Goal: Communication & Community: Answer question/provide support

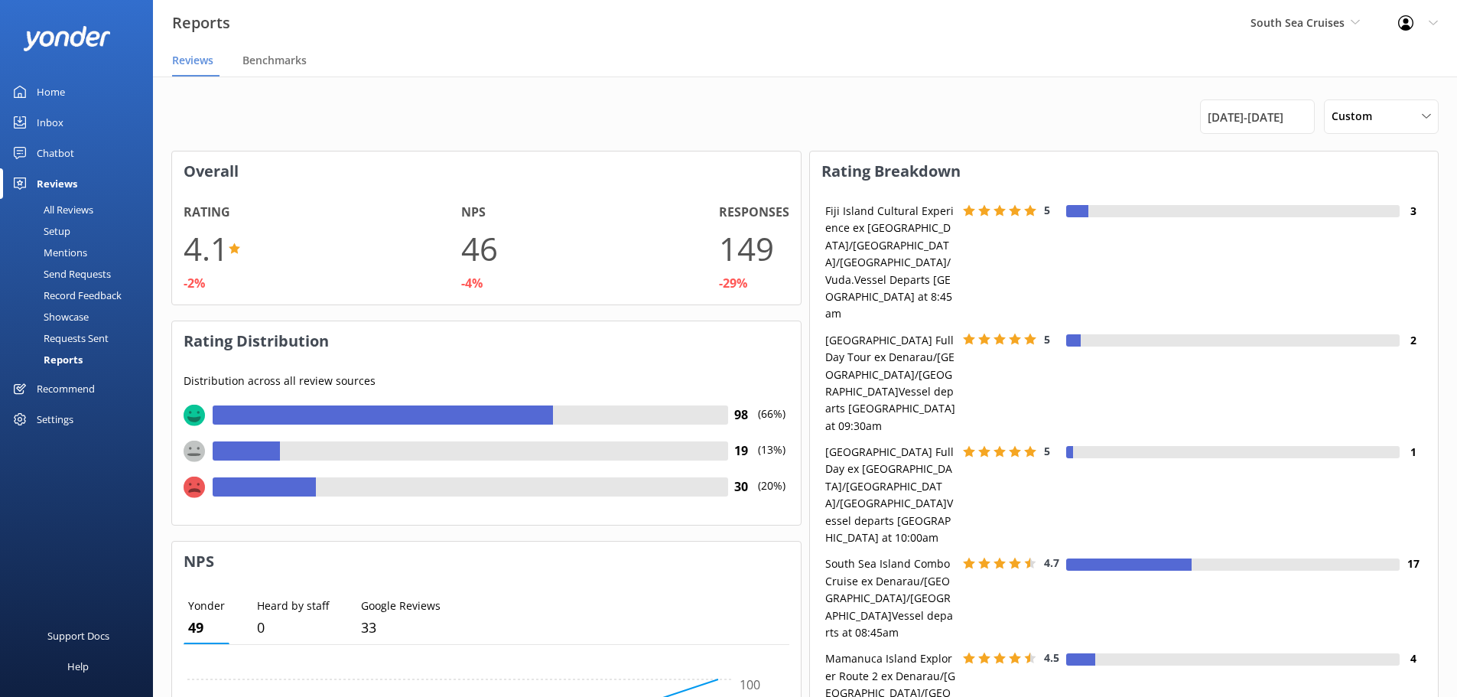
scroll to position [153, 617]
click at [1256, 109] on span "[DATE] - [DATE]" at bounding box center [1246, 117] width 76 height 18
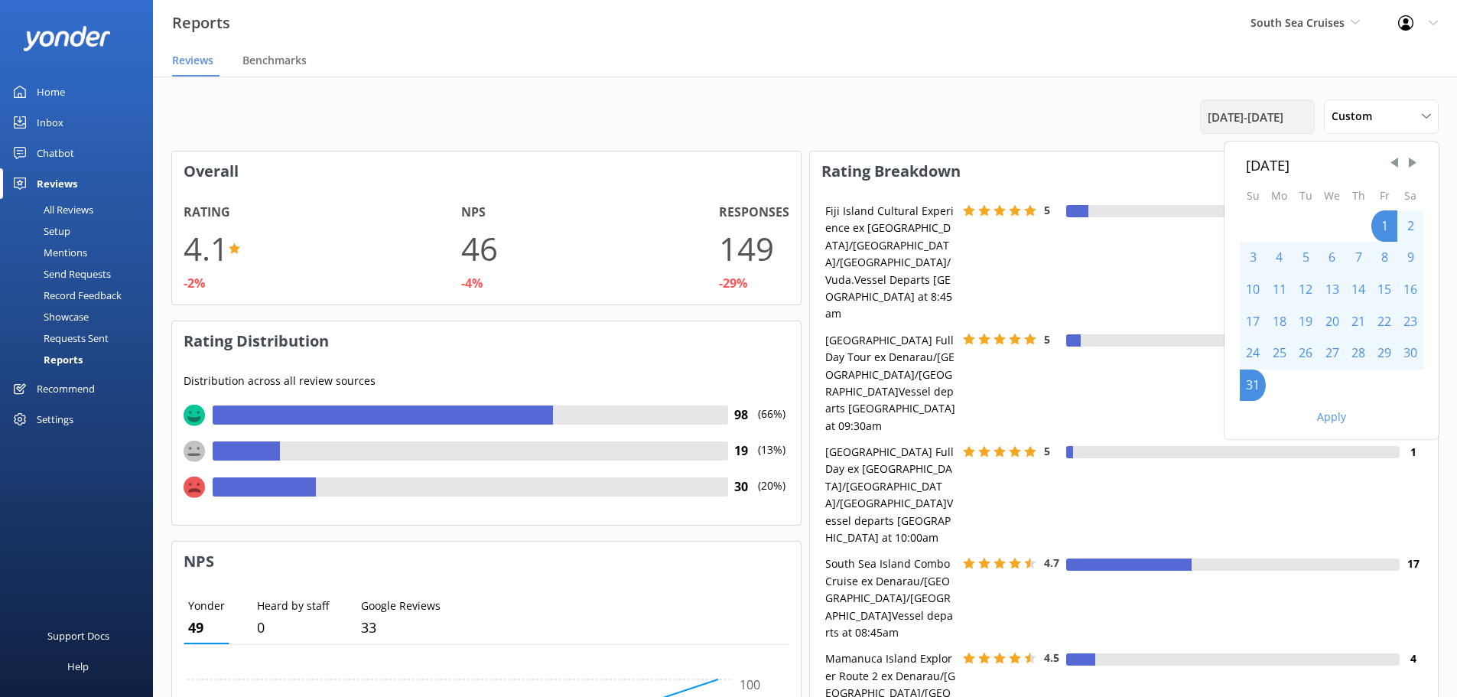
click at [1263, 115] on span "[DATE] - [DATE]" at bounding box center [1246, 117] width 76 height 18
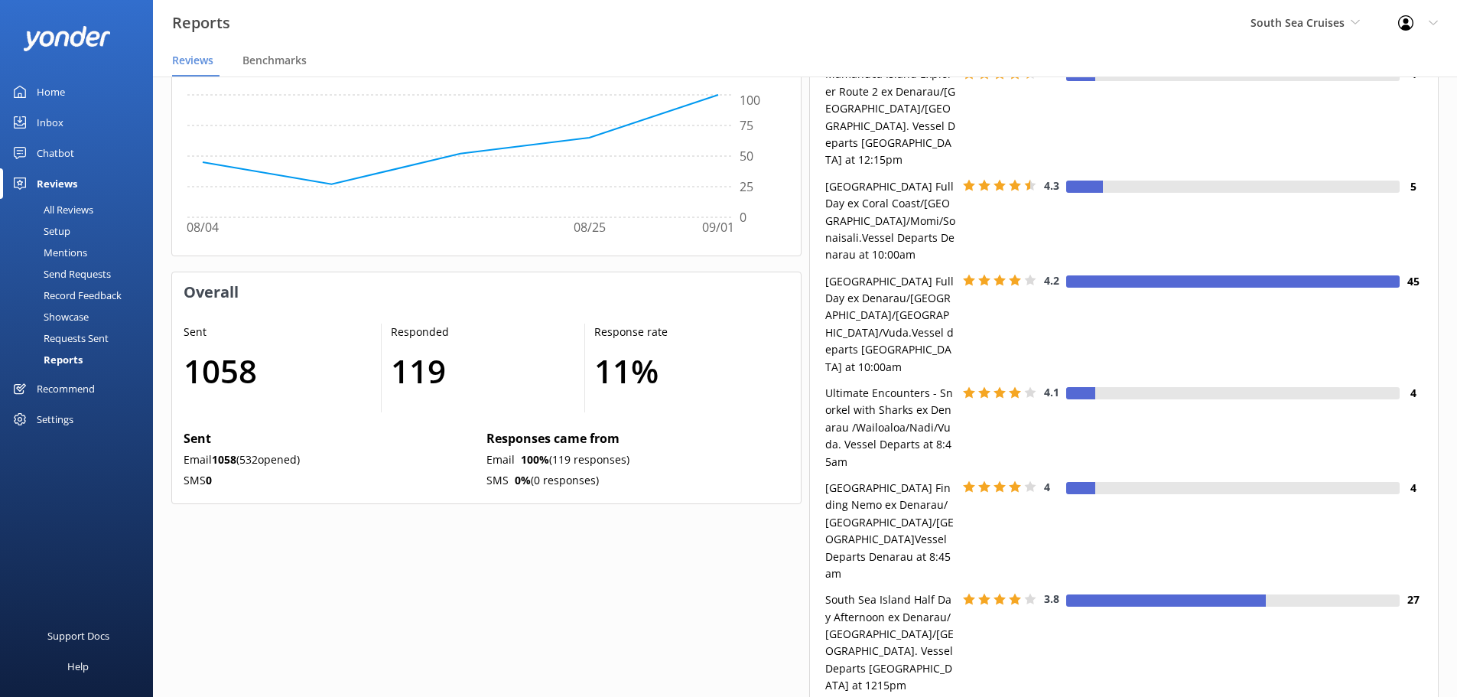
scroll to position [612, 0]
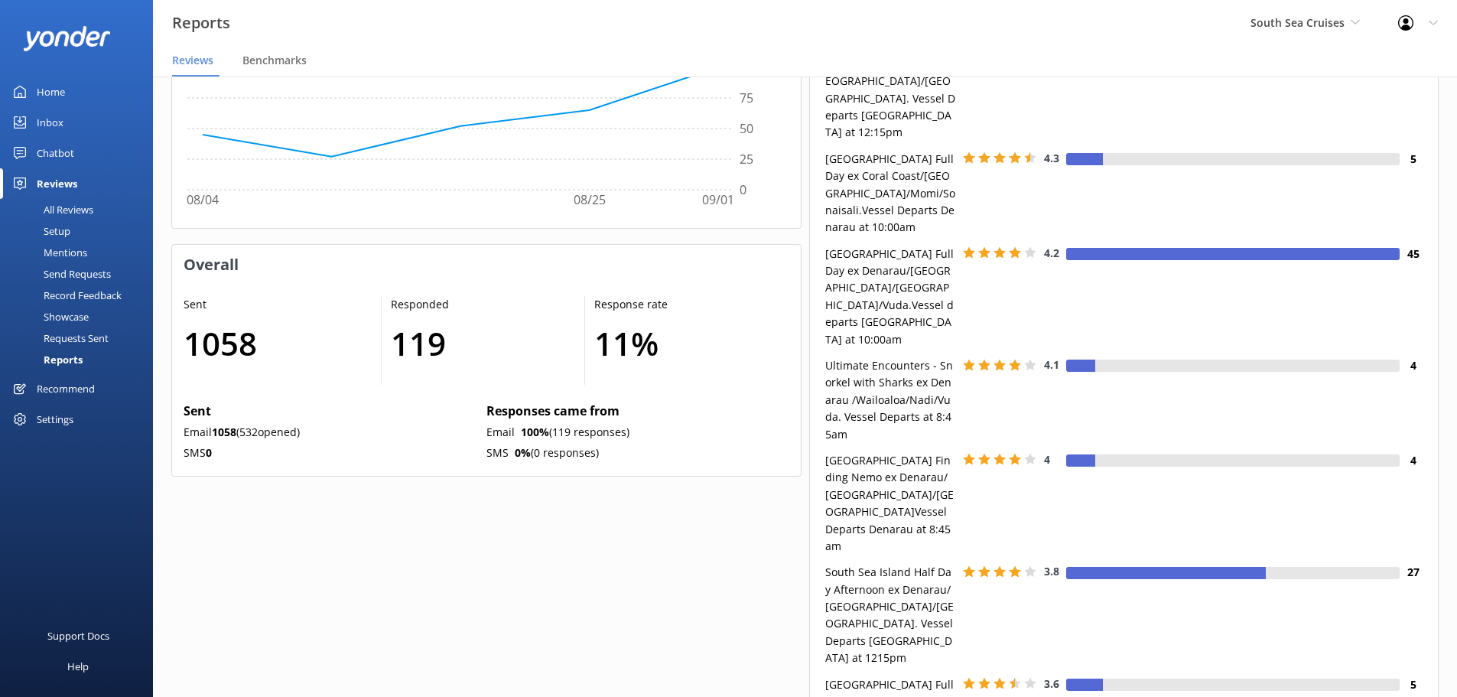
drag, startPoint x: 182, startPoint y: 464, endPoint x: 155, endPoint y: 470, distance: 27.5
click at [181, 464] on div "Sent 1058 Responded 119 Response rate 11 % Sent Email 1058 ( 532 opened) SMS 0 …" at bounding box center [486, 380] width 629 height 191
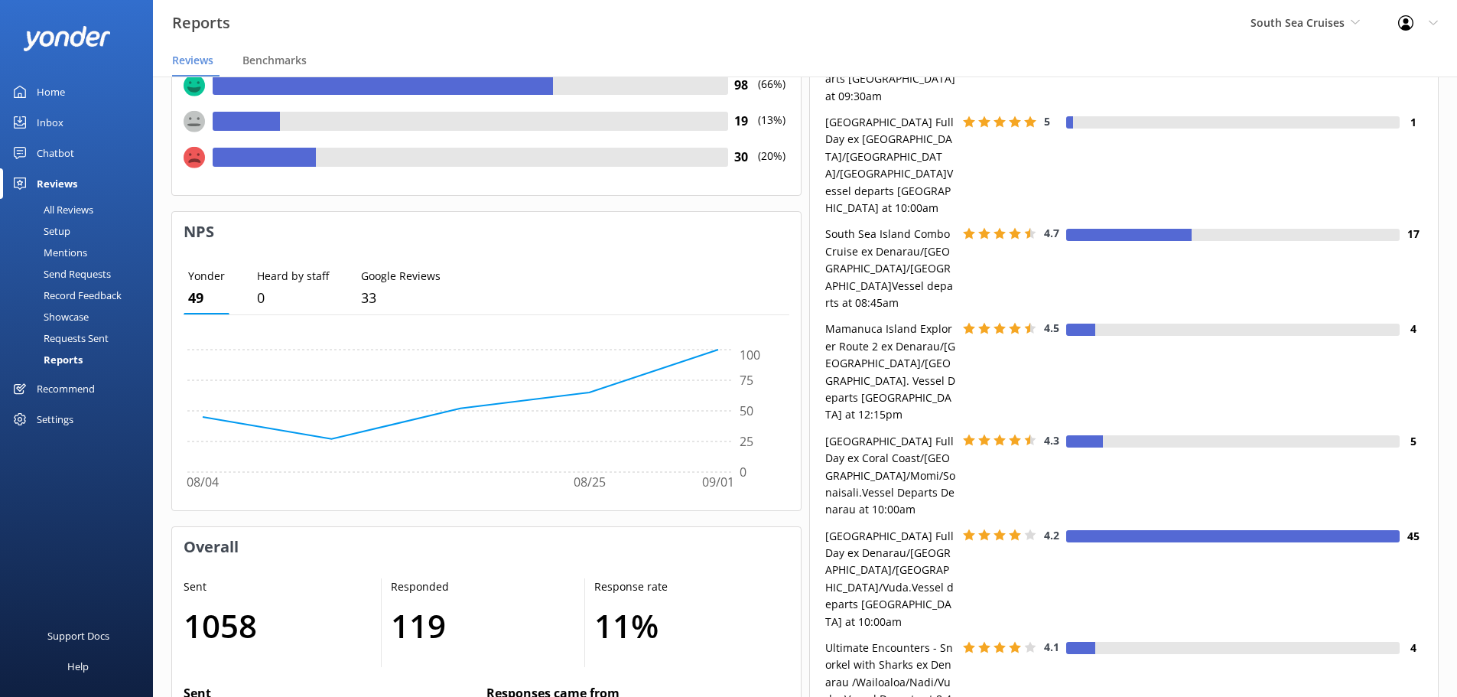
scroll to position [0, 0]
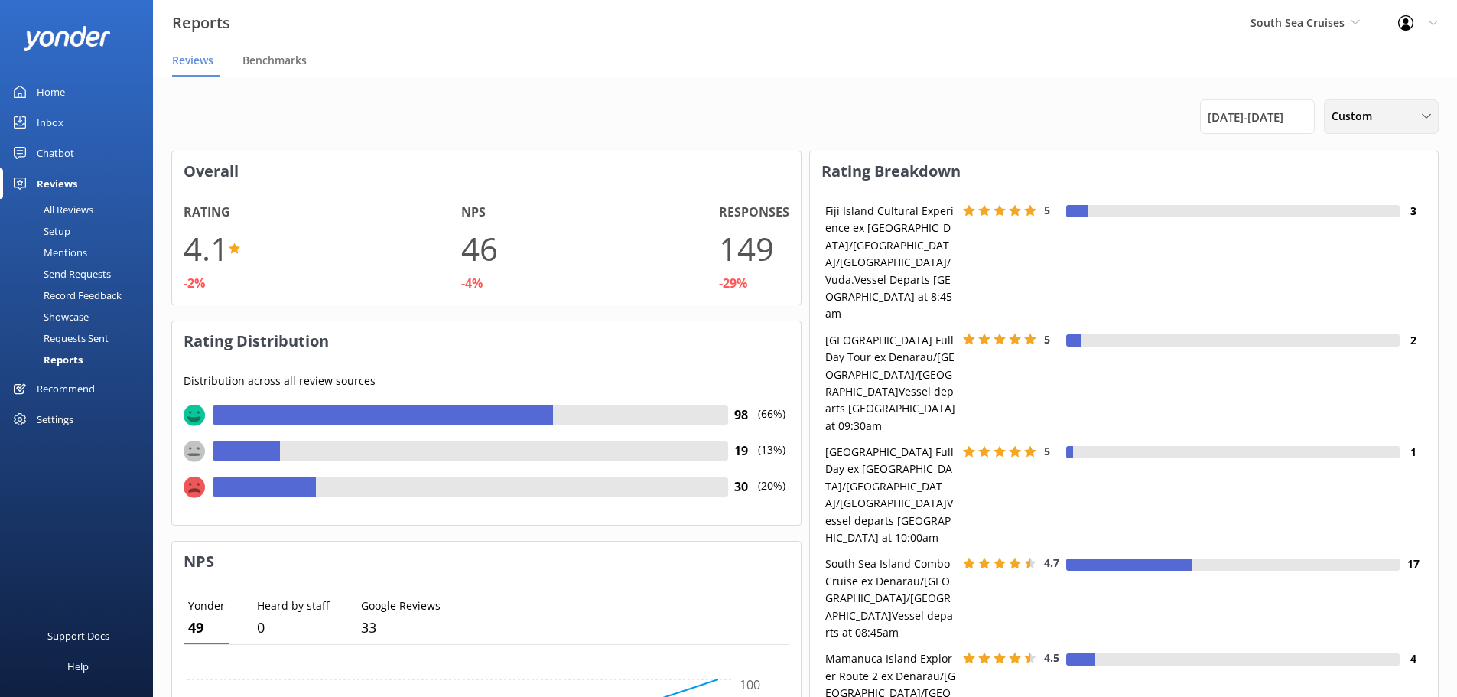
click at [1352, 116] on span "Custom" at bounding box center [1357, 116] width 50 height 17
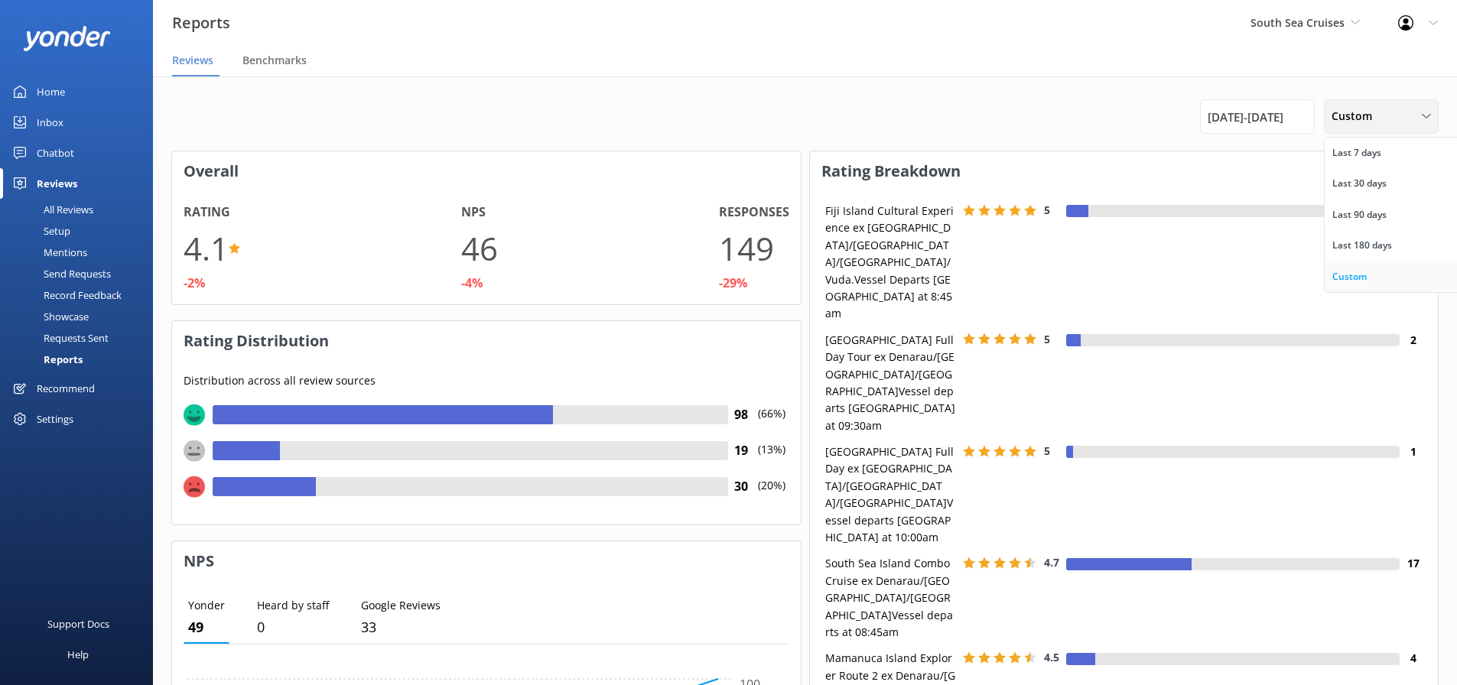
click at [1337, 272] on div "Custom" at bounding box center [1350, 276] width 34 height 15
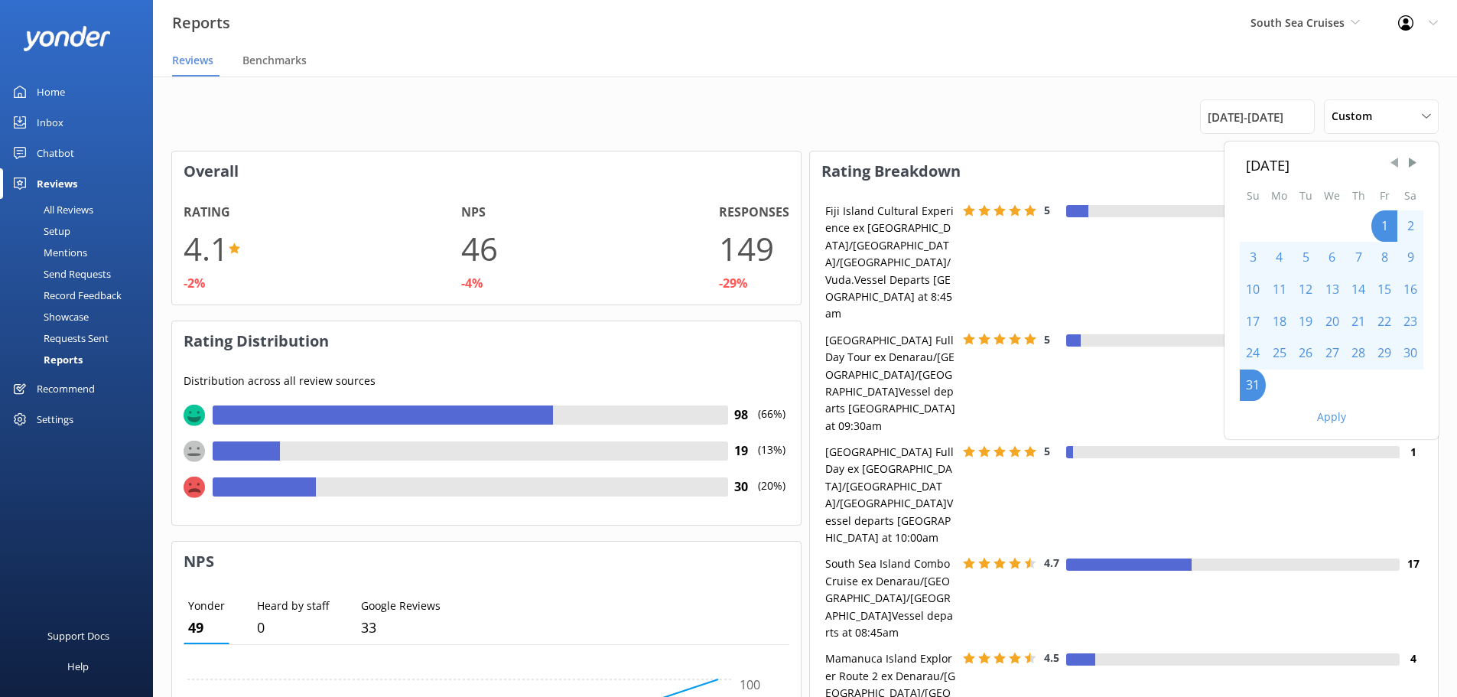
click at [1395, 161] on span "Previous Month" at bounding box center [1394, 162] width 15 height 15
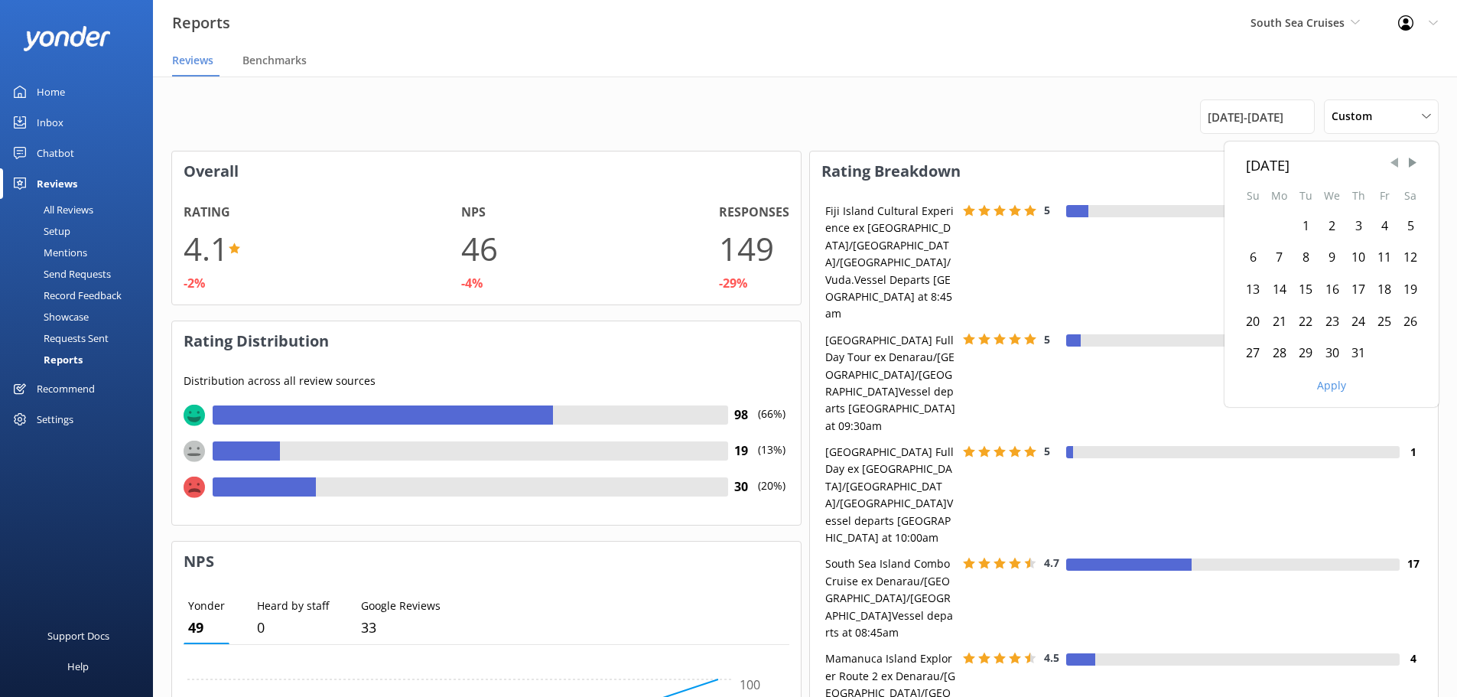
click at [1395, 161] on span "Previous Month" at bounding box center [1394, 162] width 15 height 15
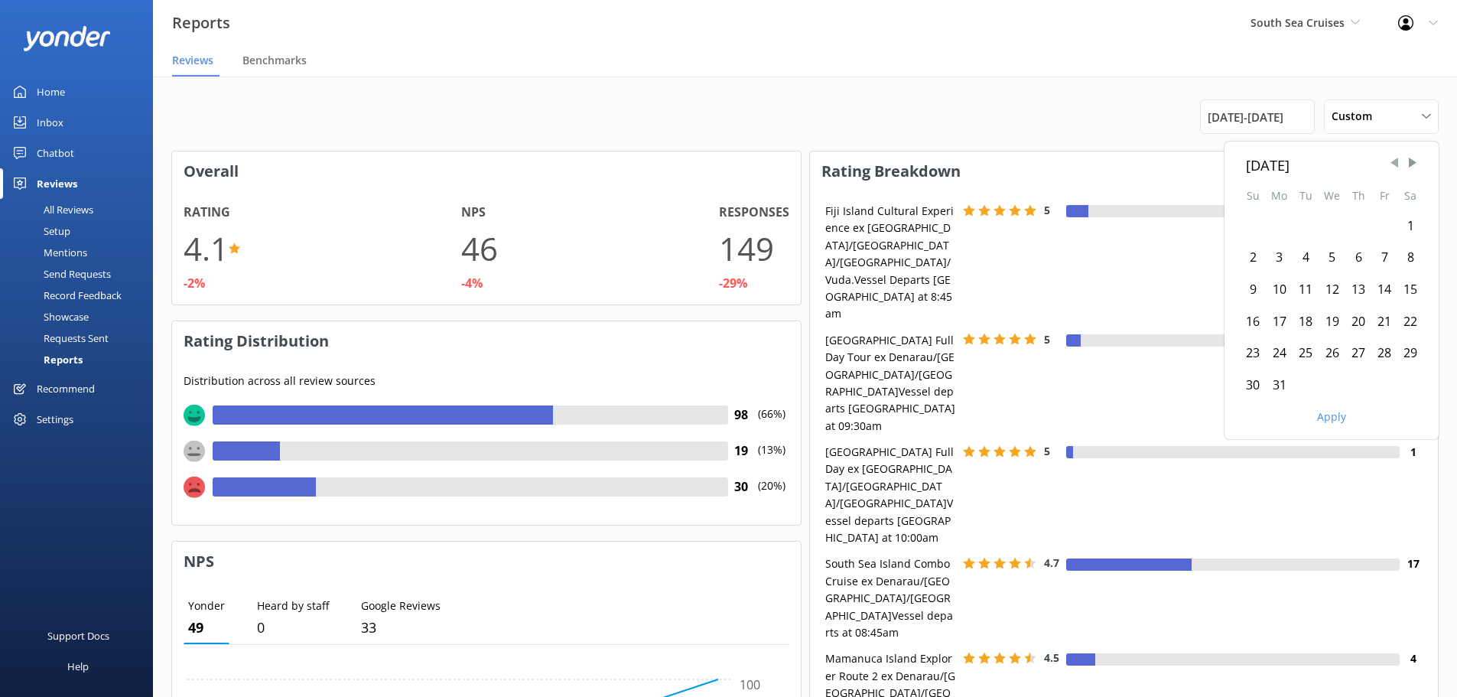
click at [1395, 161] on span "Previous Month" at bounding box center [1394, 162] width 15 height 15
click at [1395, 160] on span "Previous Month" at bounding box center [1394, 162] width 15 height 15
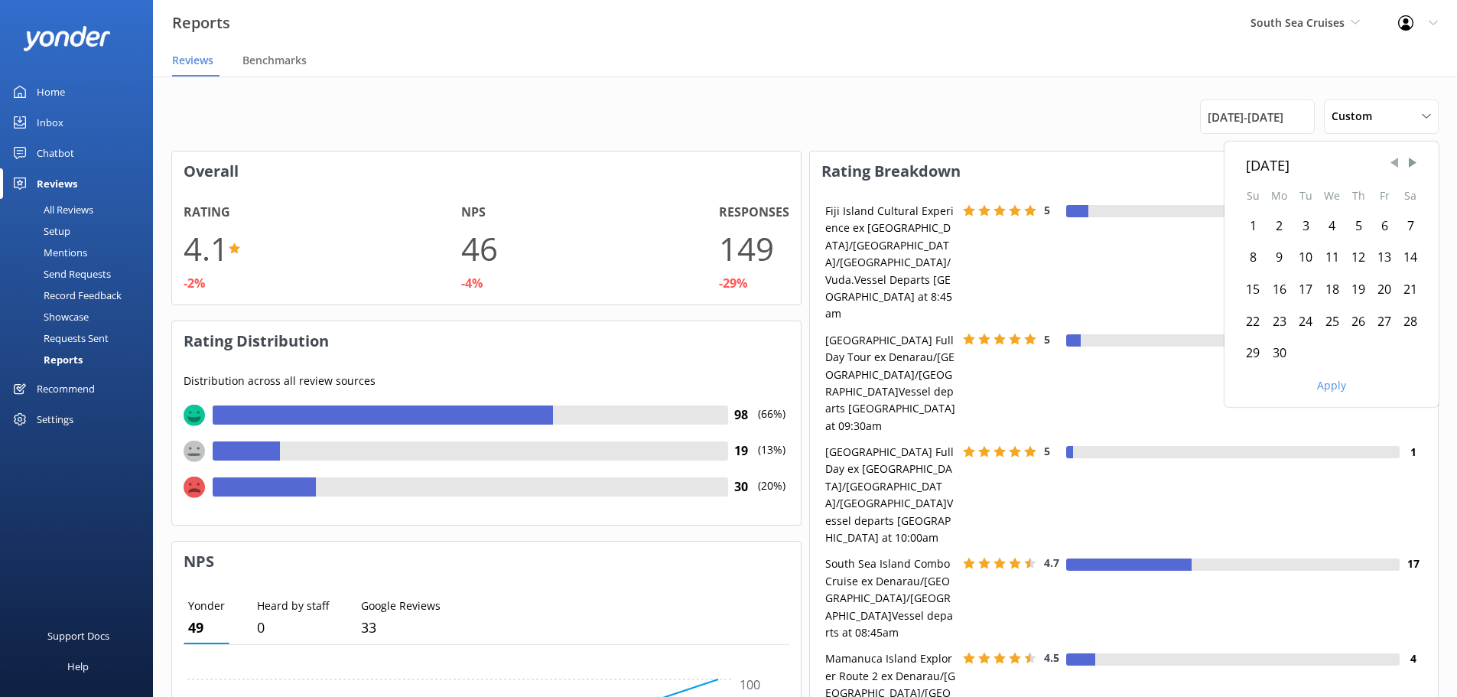
click at [1395, 160] on span "Previous Month" at bounding box center [1394, 162] width 15 height 15
click at [1360, 226] on div "1" at bounding box center [1359, 226] width 26 height 32
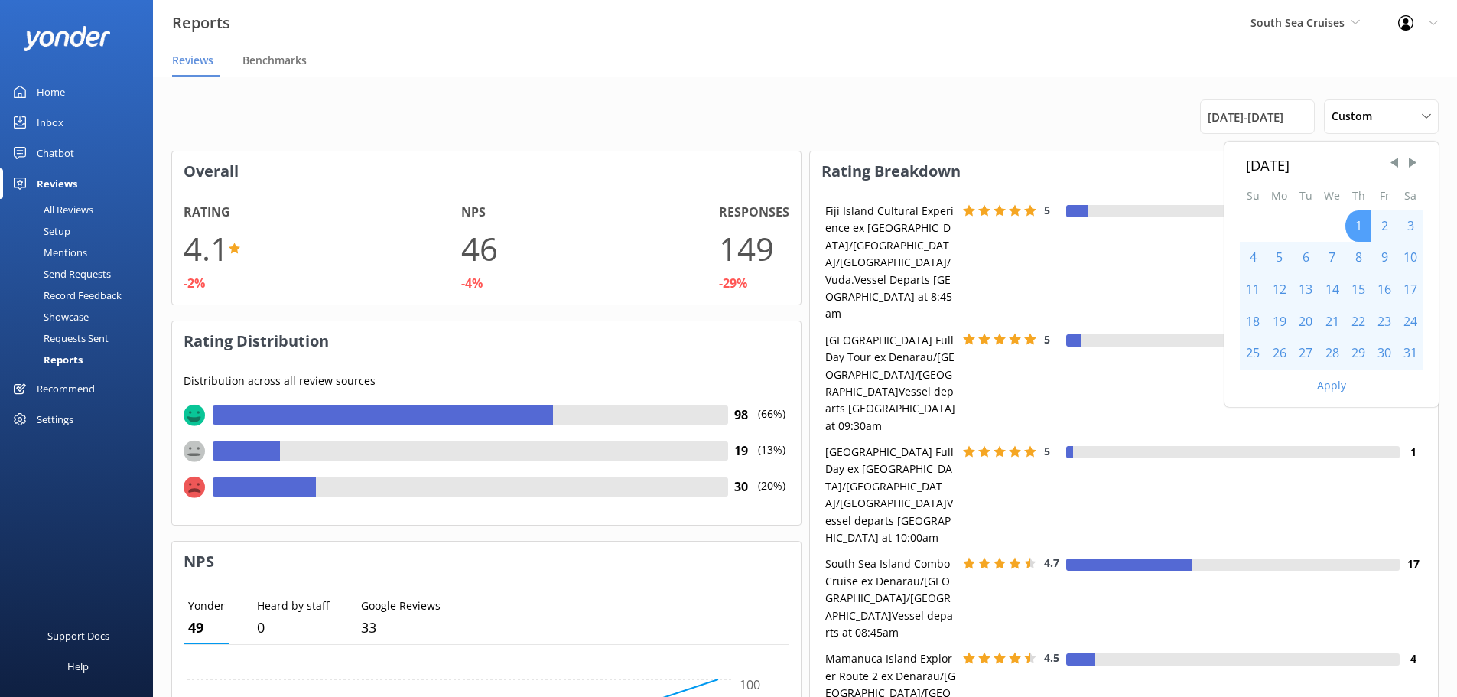
click at [1360, 226] on div "1" at bounding box center [1359, 226] width 26 height 32
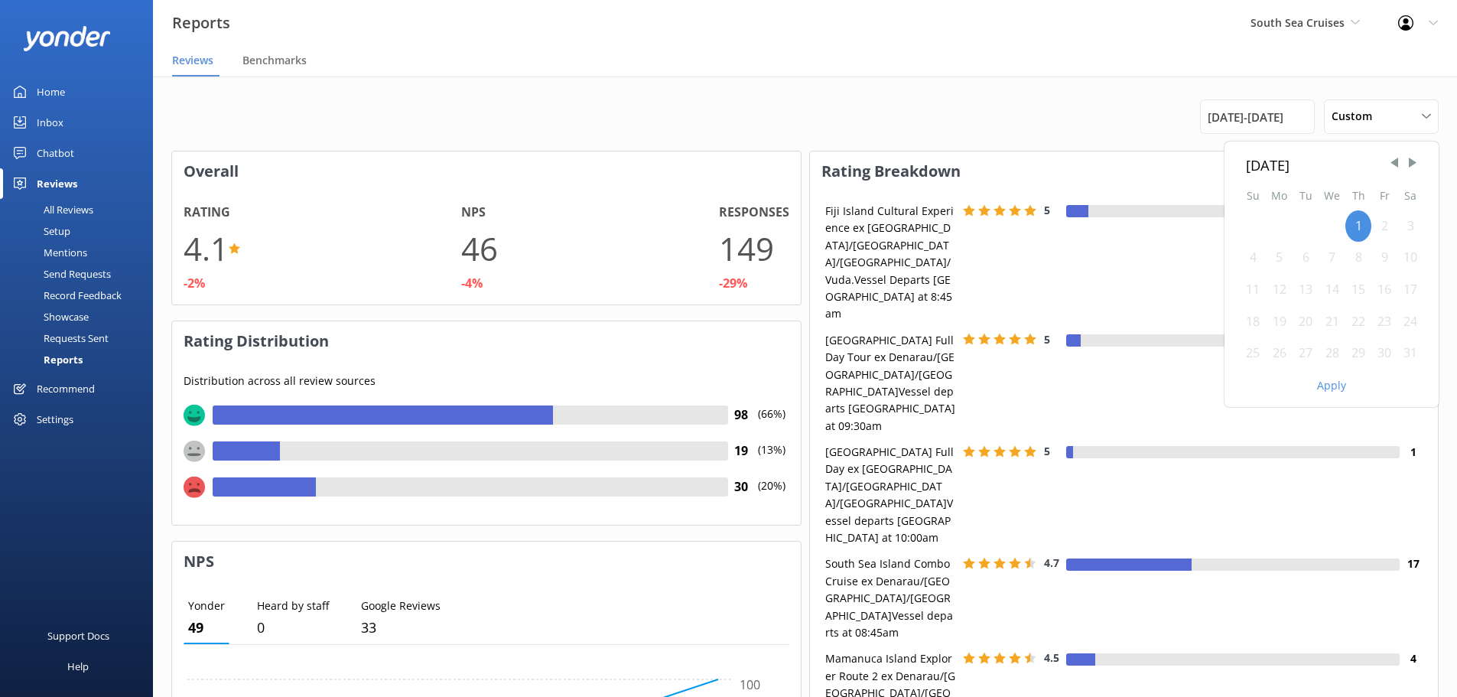
click at [1404, 356] on div "31" at bounding box center [1411, 353] width 26 height 32
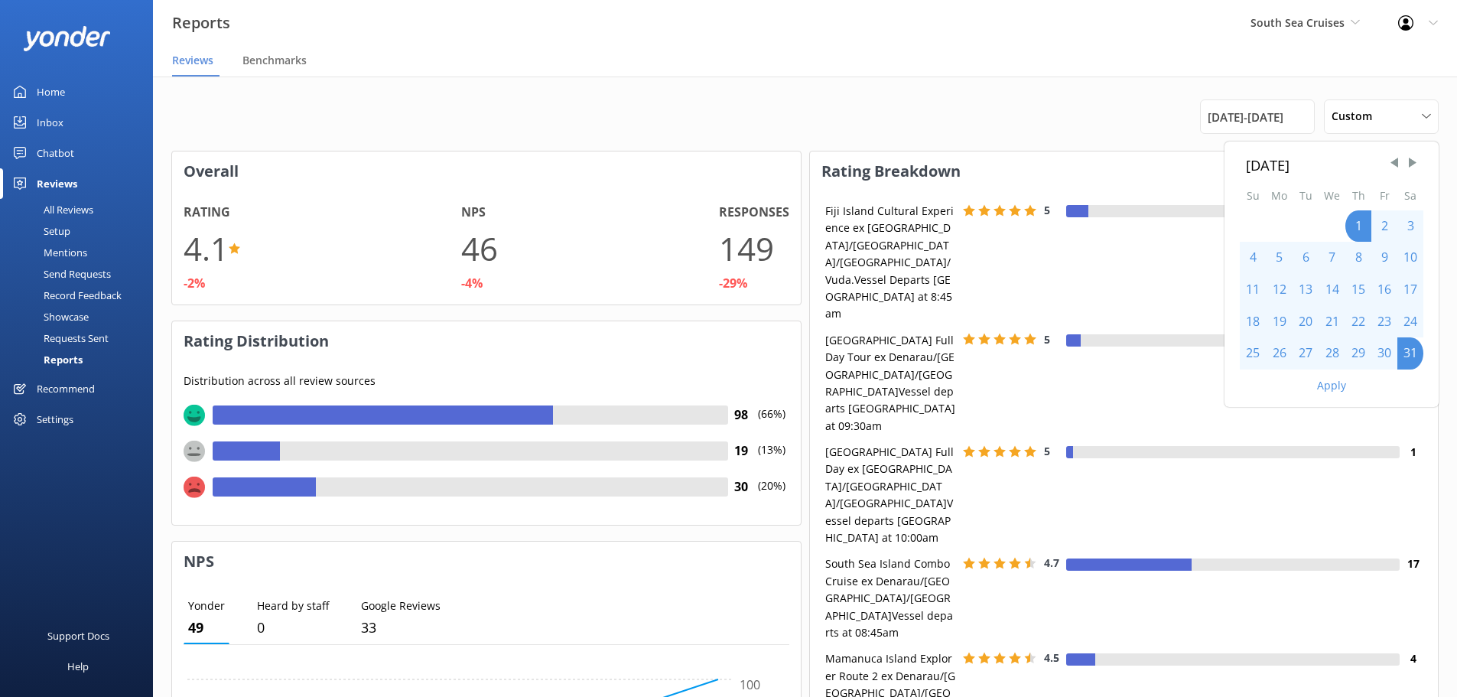
click at [1356, 390] on div "Apply" at bounding box center [1332, 382] width 214 height 26
click at [1334, 389] on button "Apply" at bounding box center [1331, 385] width 29 height 11
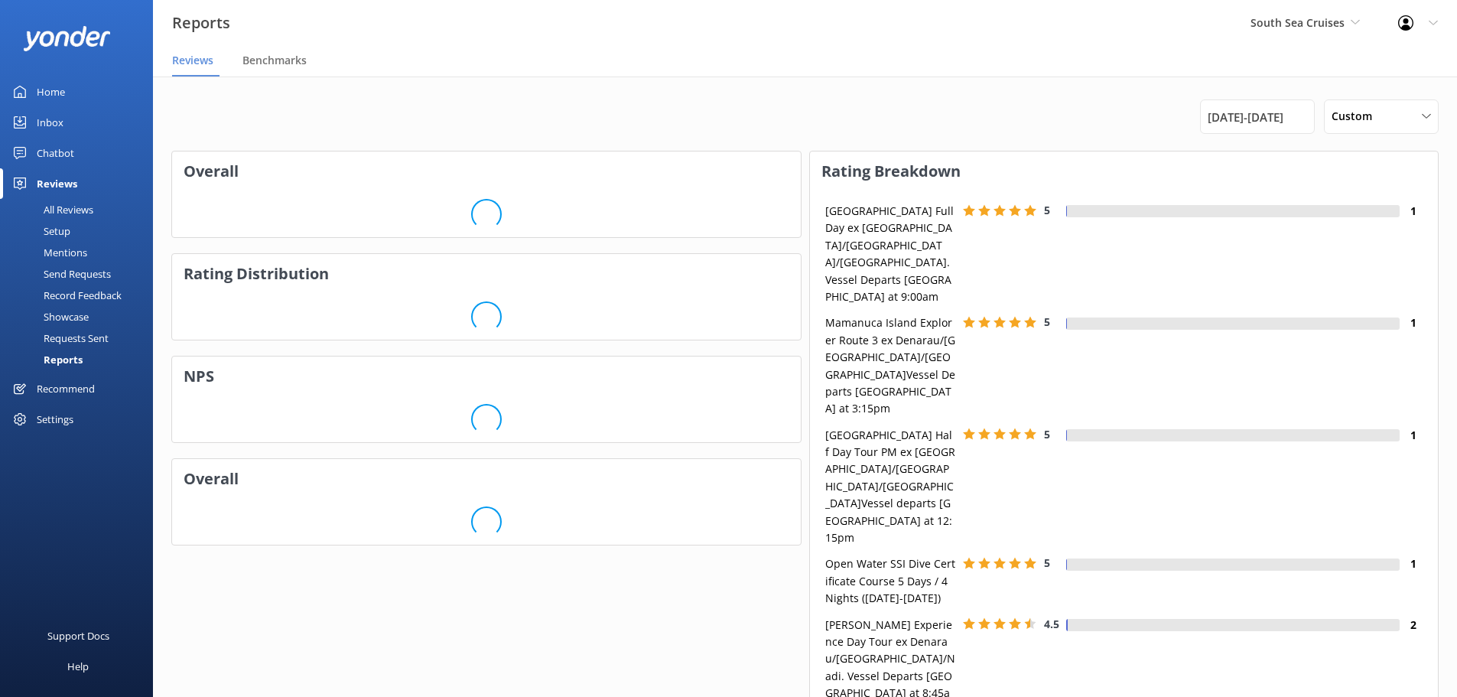
scroll to position [153, 617]
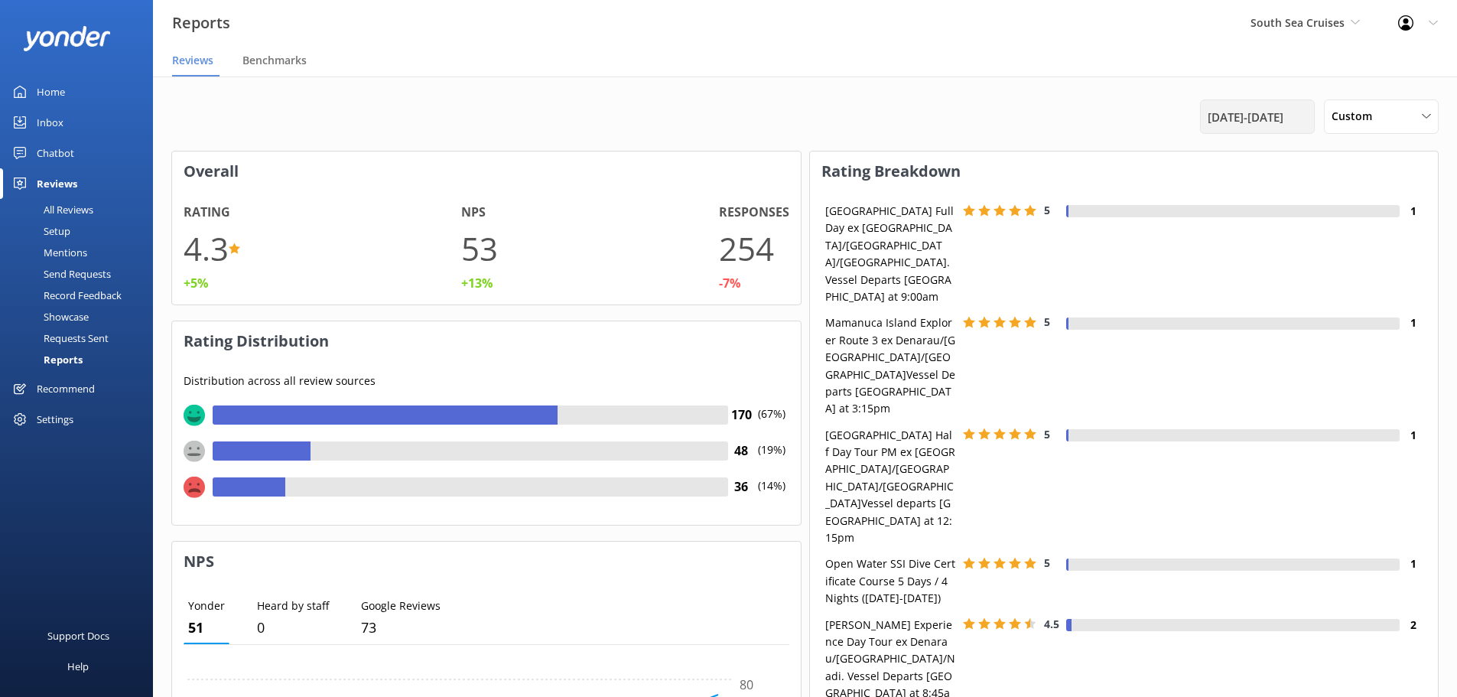
click at [1268, 105] on div "[DATE] - [DATE]" at bounding box center [1257, 116] width 115 height 34
click at [1359, 116] on span "Custom" at bounding box center [1357, 116] width 50 height 17
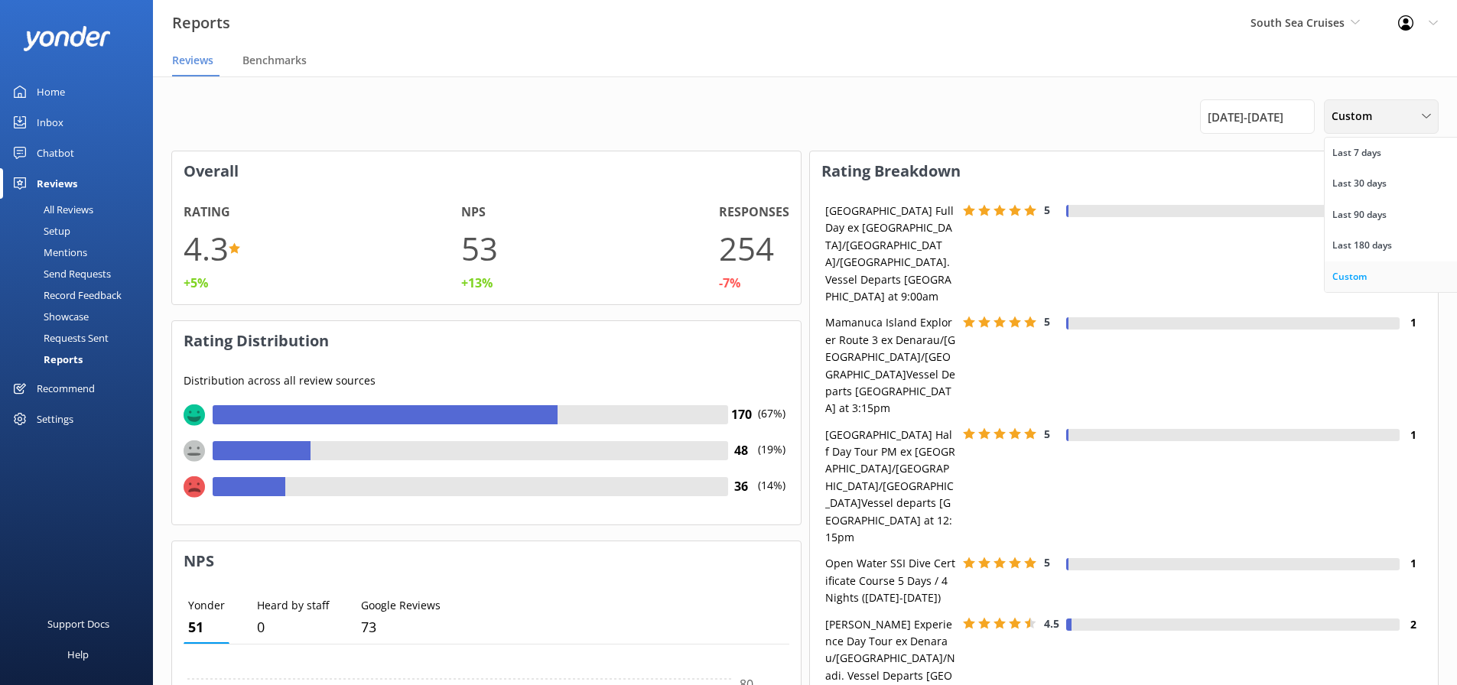
click at [1343, 279] on div "Custom" at bounding box center [1350, 276] width 34 height 15
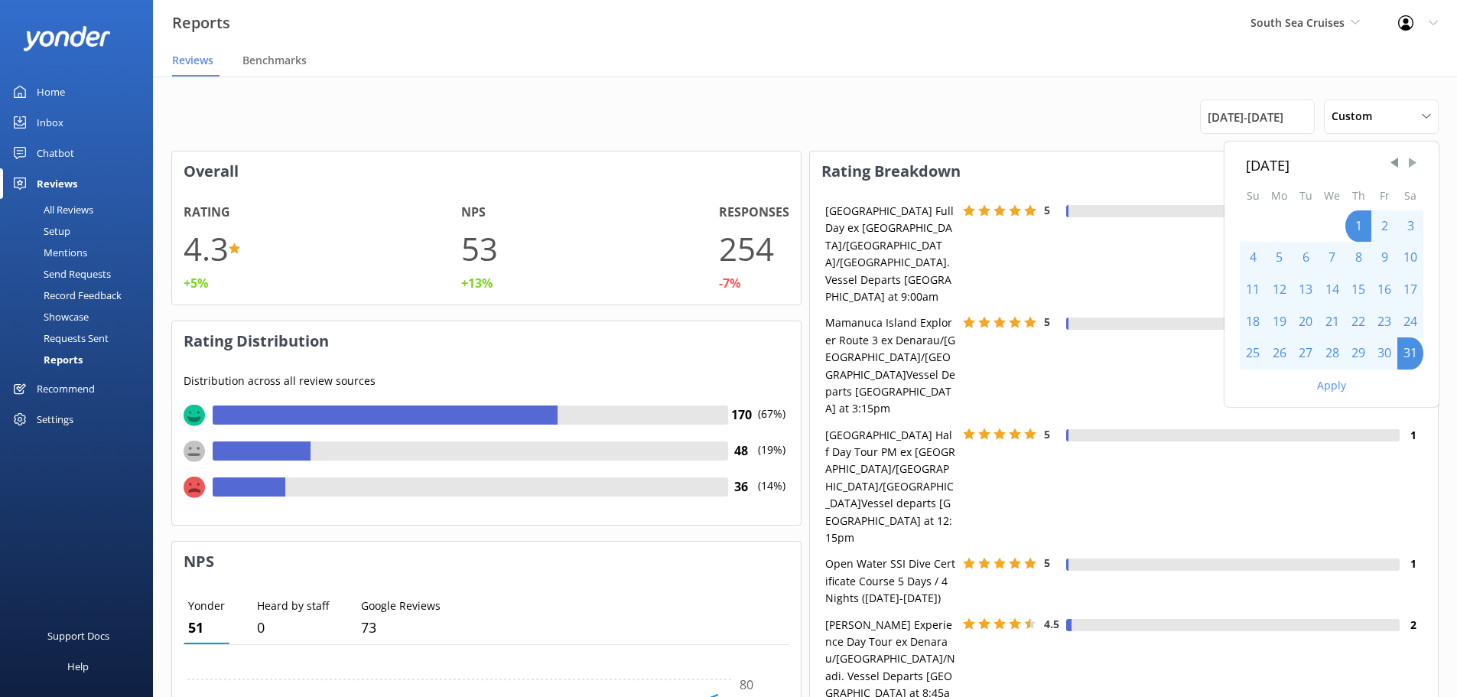
click at [1412, 170] on span "Next Month" at bounding box center [1412, 162] width 15 height 15
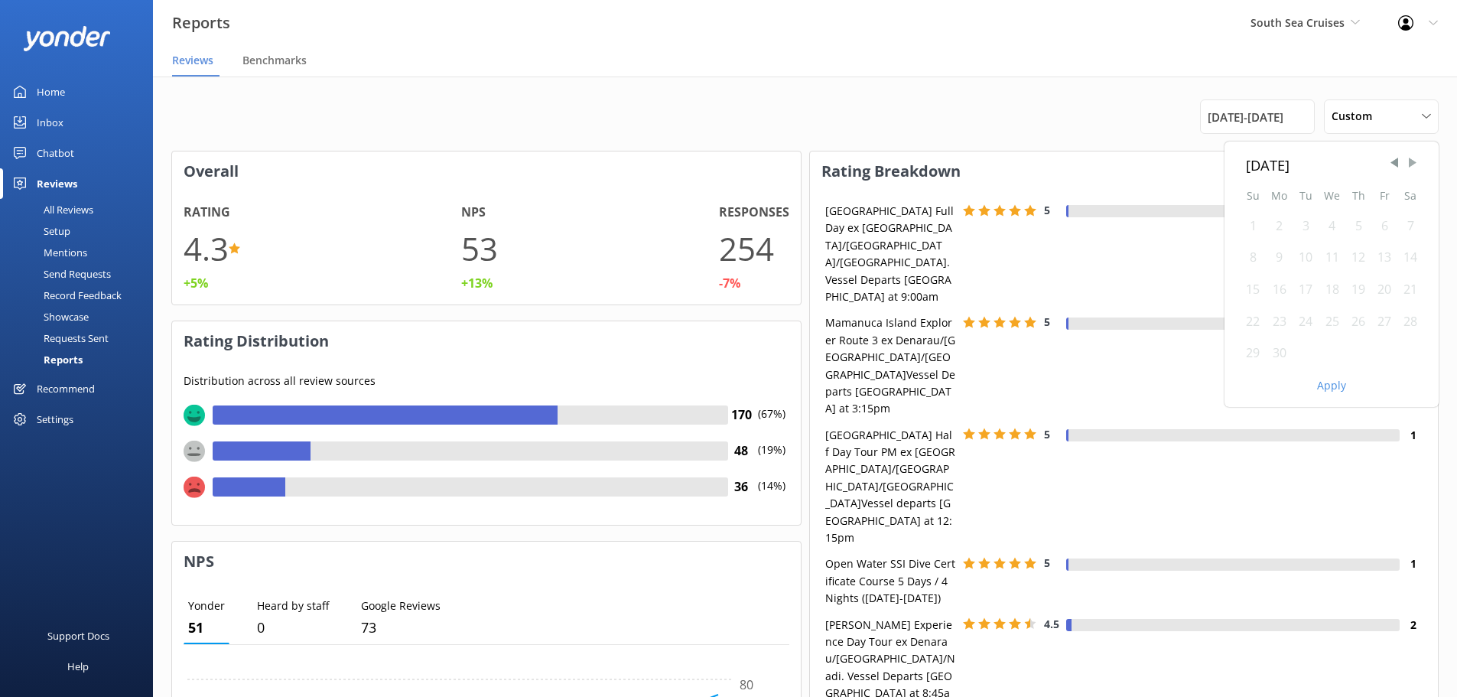
click at [1412, 170] on span "Next Month" at bounding box center [1412, 162] width 15 height 15
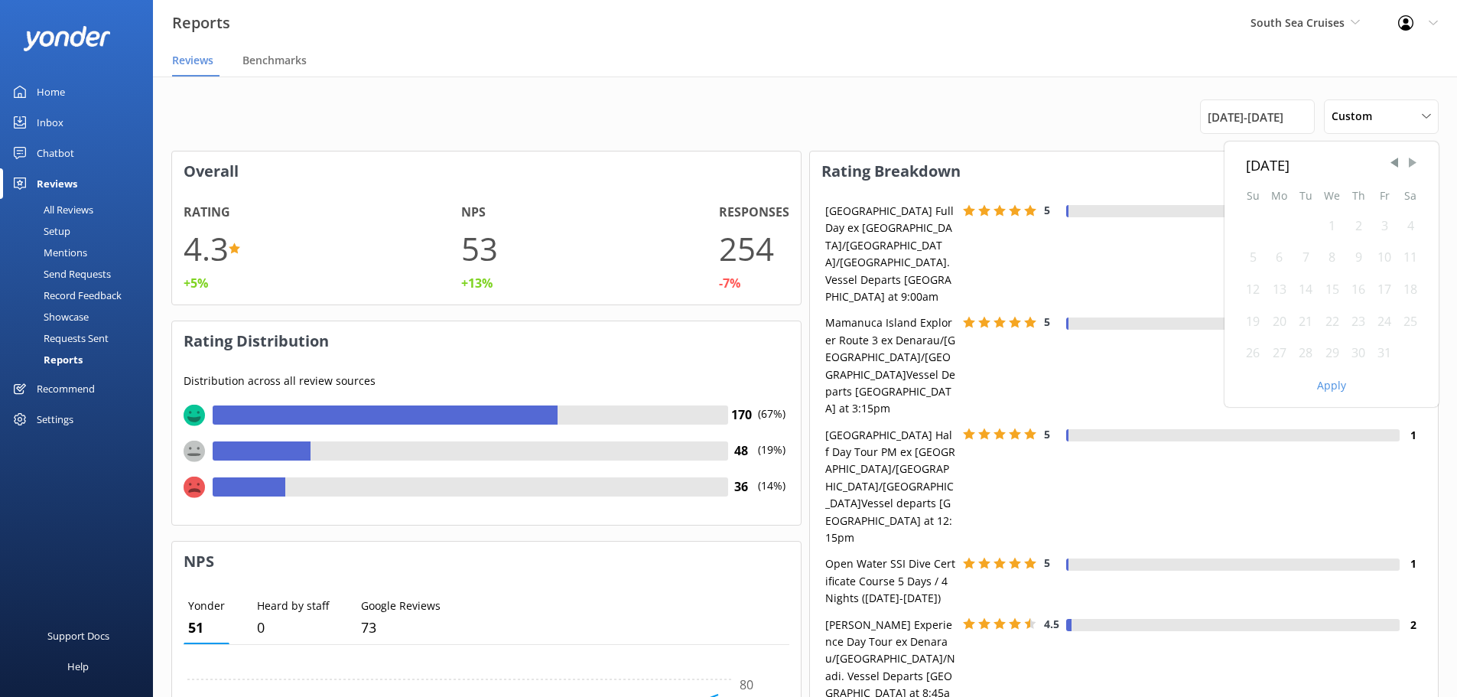
click at [1412, 170] on span "Next Month" at bounding box center [1412, 162] width 15 height 15
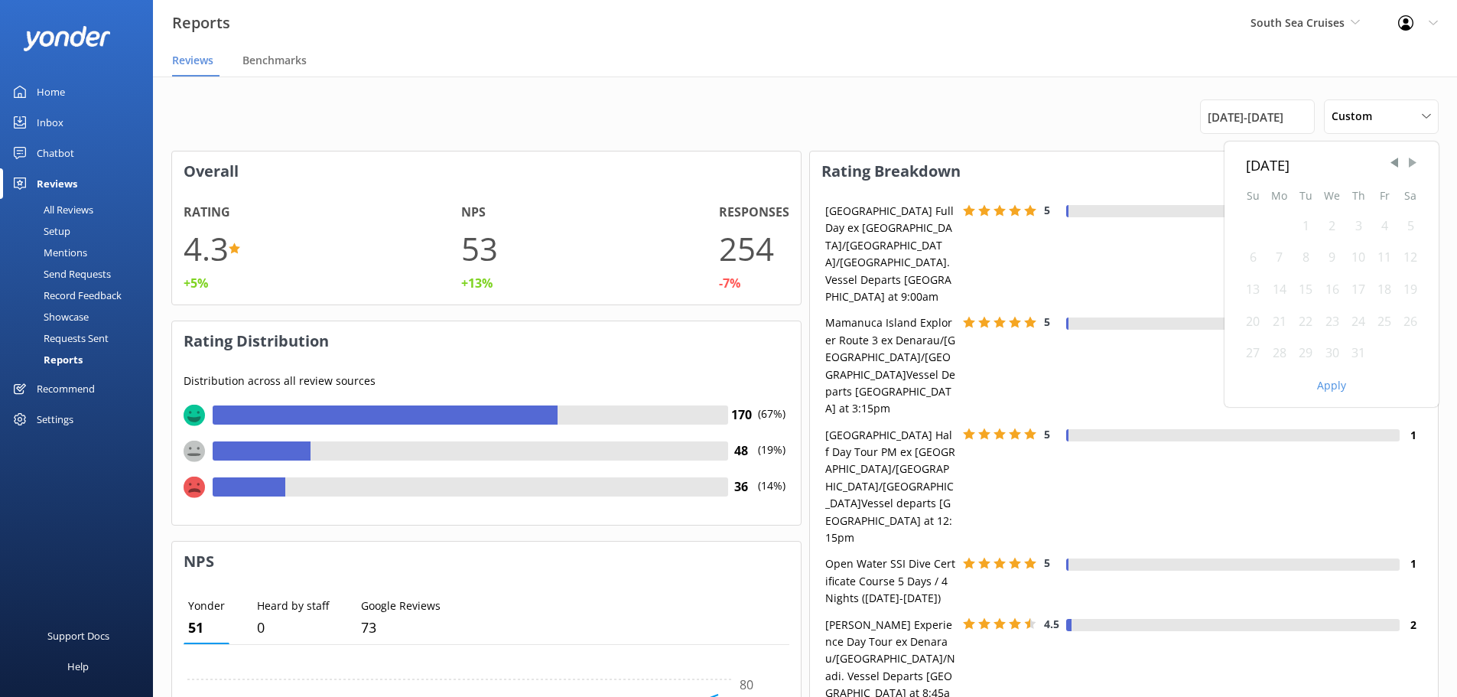
click at [1412, 170] on span "Next Month" at bounding box center [1412, 162] width 15 height 15
click at [1384, 222] on div "1" at bounding box center [1385, 226] width 26 height 32
click at [1380, 233] on div "1" at bounding box center [1385, 226] width 26 height 32
click at [1252, 391] on div "31" at bounding box center [1253, 385] width 26 height 32
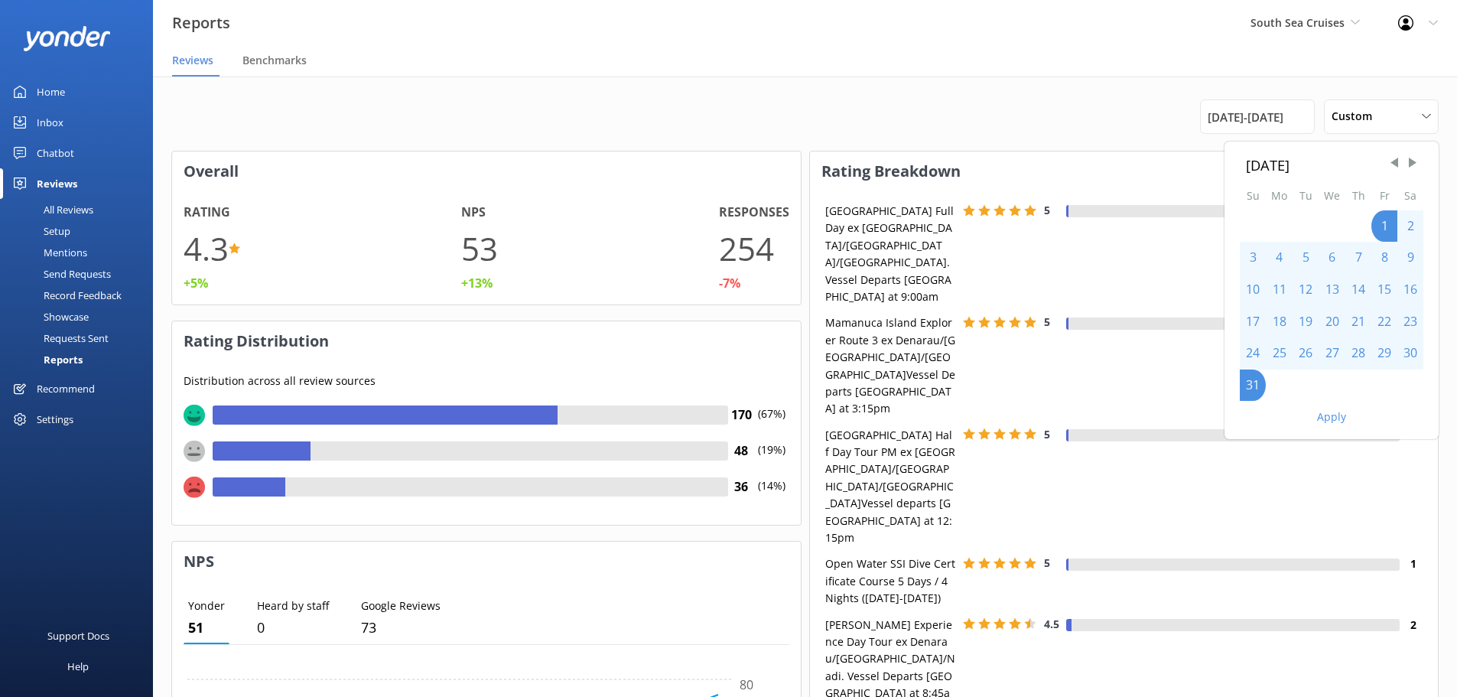
click at [1323, 415] on button "Apply" at bounding box center [1331, 417] width 29 height 11
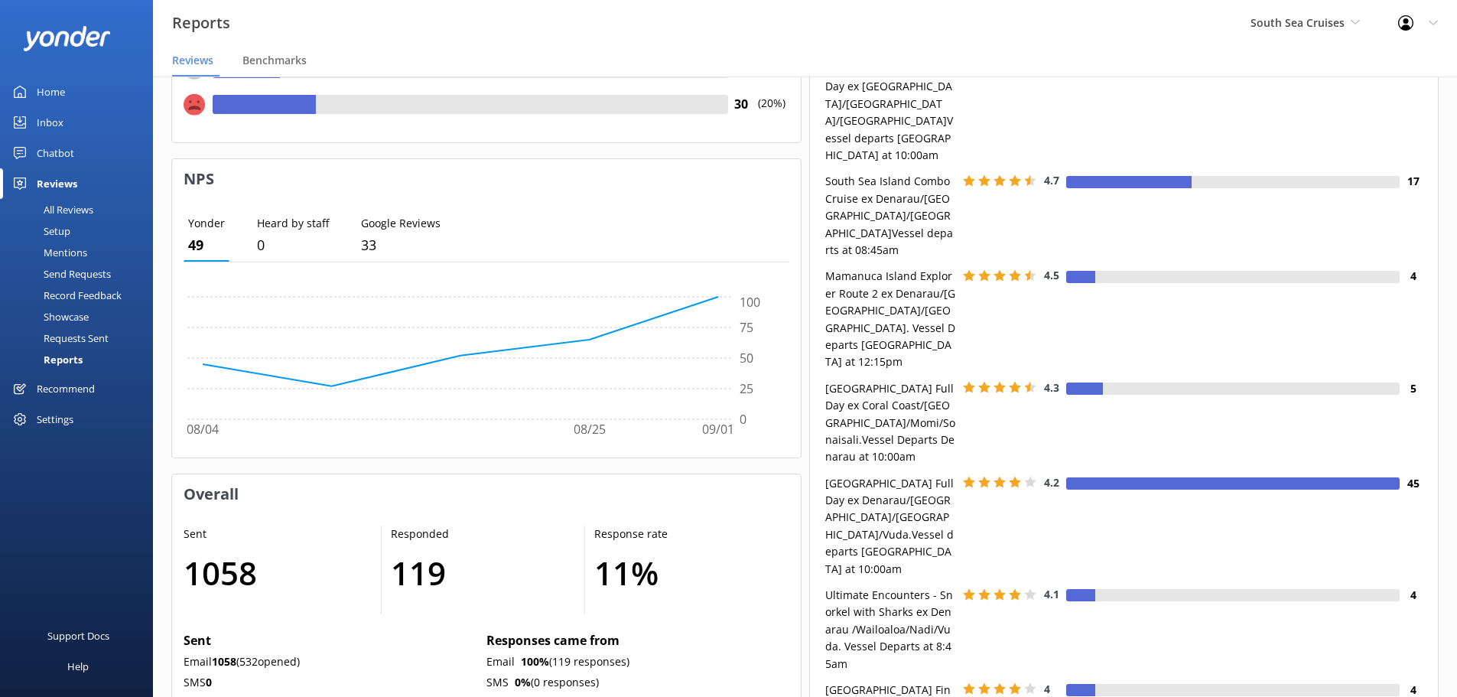
click at [67, 210] on div "All Reviews" at bounding box center [51, 209] width 84 height 21
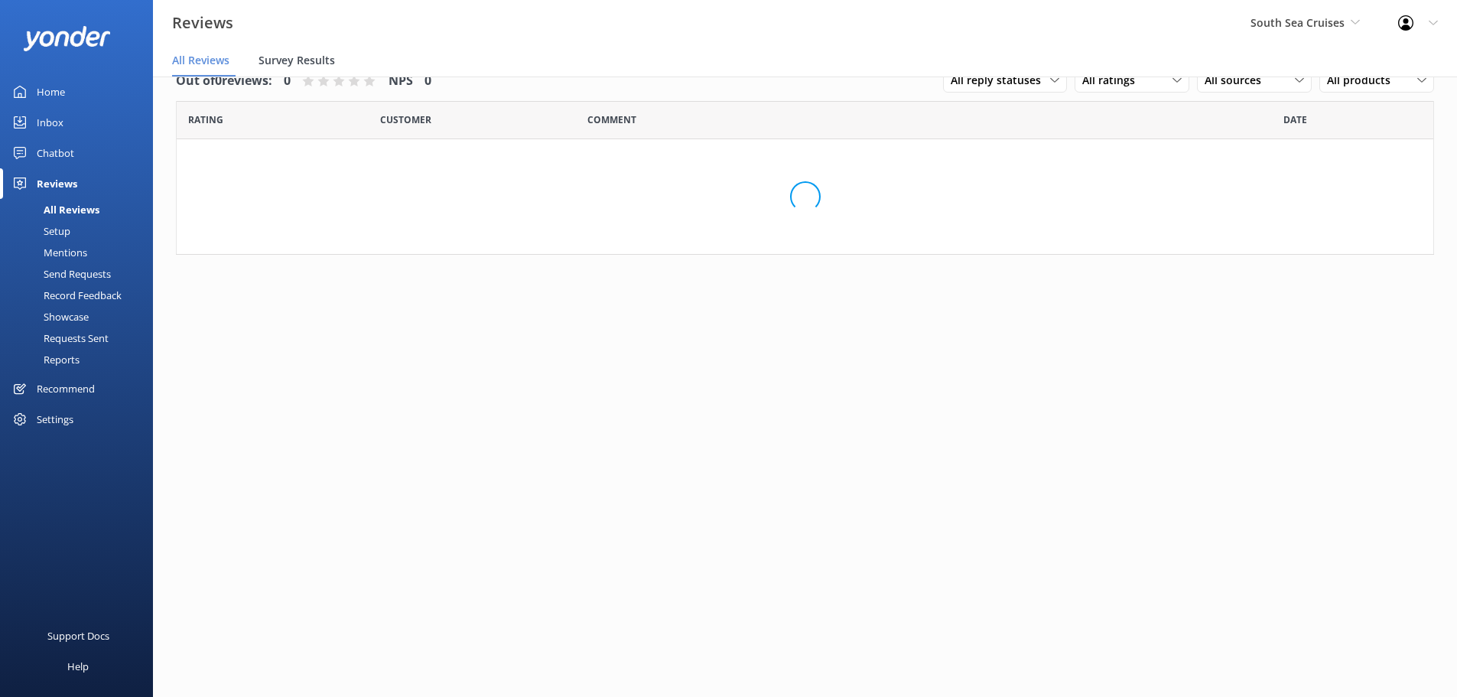
click at [310, 54] on span "Survey Results" at bounding box center [297, 60] width 76 height 15
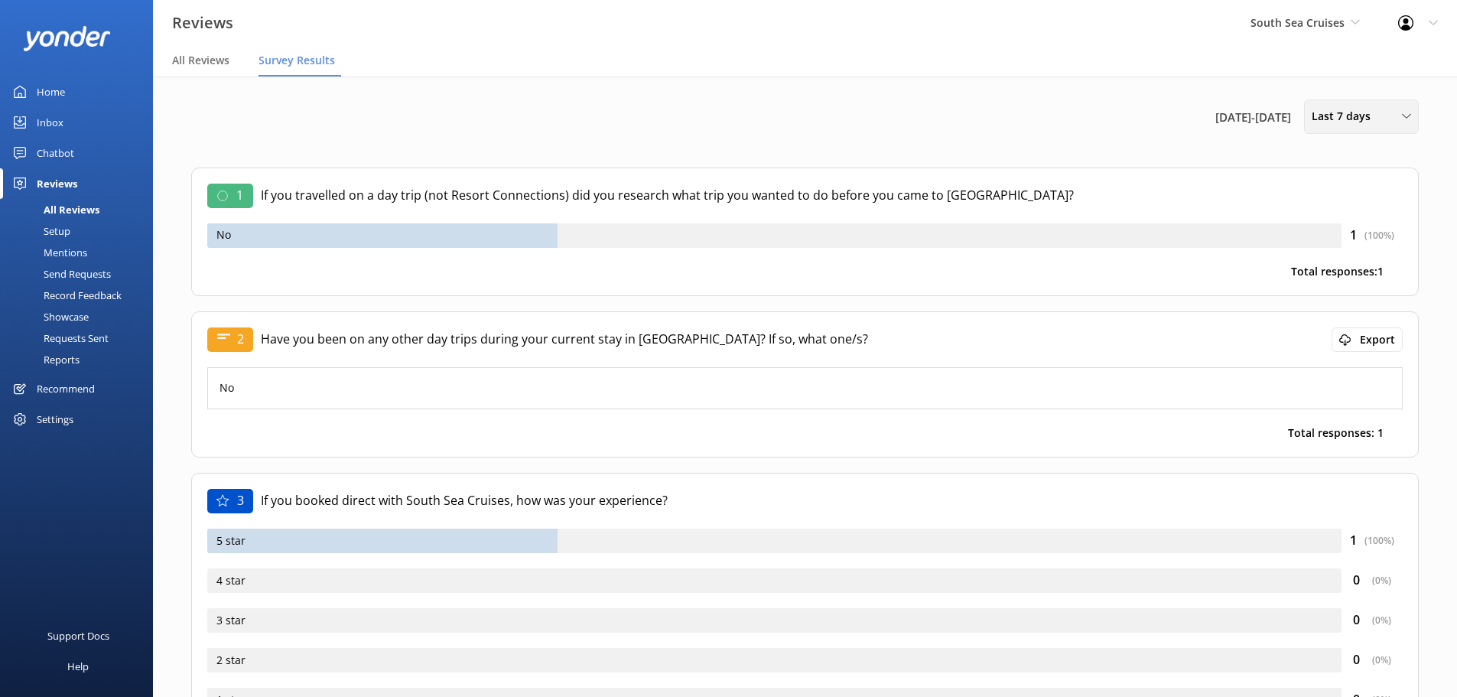
click at [1354, 111] on span "Last 7 days" at bounding box center [1346, 116] width 68 height 17
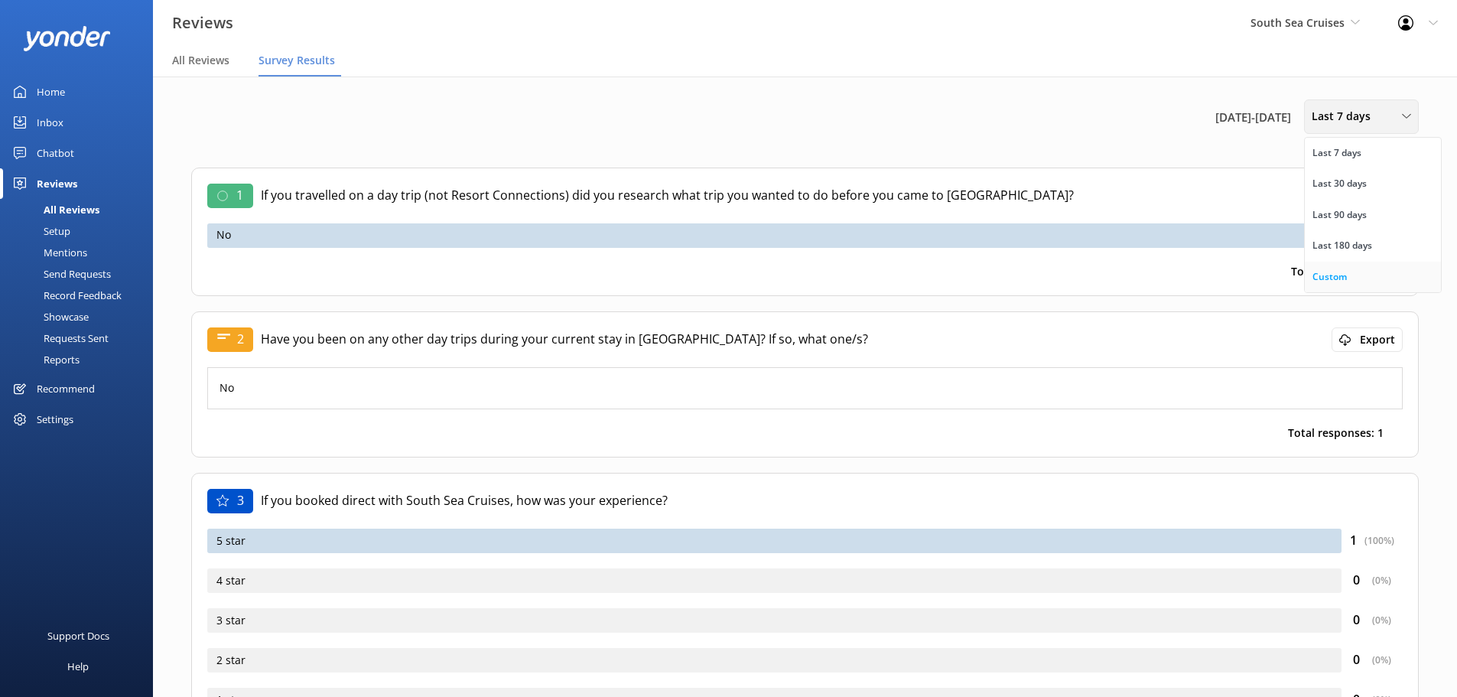
click at [1341, 269] on div "Custom" at bounding box center [1330, 276] width 34 height 15
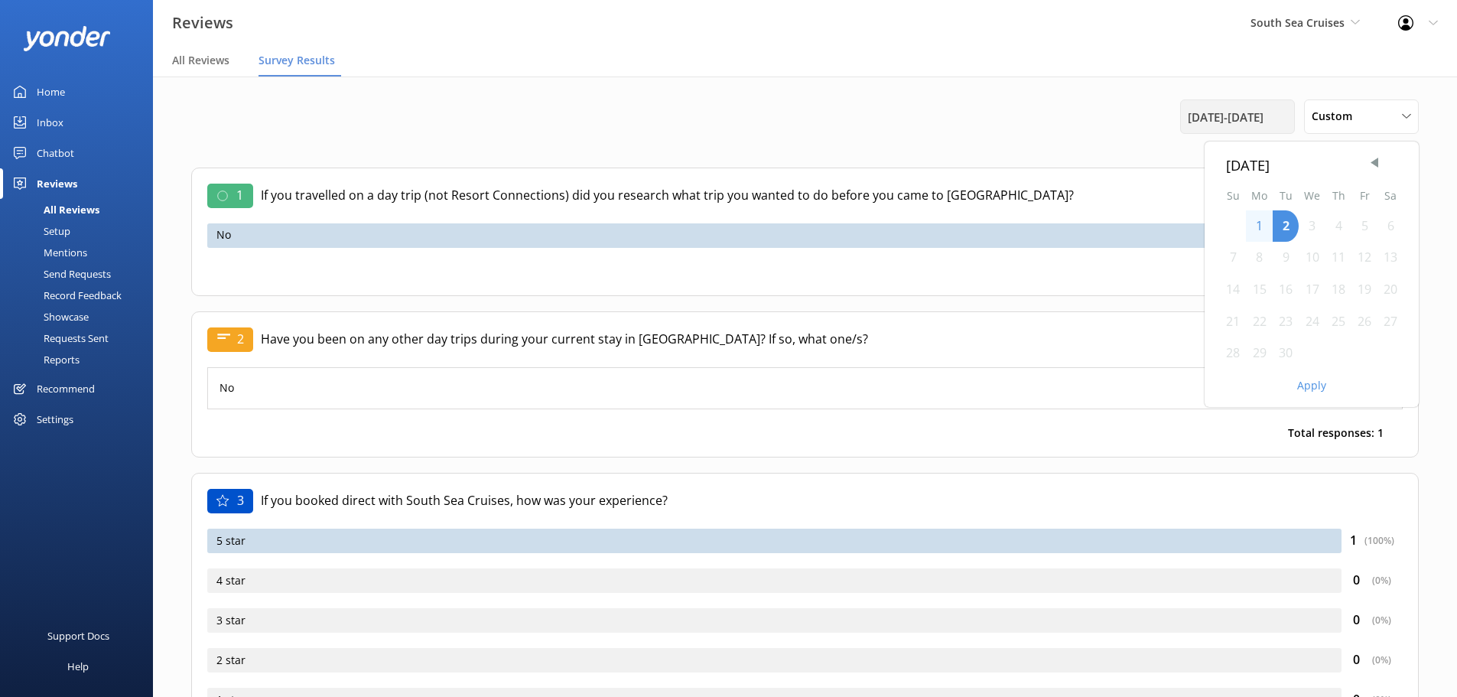
click at [1264, 123] on span "[DATE] - [DATE]" at bounding box center [1226, 117] width 76 height 18
click at [1239, 131] on div "[DATE] - [DATE]" at bounding box center [1237, 116] width 115 height 34
click at [1253, 117] on span "[DATE] - [DATE]" at bounding box center [1226, 117] width 76 height 18
click at [1382, 159] on div "[DATE]" at bounding box center [1311, 165] width 171 height 22
click at [1377, 158] on span "Previous Month" at bounding box center [1374, 162] width 15 height 15
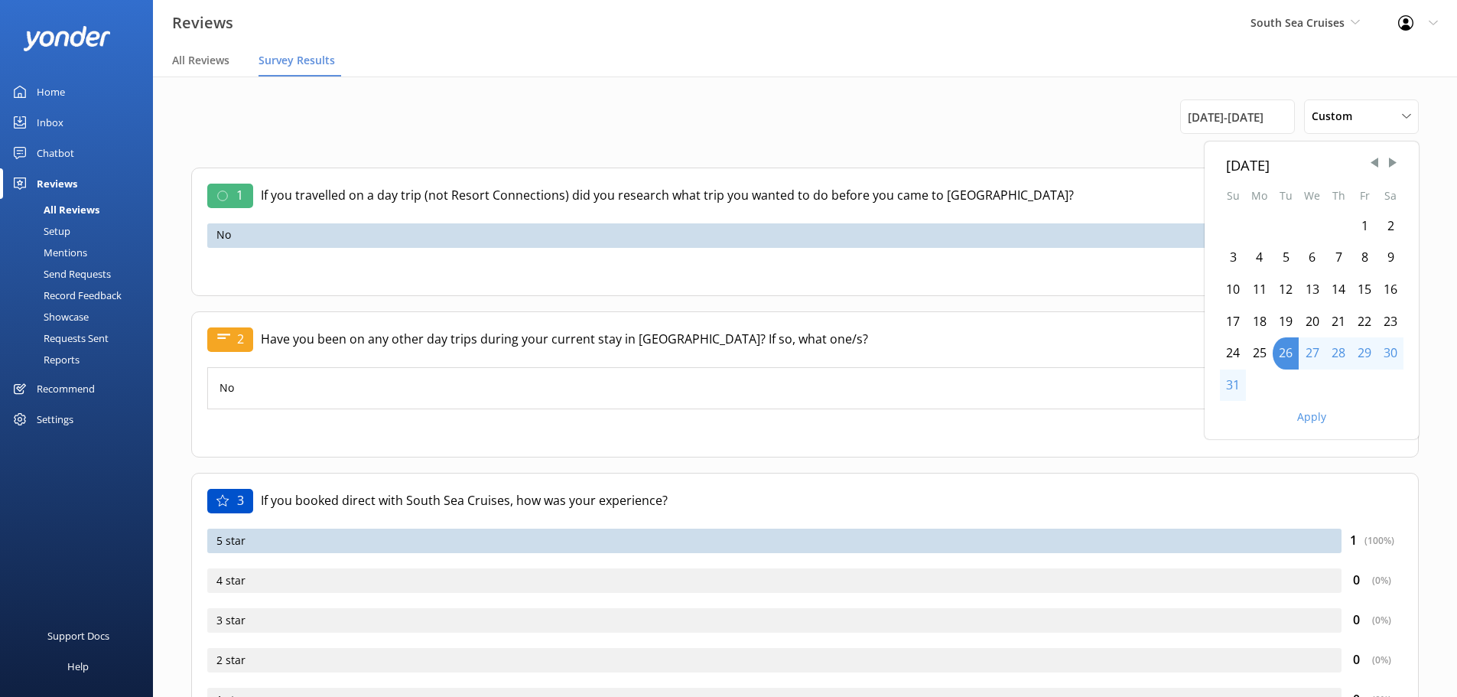
click at [1358, 226] on div "1" at bounding box center [1365, 226] width 26 height 32
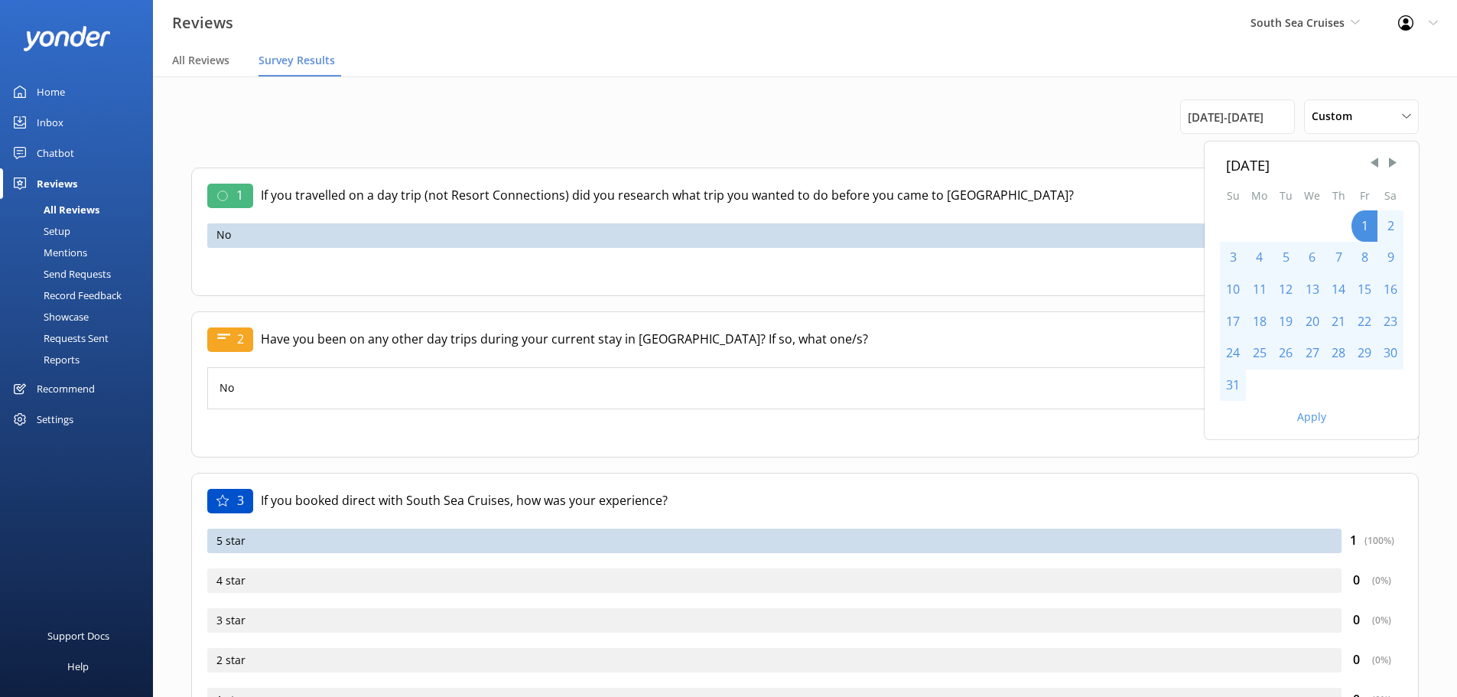
click at [1235, 393] on div "31" at bounding box center [1233, 385] width 26 height 32
click at [1293, 414] on div "Apply" at bounding box center [1312, 414] width 214 height 26
click at [1303, 418] on button "Apply" at bounding box center [1311, 417] width 29 height 11
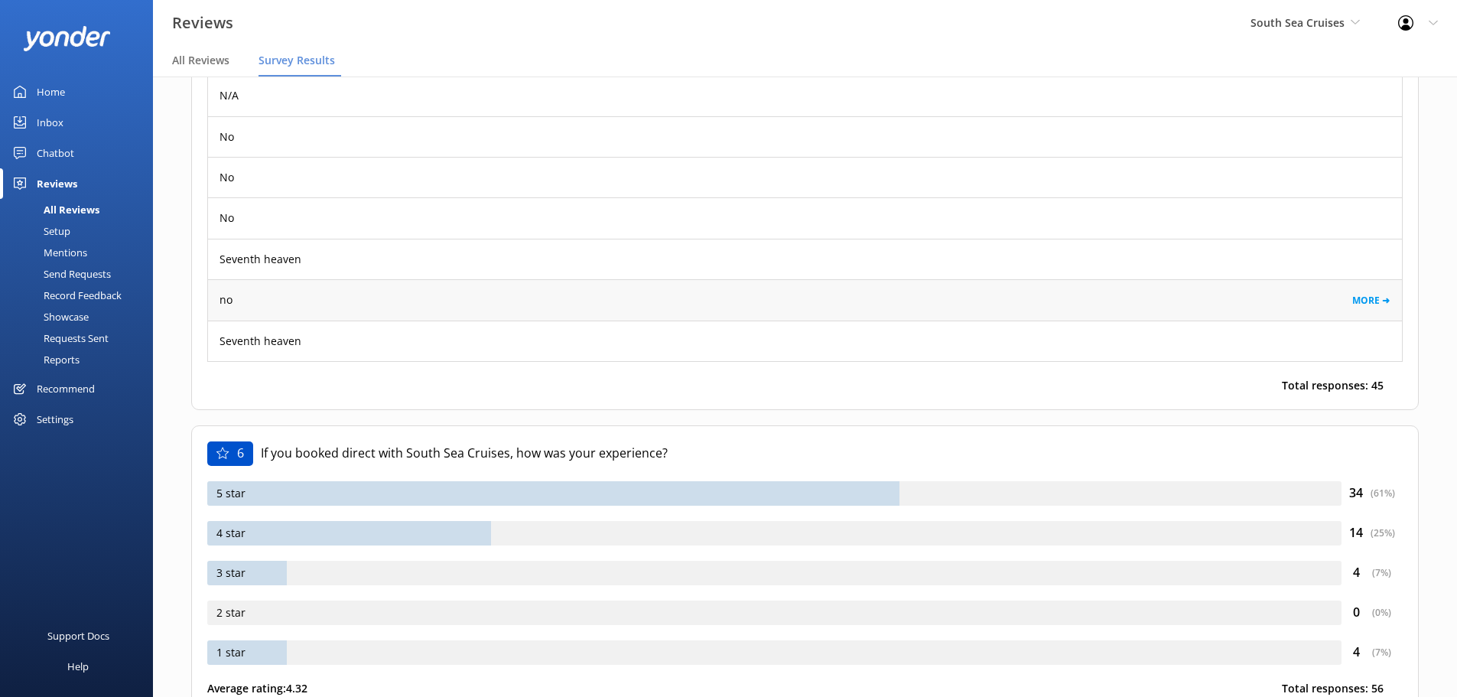
scroll to position [3109, 0]
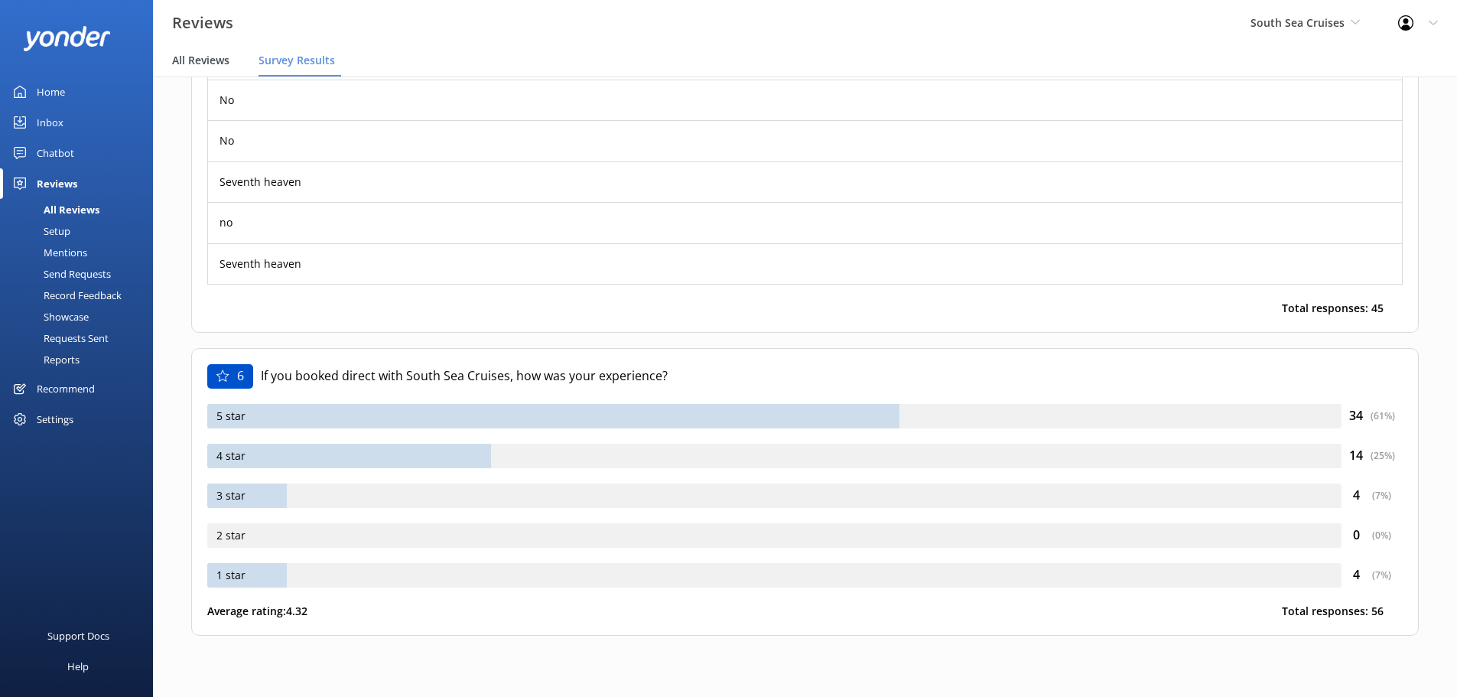
click at [216, 60] on span "All Reviews" at bounding box center [200, 60] width 57 height 15
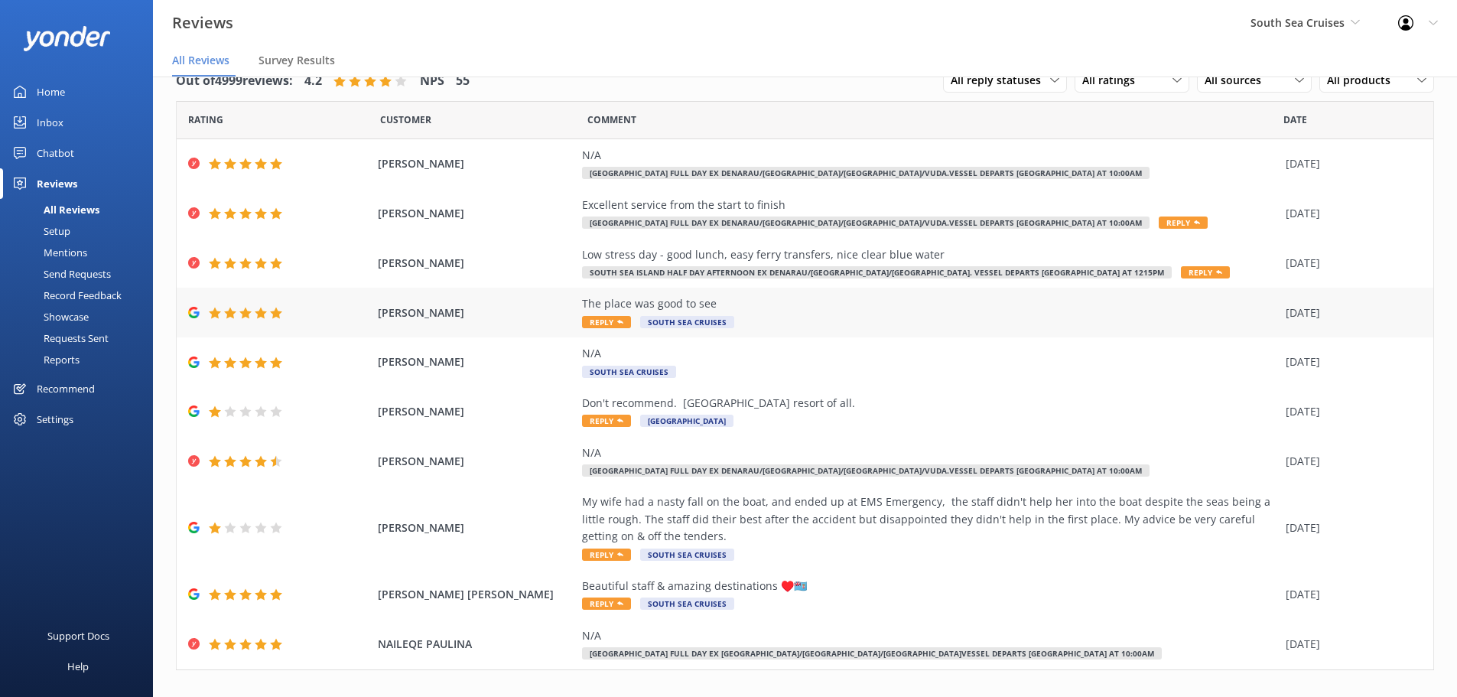
scroll to position [54, 0]
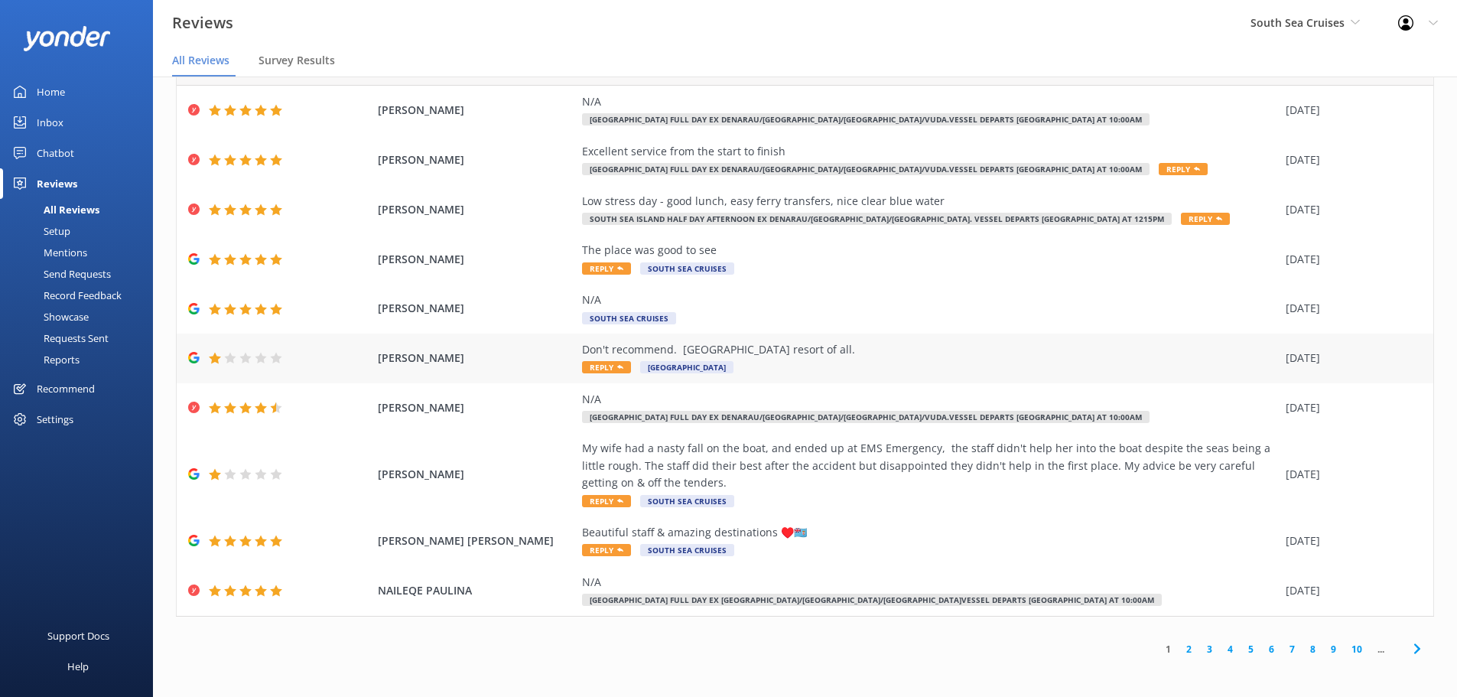
drag, startPoint x: 799, startPoint y: 352, endPoint x: 567, endPoint y: 353, distance: 232.6
click at [567, 353] on div "[PERSON_NAME] Don't recommend. [GEOGRAPHIC_DATA] resort of all. Reply [GEOGRAPH…" at bounding box center [805, 359] width 1257 height 50
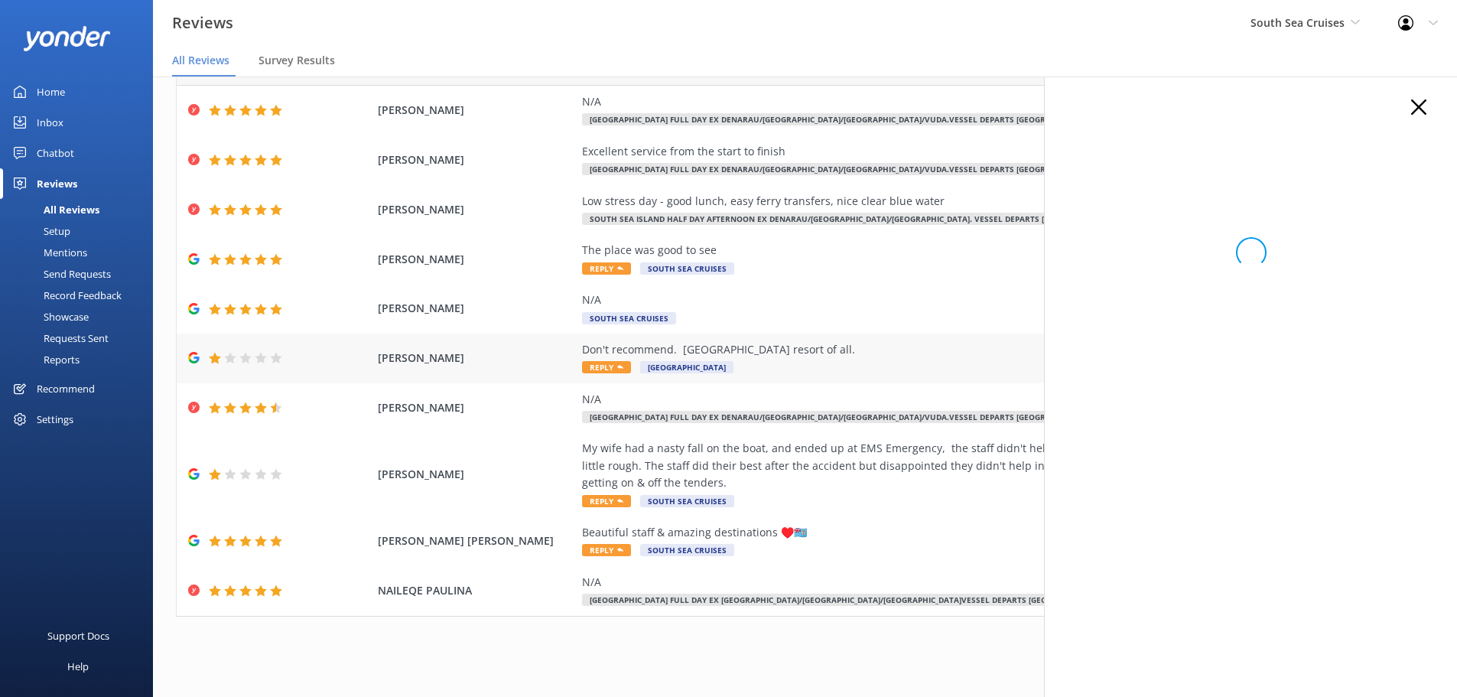
copy div "Don't recommend. [GEOGRAPHIC_DATA] resort of all."
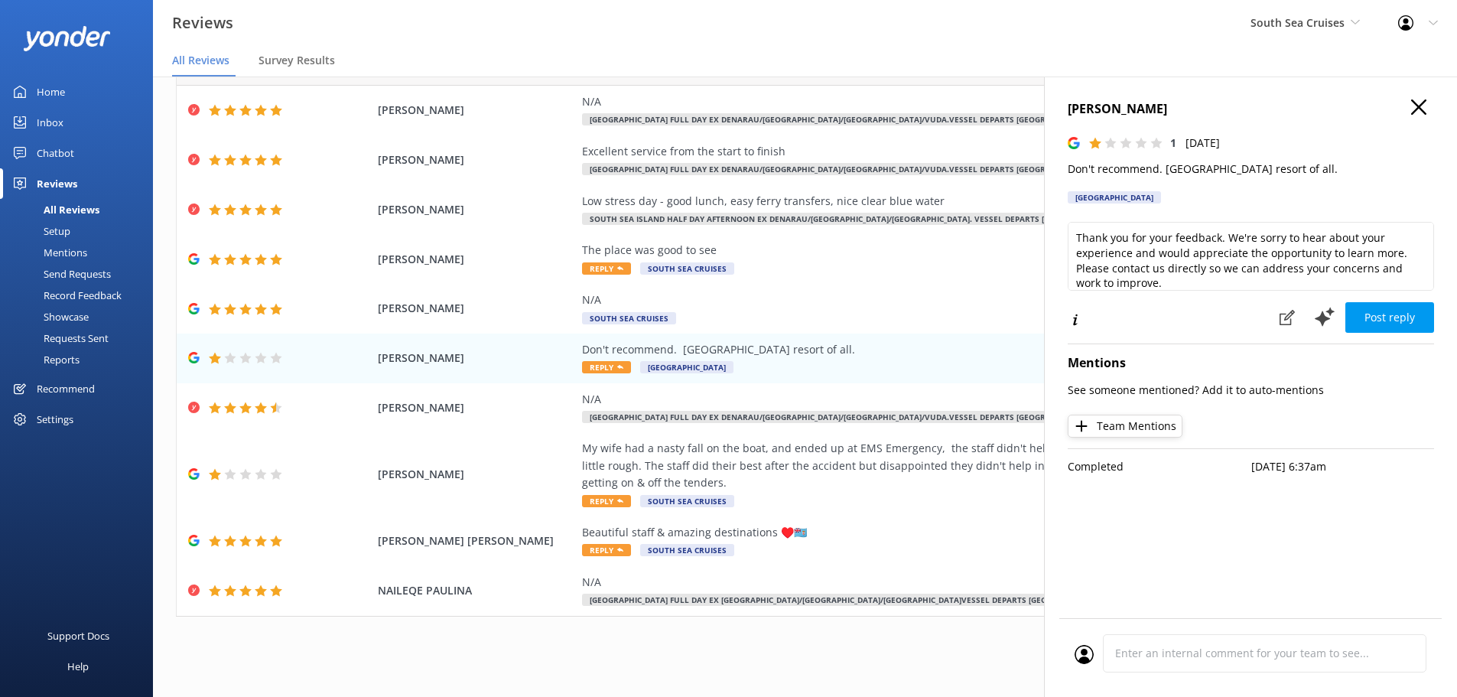
scroll to position [8, 0]
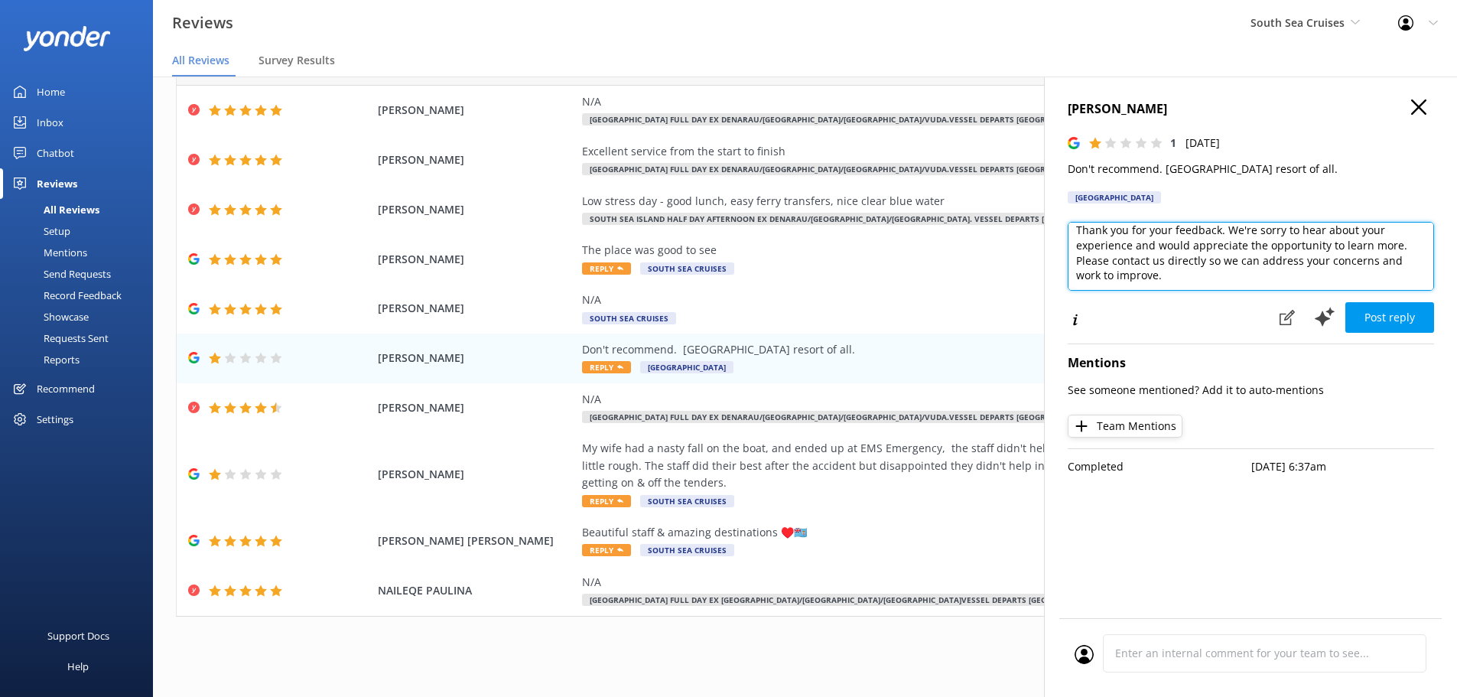
click at [1268, 278] on textarea "Thank you for your feedback. We're sorry to hear about your experience and woul…" at bounding box center [1251, 256] width 366 height 69
click at [1395, 246] on textarea "Thank you for your feedback. We're sorry to hear about your experience and woul…" at bounding box center [1251, 256] width 366 height 69
click at [1202, 268] on textarea "Thank you for your feedback. We're sorry to hear about your experience and woul…" at bounding box center [1251, 256] width 366 height 69
type textarea "Thank you for your feedback. We're sorry to hear about your experience and woul…"
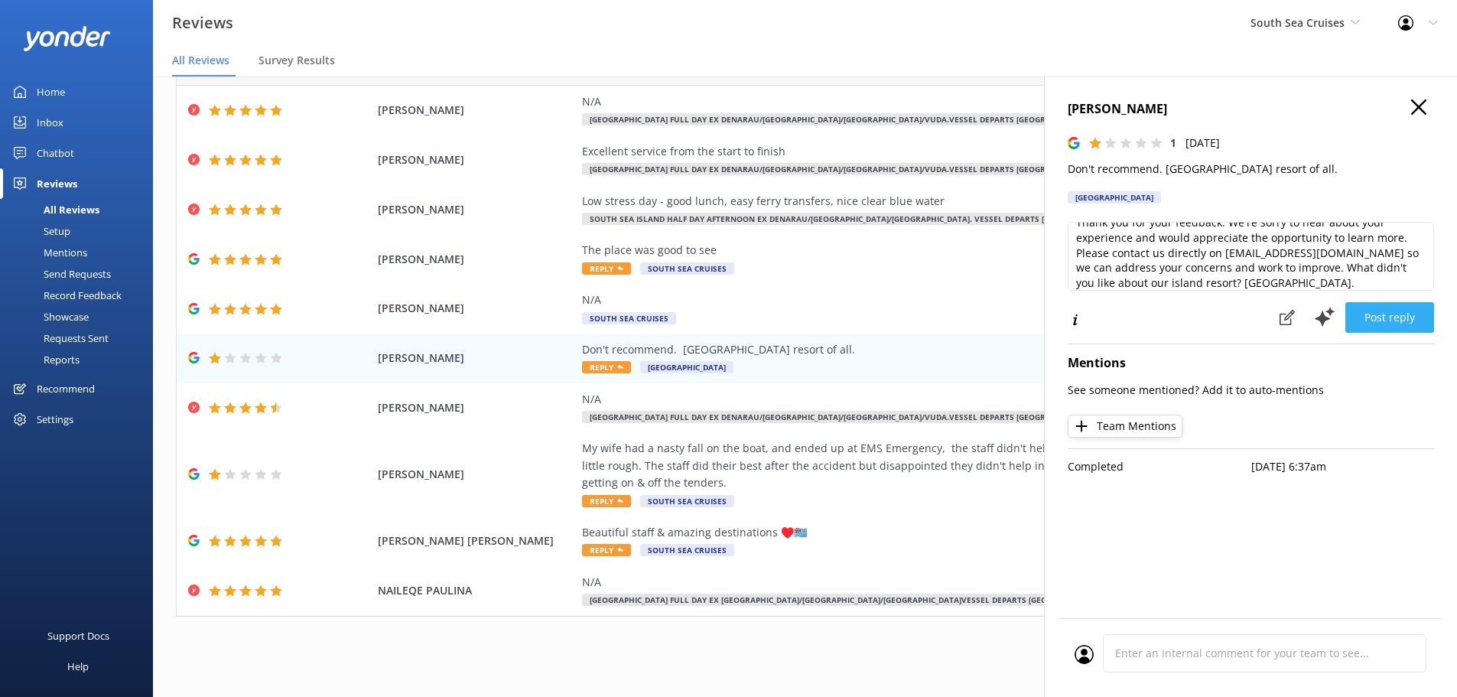
click at [1378, 308] on button "Post reply" at bounding box center [1390, 317] width 89 height 31
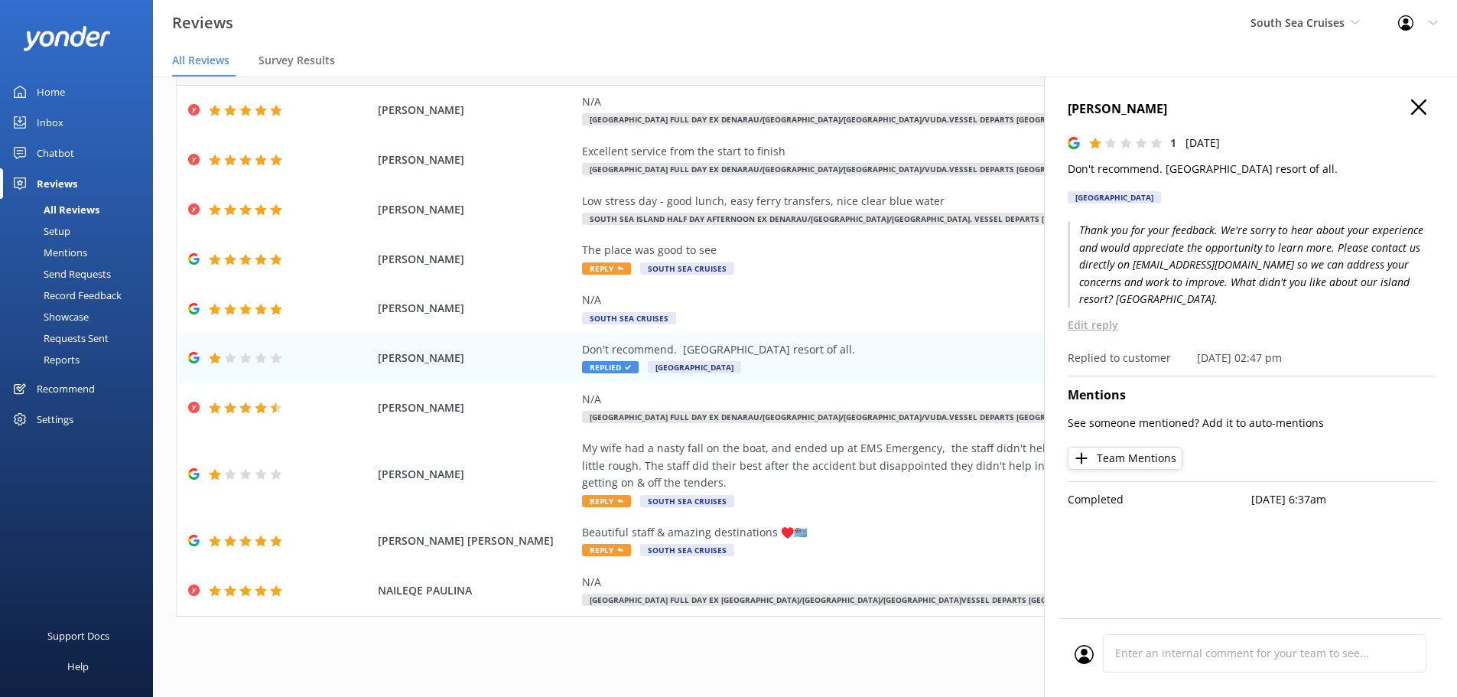
click at [1421, 104] on icon "button" at bounding box center [1418, 106] width 15 height 15
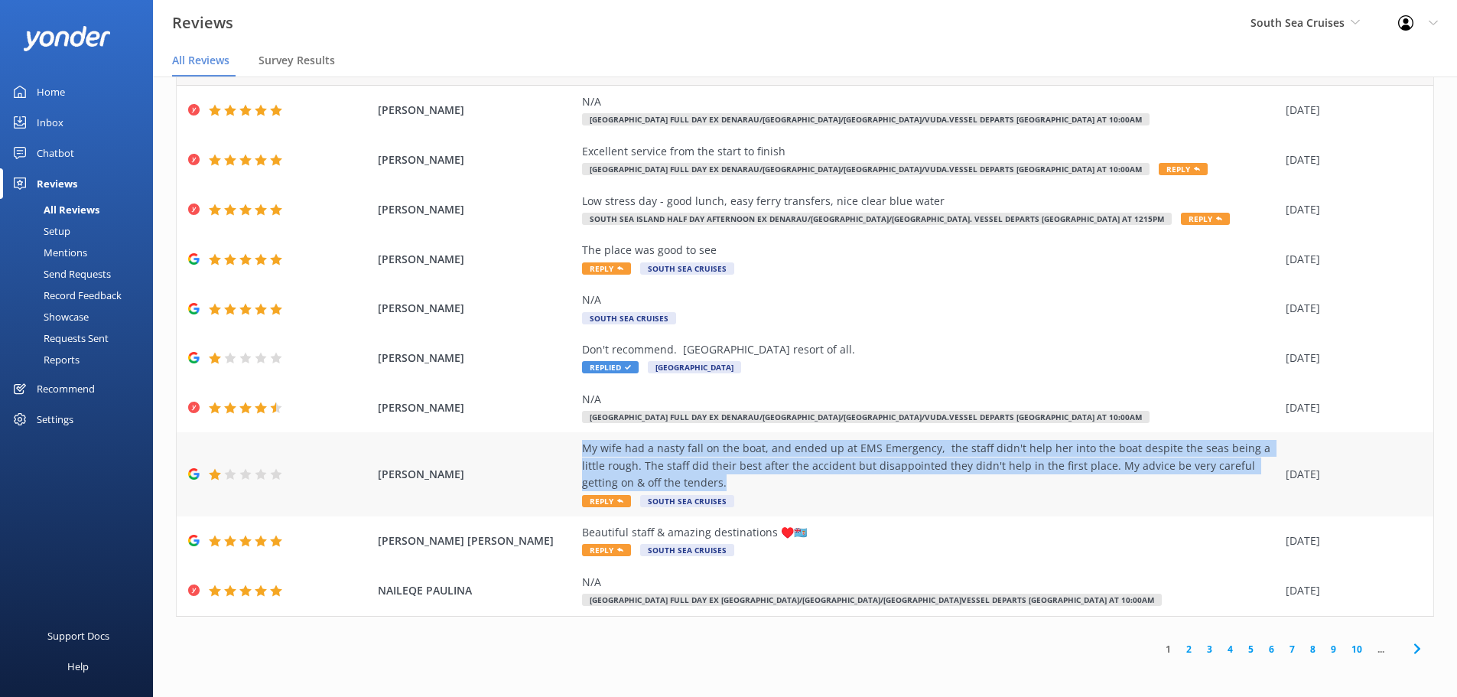
drag, startPoint x: 578, startPoint y: 446, endPoint x: 662, endPoint y: 478, distance: 90.8
click at [662, 478] on div "My wife had a nasty fall on the boat, and ended up at EMS Emergency, the staff …" at bounding box center [930, 465] width 696 height 51
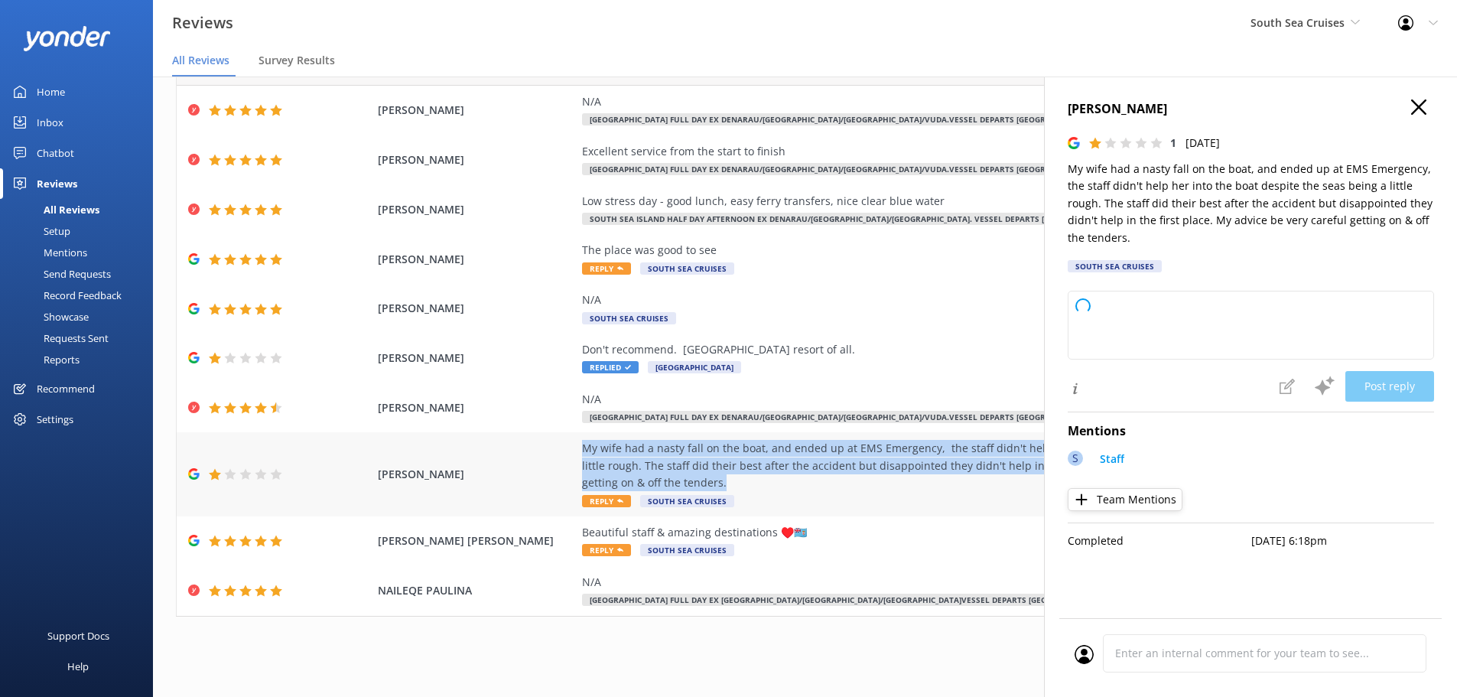
copy div "My wife had a nasty fall on the boat, and ended up at EMS Emergency, the staff …"
type textarea "Thank you for sharing your feedback. We're truly sorry to hear about your wife'…"
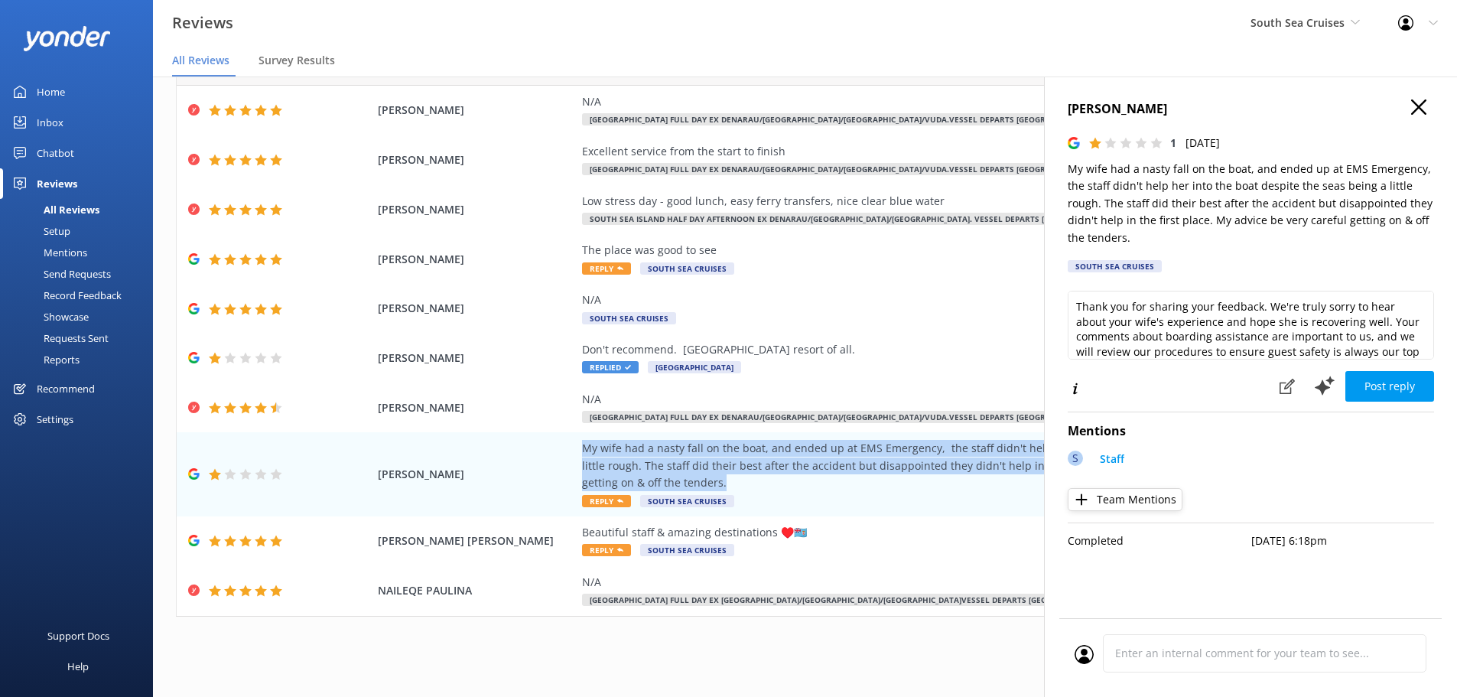
click at [1425, 105] on icon "button" at bounding box center [1418, 106] width 15 height 15
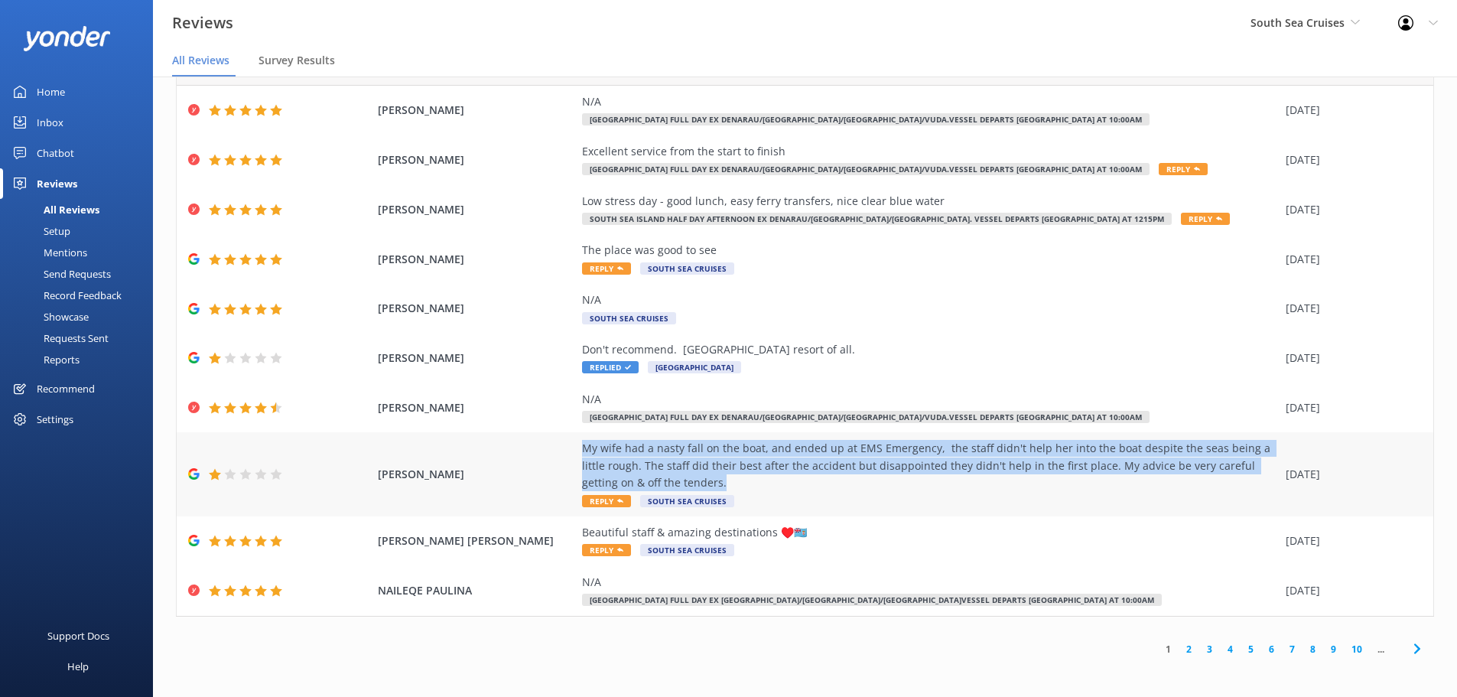
copy div "My wife had a nasty fall on the boat, and ended up at EMS Emergency, the staff …"
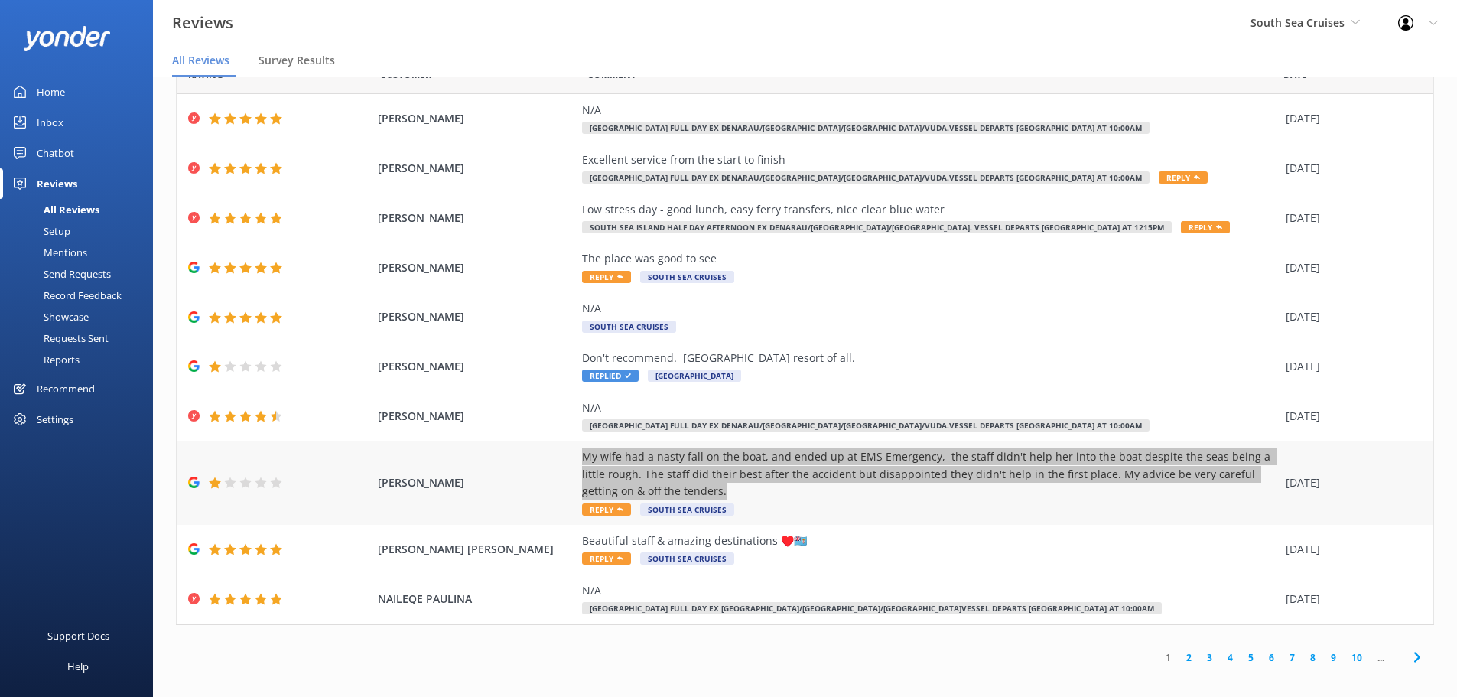
scroll to position [54, 0]
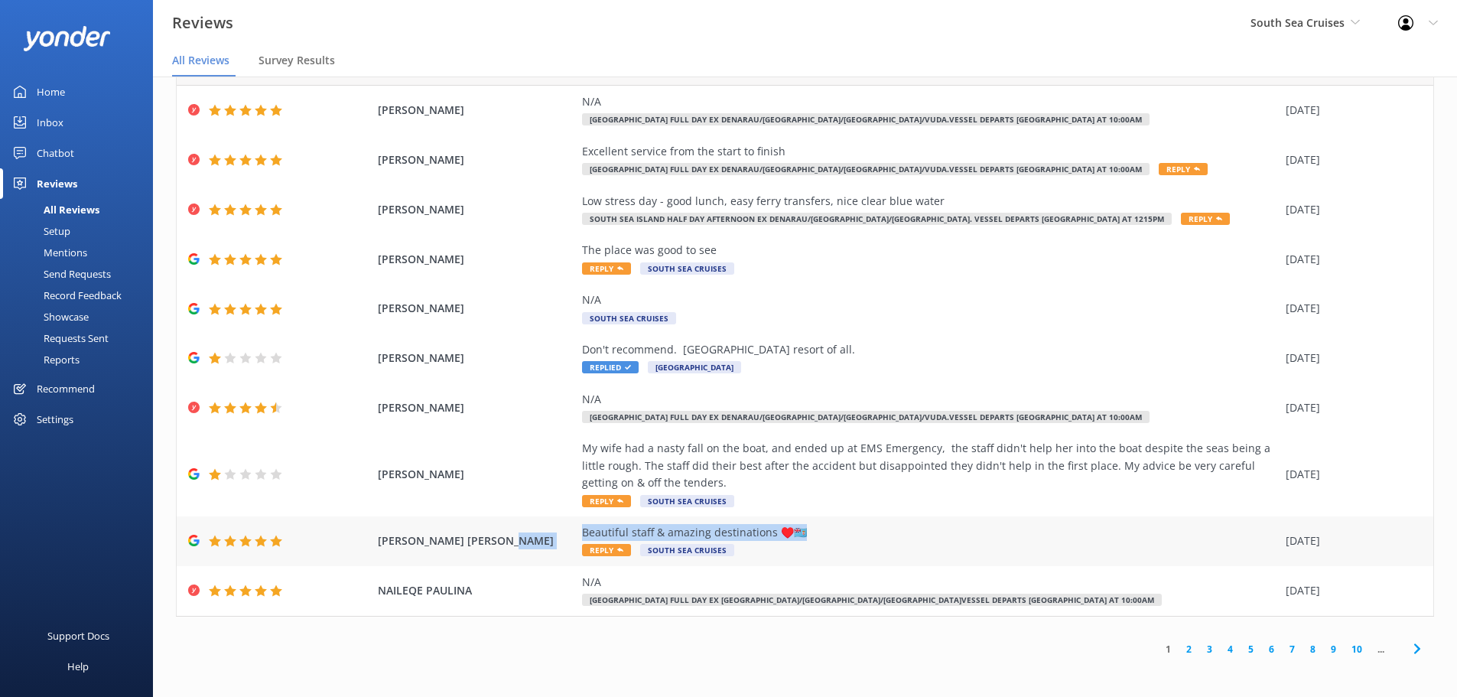
drag, startPoint x: 819, startPoint y: 532, endPoint x: 535, endPoint y: 542, distance: 284.7
click at [535, 542] on div "[PERSON_NAME] [PERSON_NAME] Beautiful staff & amazing destinations ♥️🇫🇯 Reply S…" at bounding box center [805, 541] width 1257 height 50
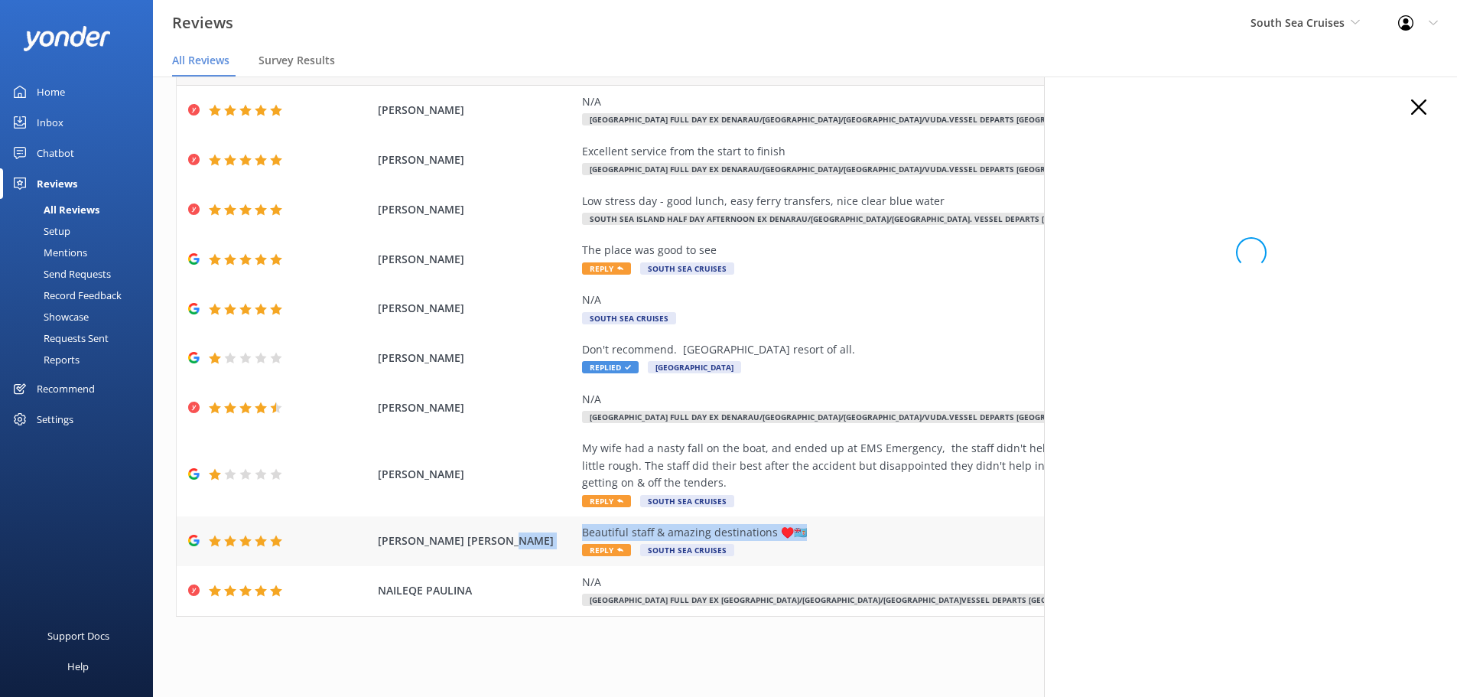
copy div "Beautiful staff & amazing destinations ♥️🇫🇯"
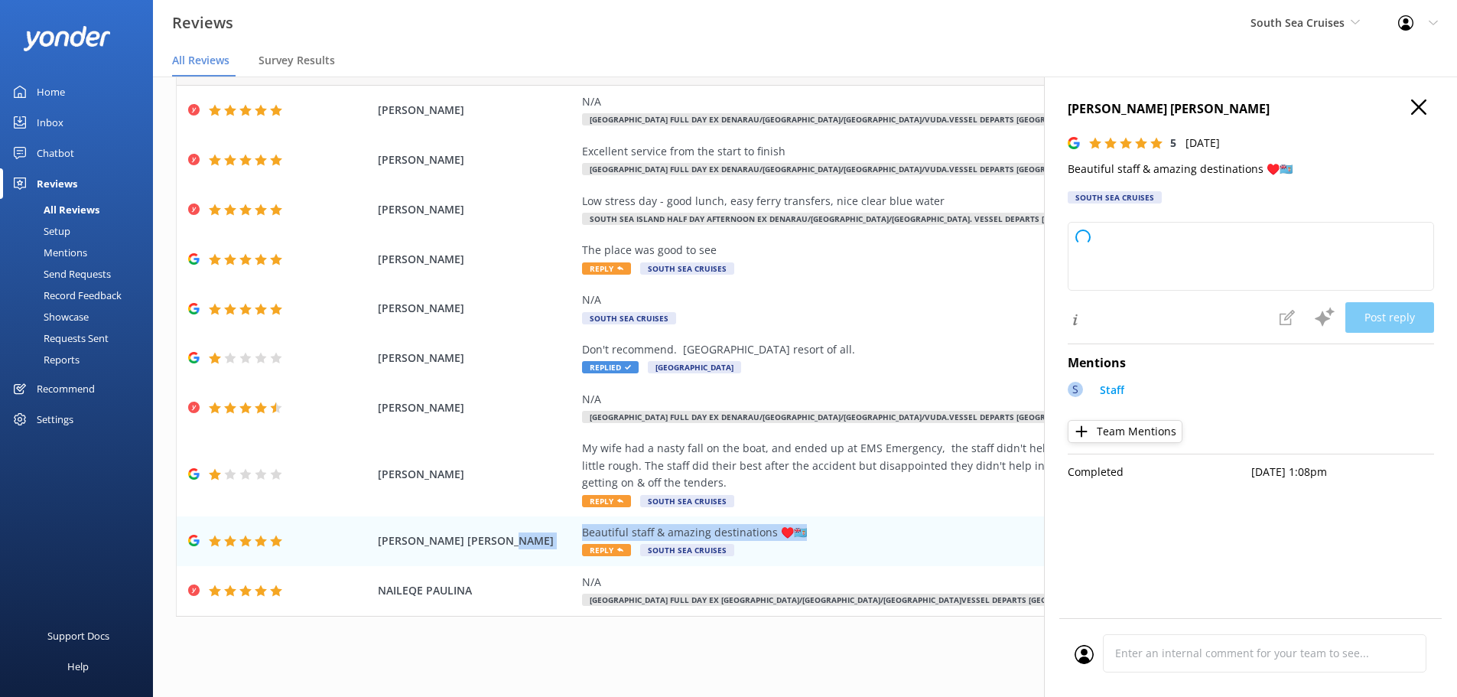
type textarea "Thank you so much for your wonderful feedback! We're delighted you enjoyed our …"
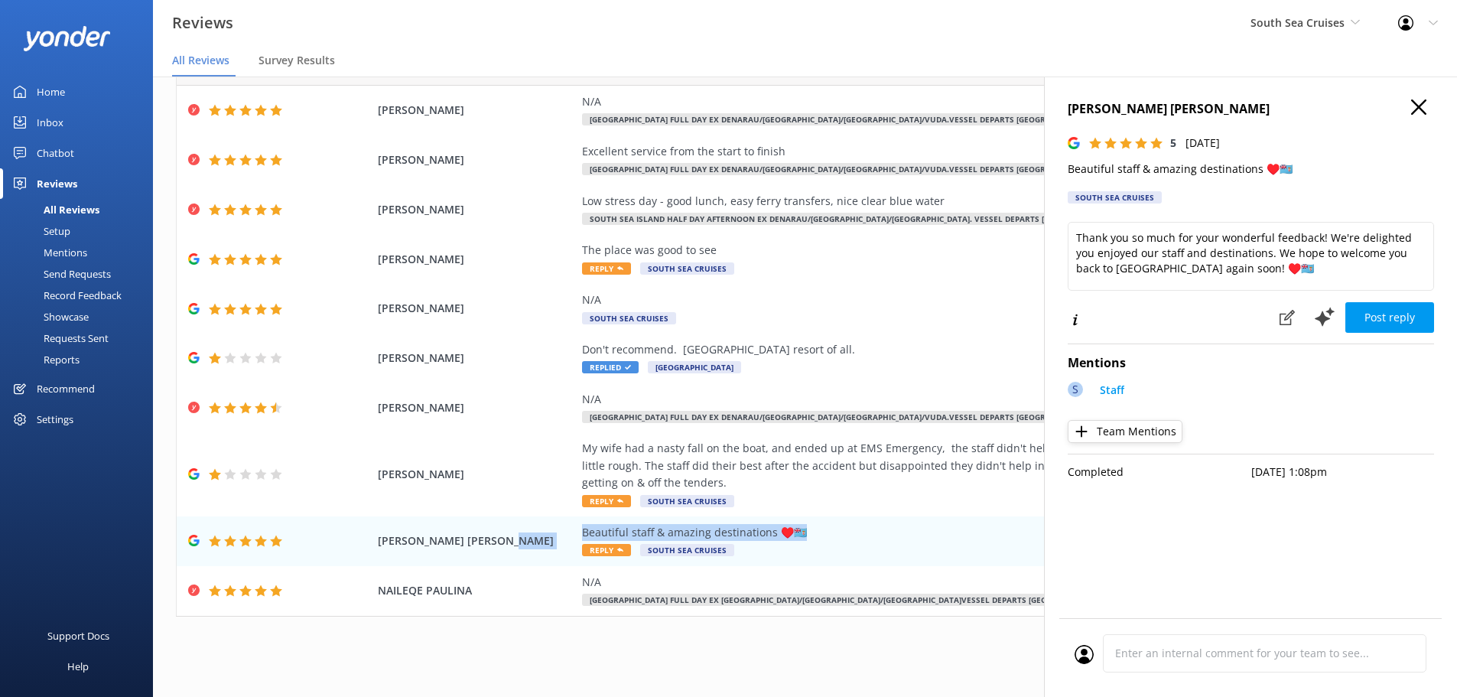
click at [1412, 99] on icon "button" at bounding box center [1418, 106] width 15 height 15
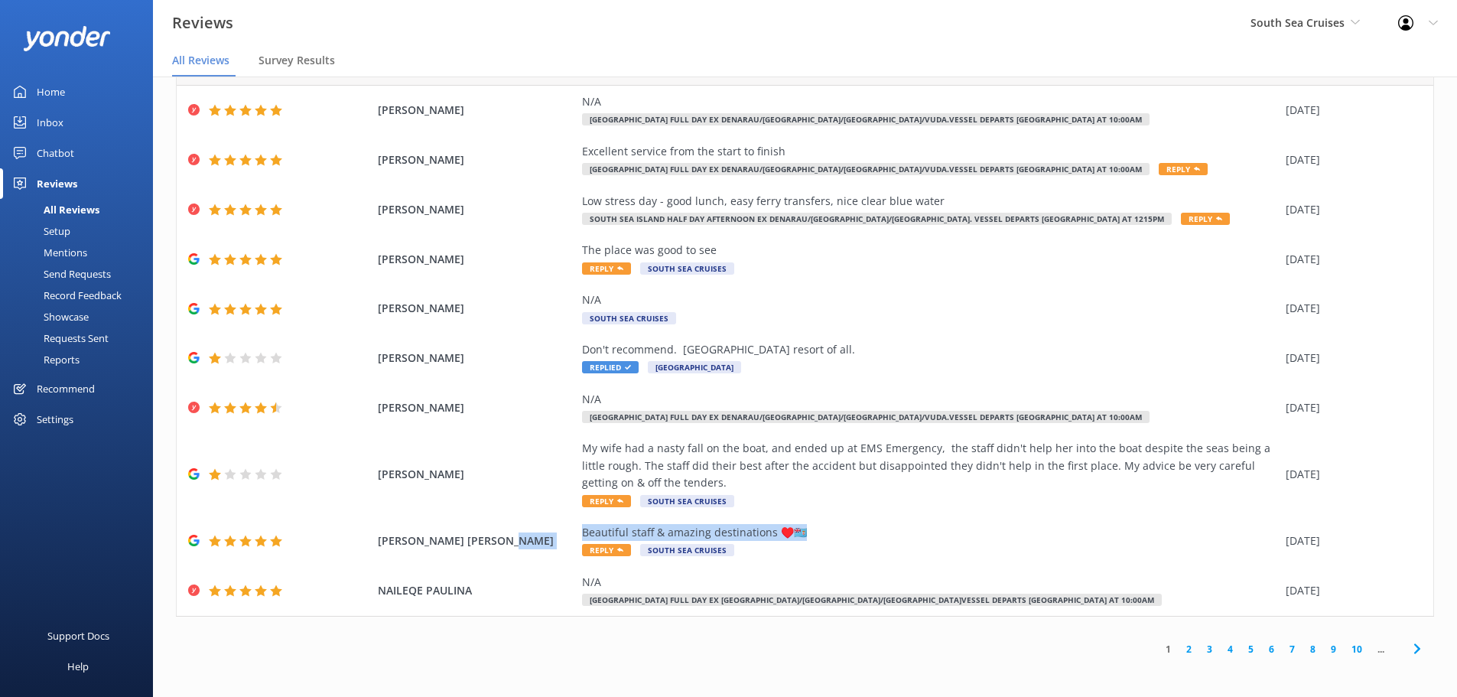
click at [1409, 652] on icon at bounding box center [1417, 649] width 18 height 18
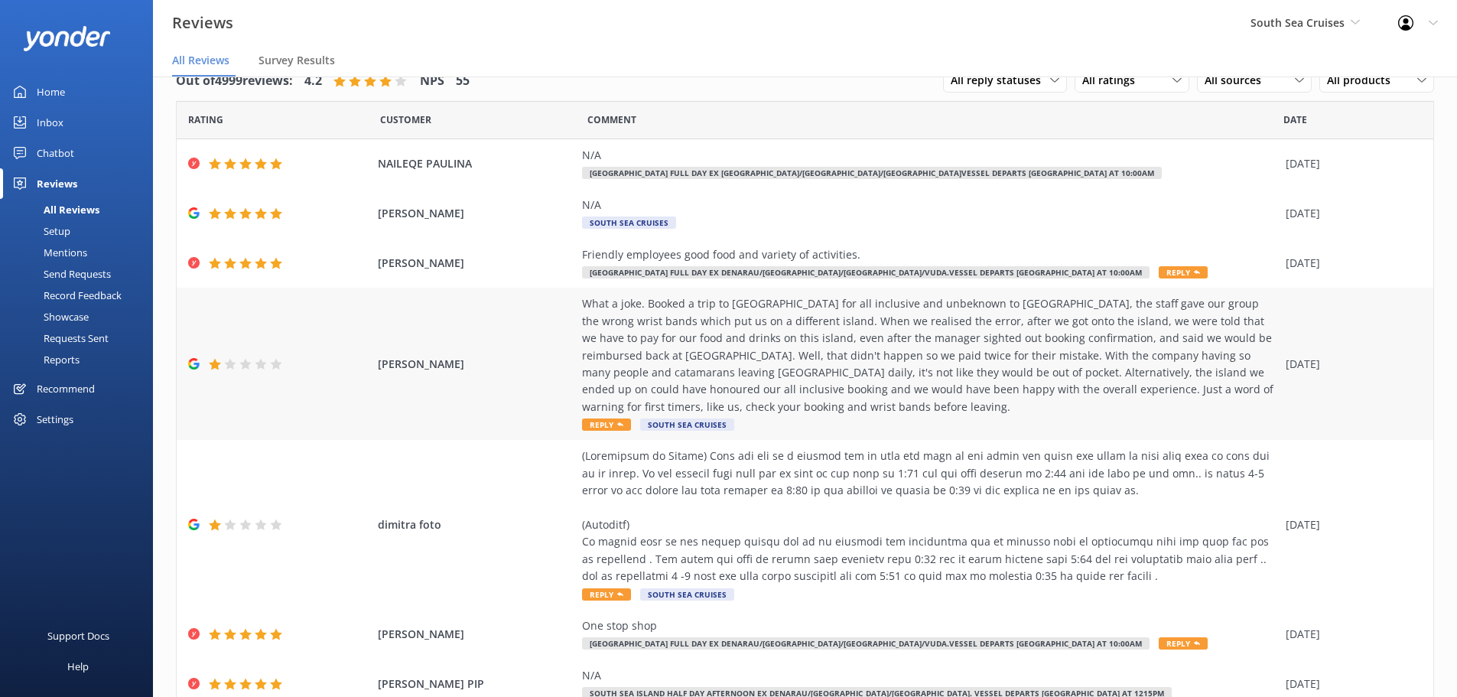
click at [739, 309] on div "What a joke. Booked a trip to [GEOGRAPHIC_DATA] for all inclusive and unbeknown…" at bounding box center [930, 355] width 696 height 120
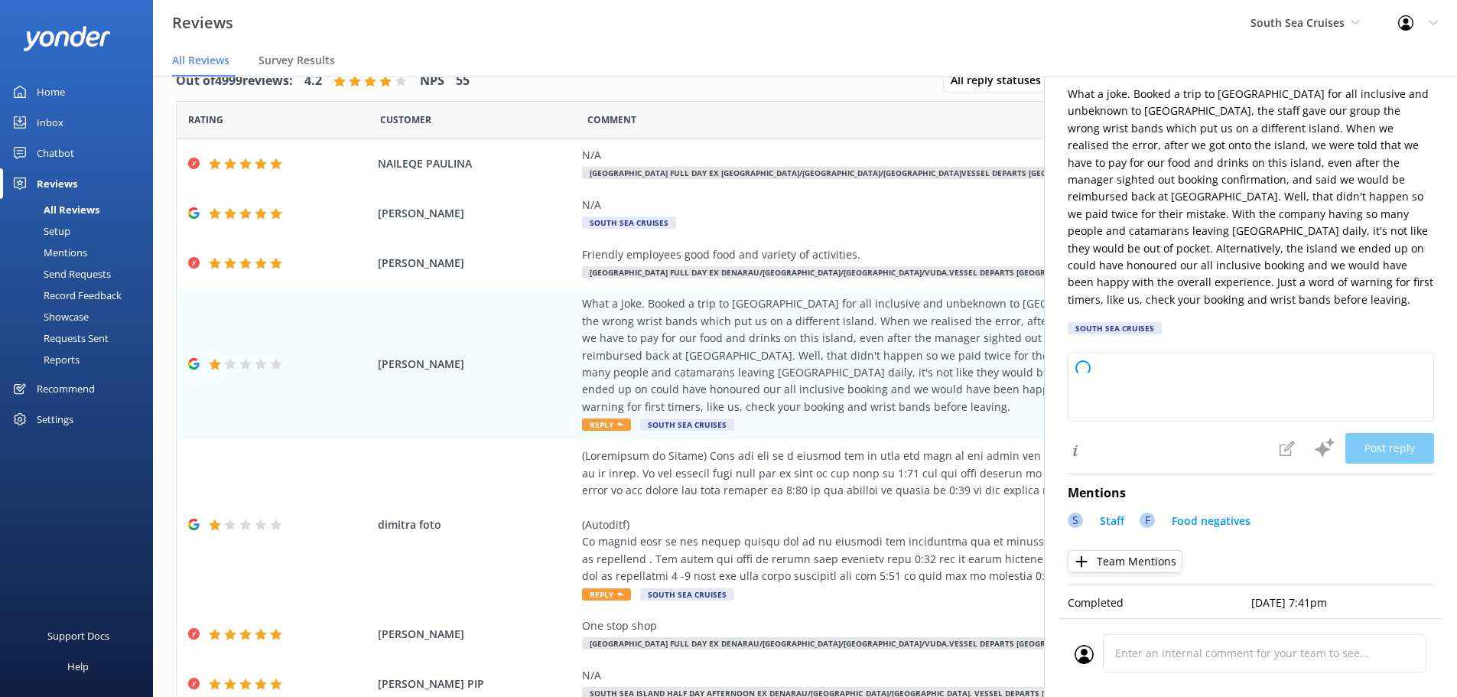
type textarea "Thank you for sharing your feedback, and we sincerely apologize for the inconve…"
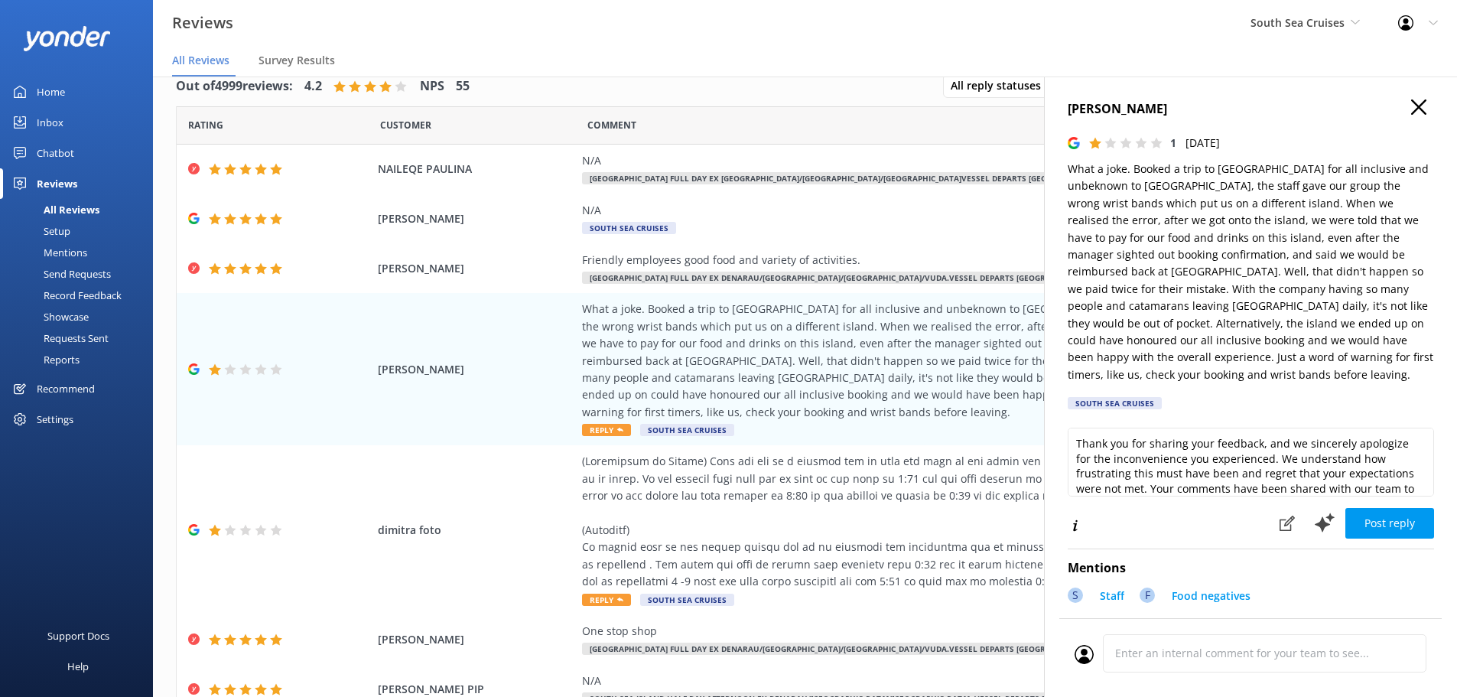
scroll to position [31, 0]
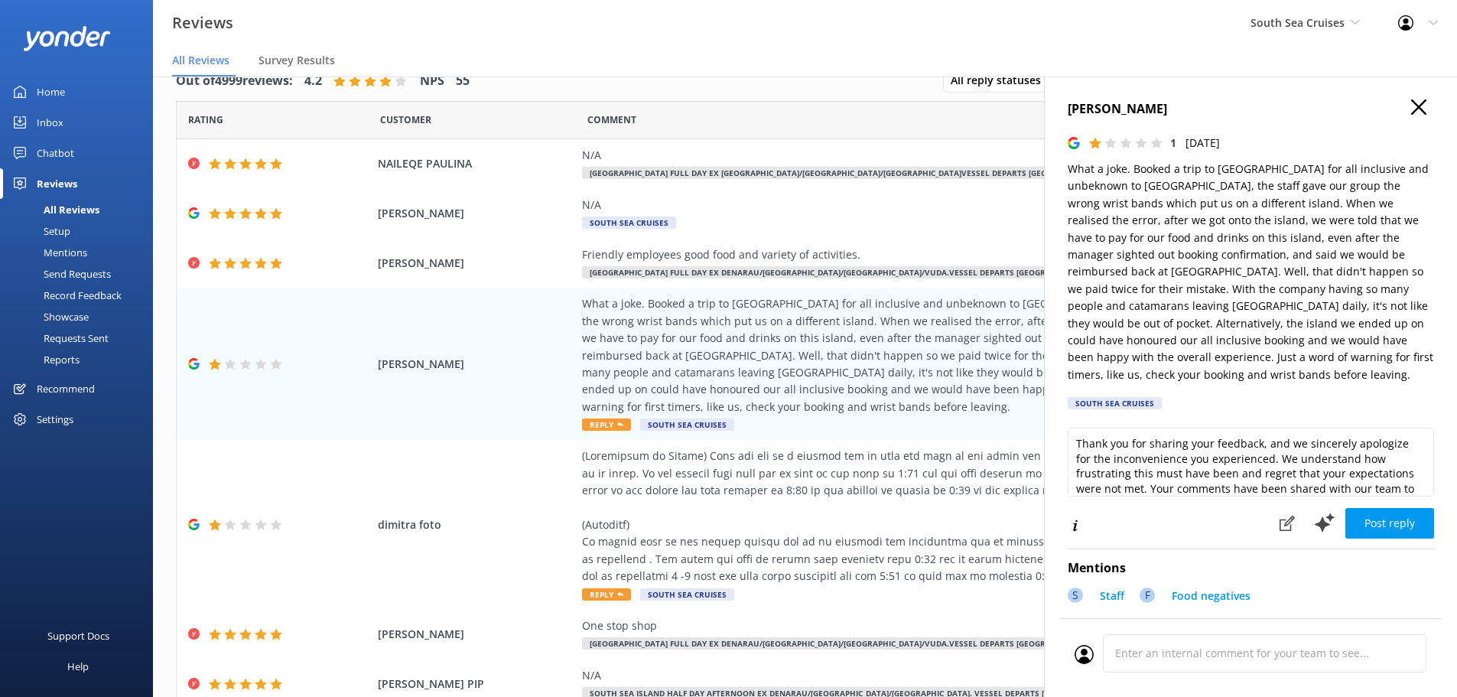
click at [1402, 117] on h4 "[PERSON_NAME]" at bounding box center [1251, 109] width 366 height 20
click at [1411, 114] on icon "button" at bounding box center [1418, 106] width 15 height 15
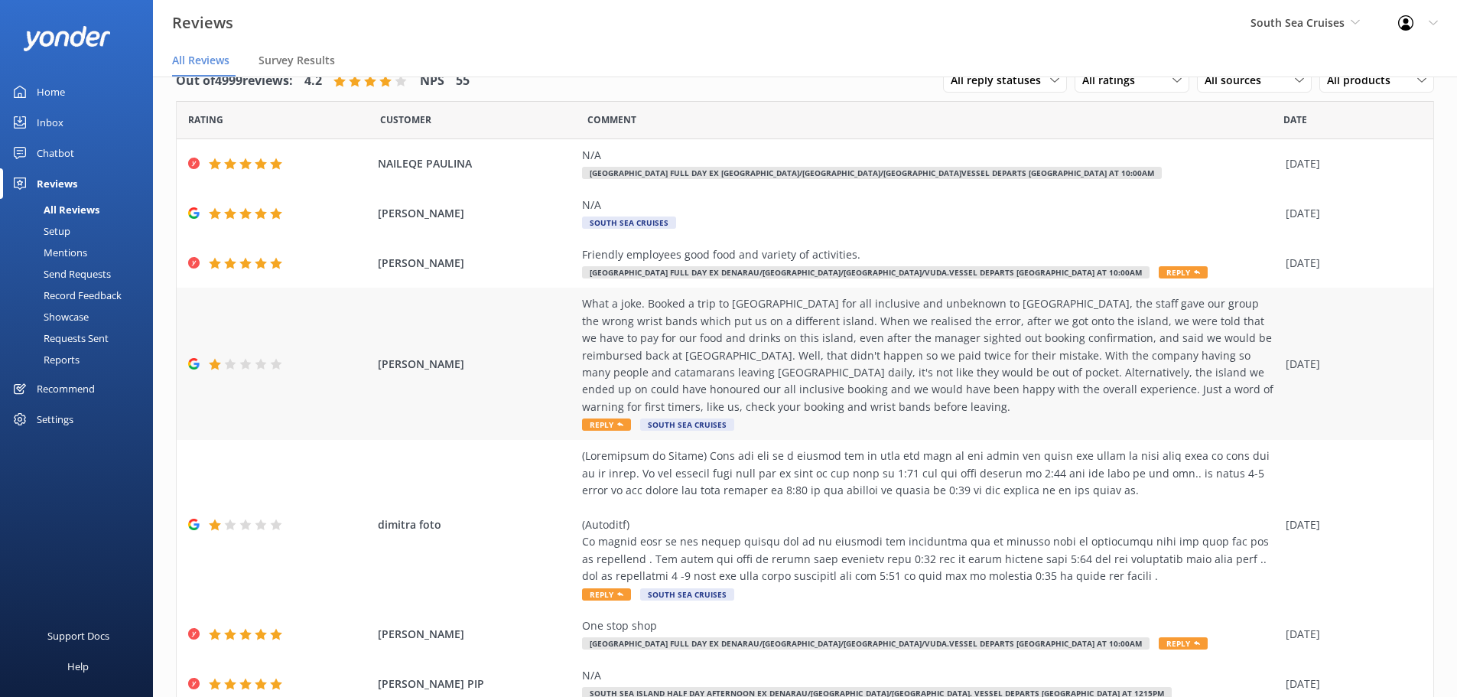
click at [994, 326] on div "What a joke. Booked a trip to [GEOGRAPHIC_DATA] for all inclusive and unbeknown…" at bounding box center [930, 355] width 696 height 120
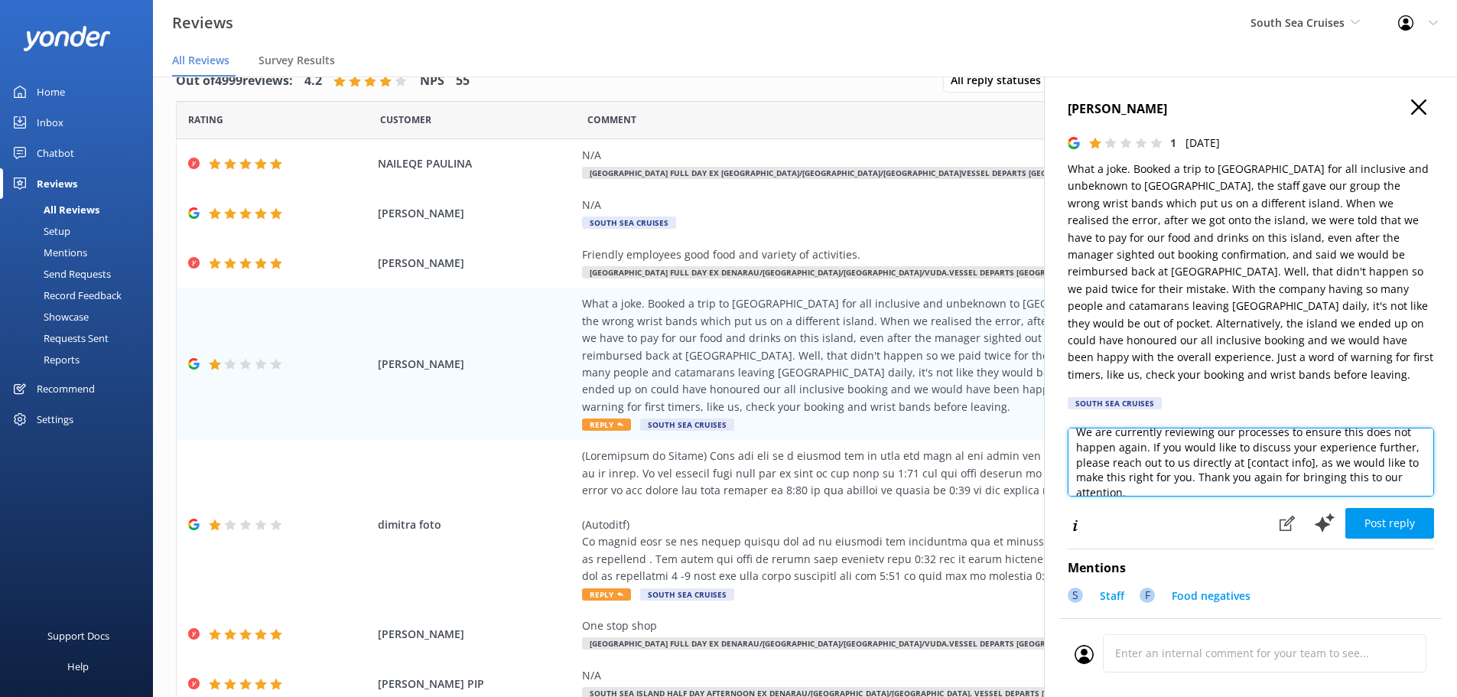
scroll to position [66, 0]
drag, startPoint x: 1099, startPoint y: 479, endPoint x: 1339, endPoint y: 468, distance: 241.2
click at [1339, 468] on textarea "Thank you for taking the time to share your feedback. We sincerely apologize fo…" at bounding box center [1251, 462] width 366 height 69
type textarea "Thank you for taking the time to share your feedback. We sincerely apologize fo…"
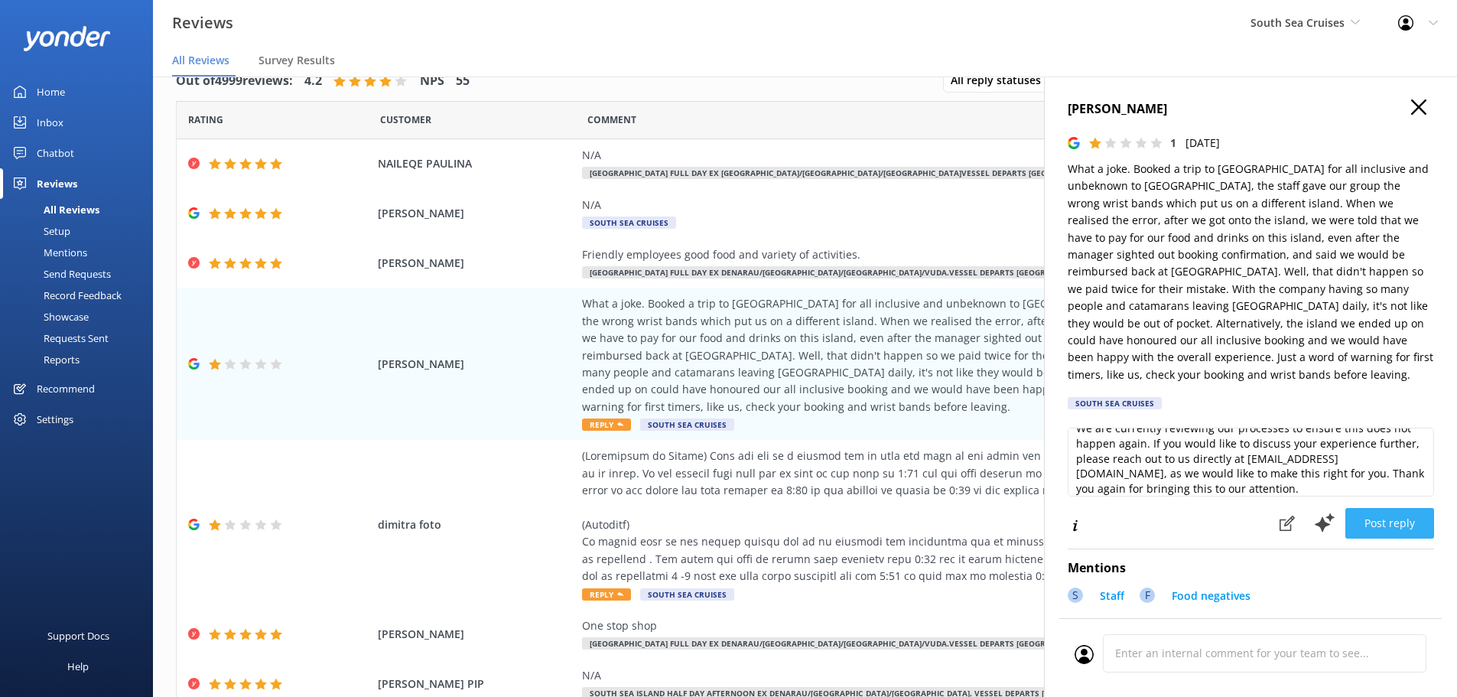
click at [1373, 518] on button "Post reply" at bounding box center [1390, 523] width 89 height 31
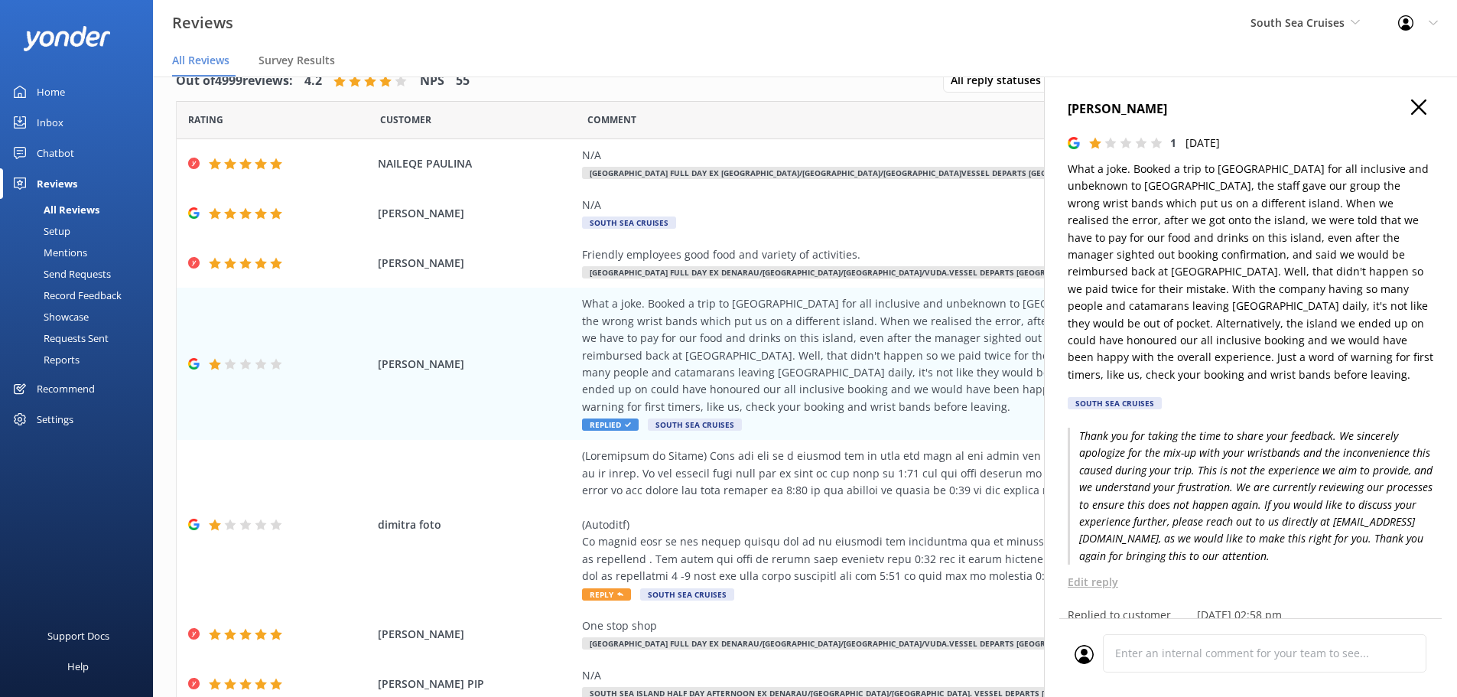
click at [1411, 109] on icon "button" at bounding box center [1418, 106] width 15 height 15
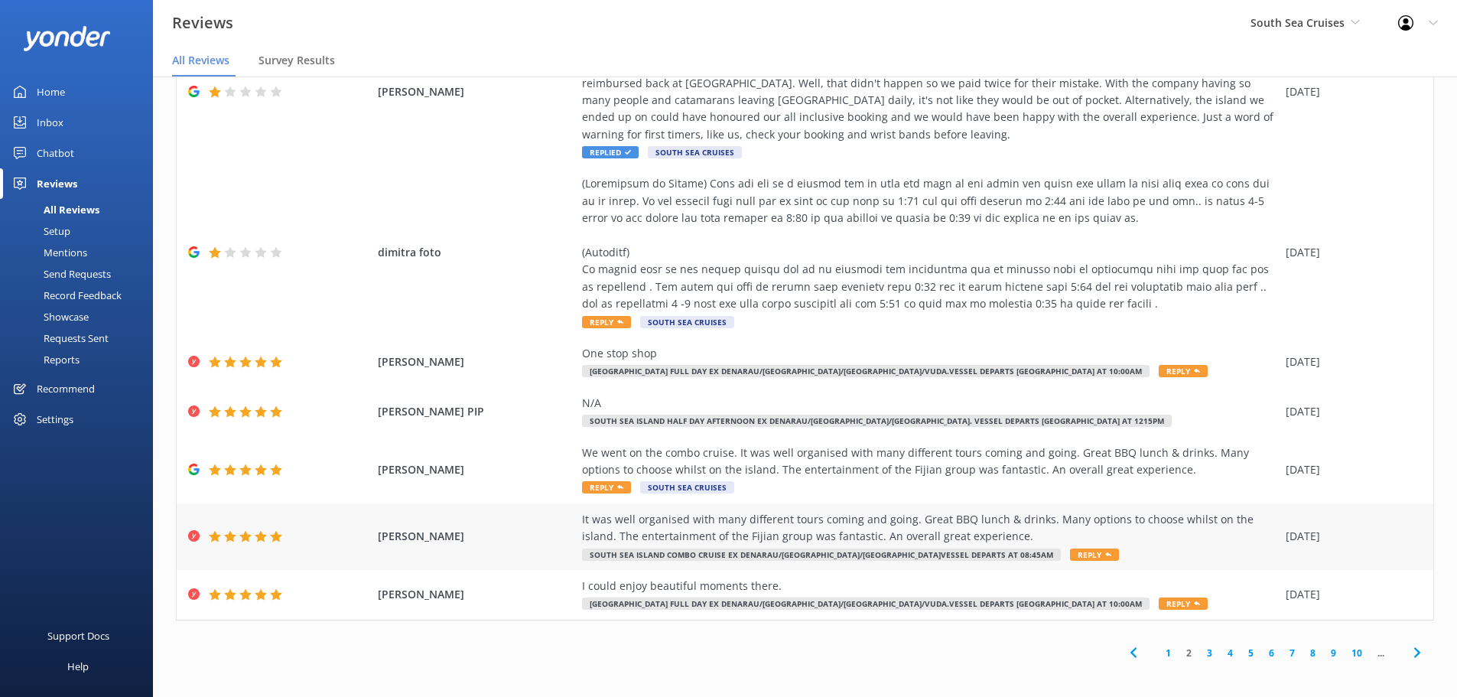
scroll to position [276, 0]
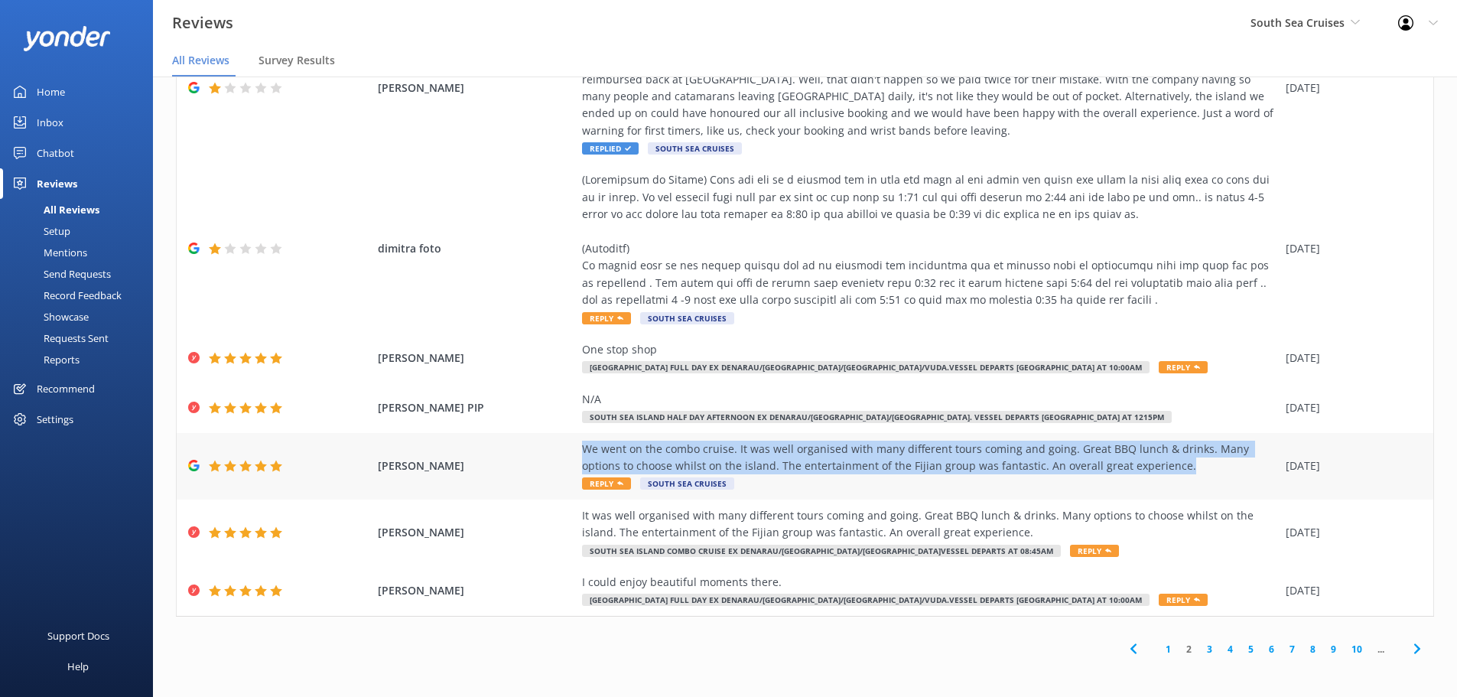
drag, startPoint x: 570, startPoint y: 448, endPoint x: 1133, endPoint y: 461, distance: 563.2
click at [1133, 461] on div "[PERSON_NAME] We went on the combo cruise. It was well organised with many diff…" at bounding box center [805, 466] width 1257 height 67
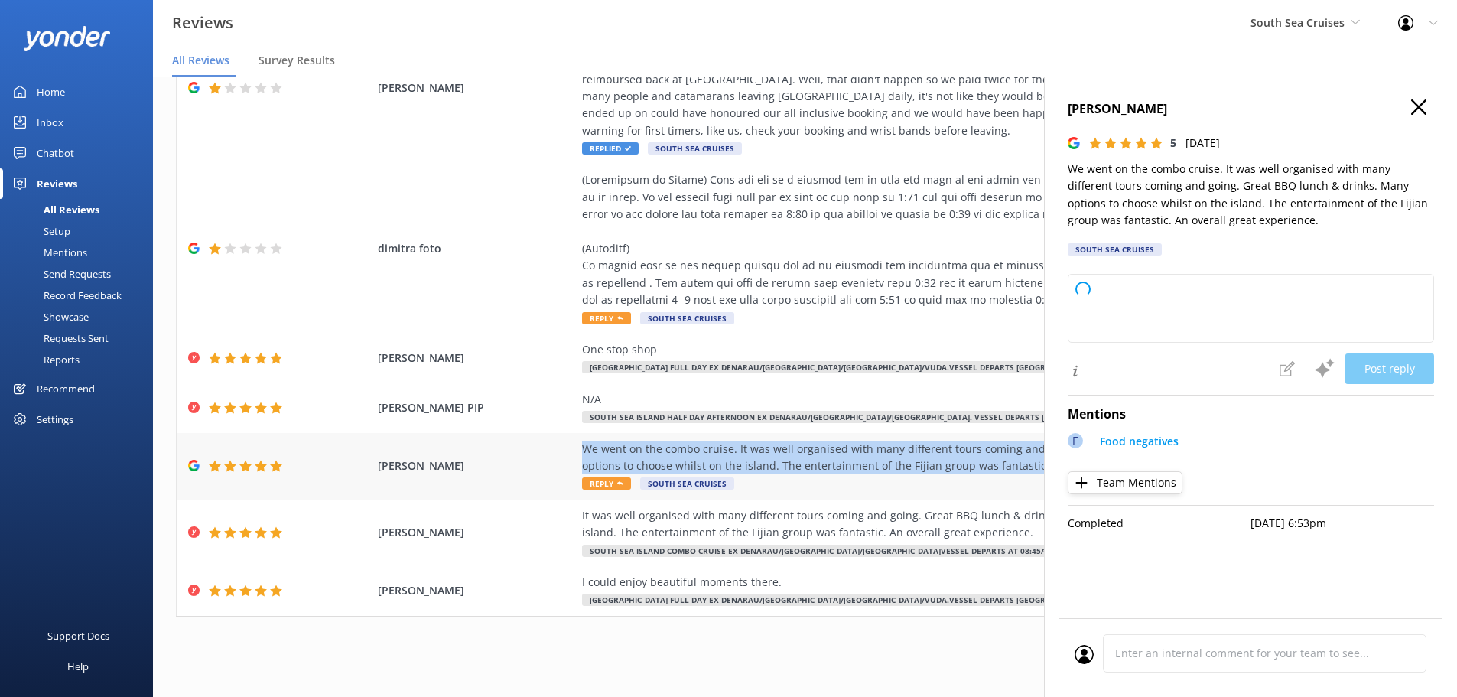
copy div "We went on the combo cruise. It was well organised with many different tours co…"
type textarea "Thank you so much for your wonderful feedback! We're delighted to hear you enjo…"
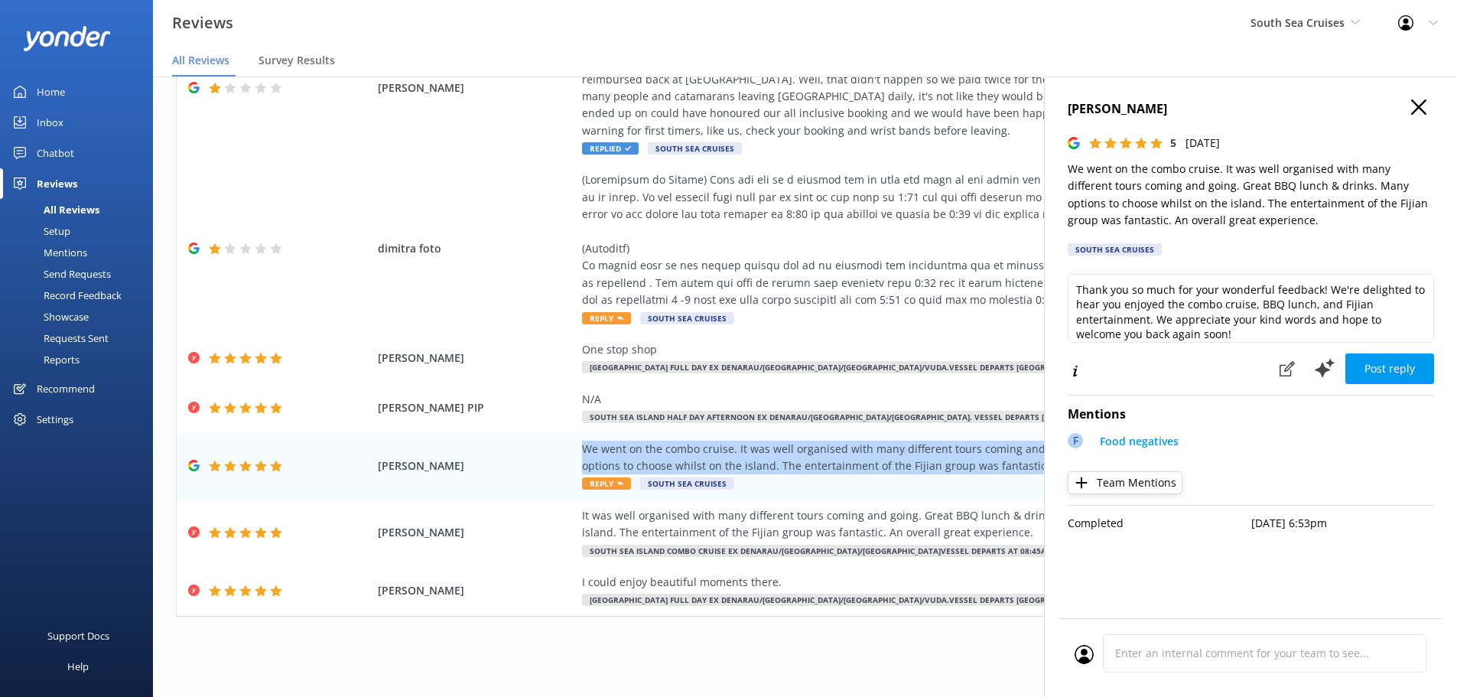
click at [1422, 106] on icon "button" at bounding box center [1418, 106] width 15 height 15
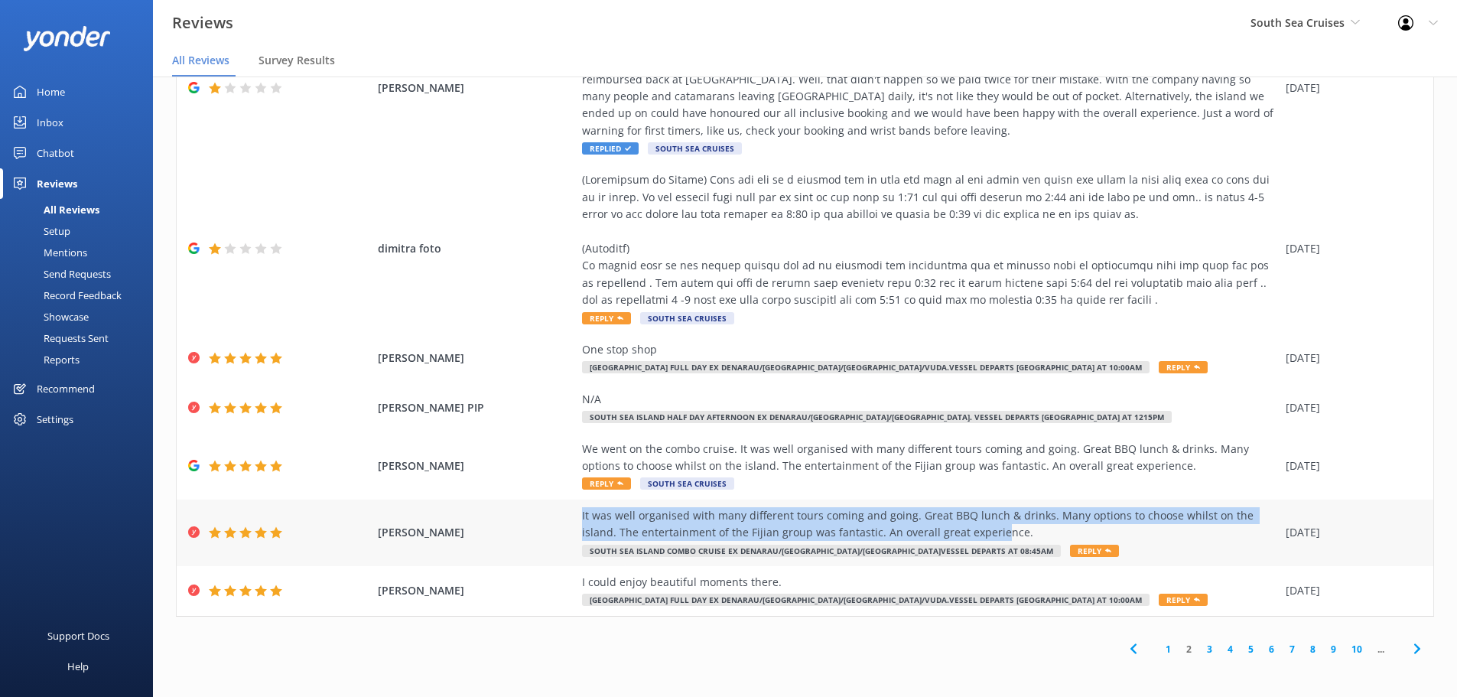
drag, startPoint x: 574, startPoint y: 513, endPoint x: 954, endPoint y: 533, distance: 380.7
click at [954, 533] on div "[PERSON_NAME] It was well organised with many different tours coming and going.…" at bounding box center [805, 533] width 1257 height 67
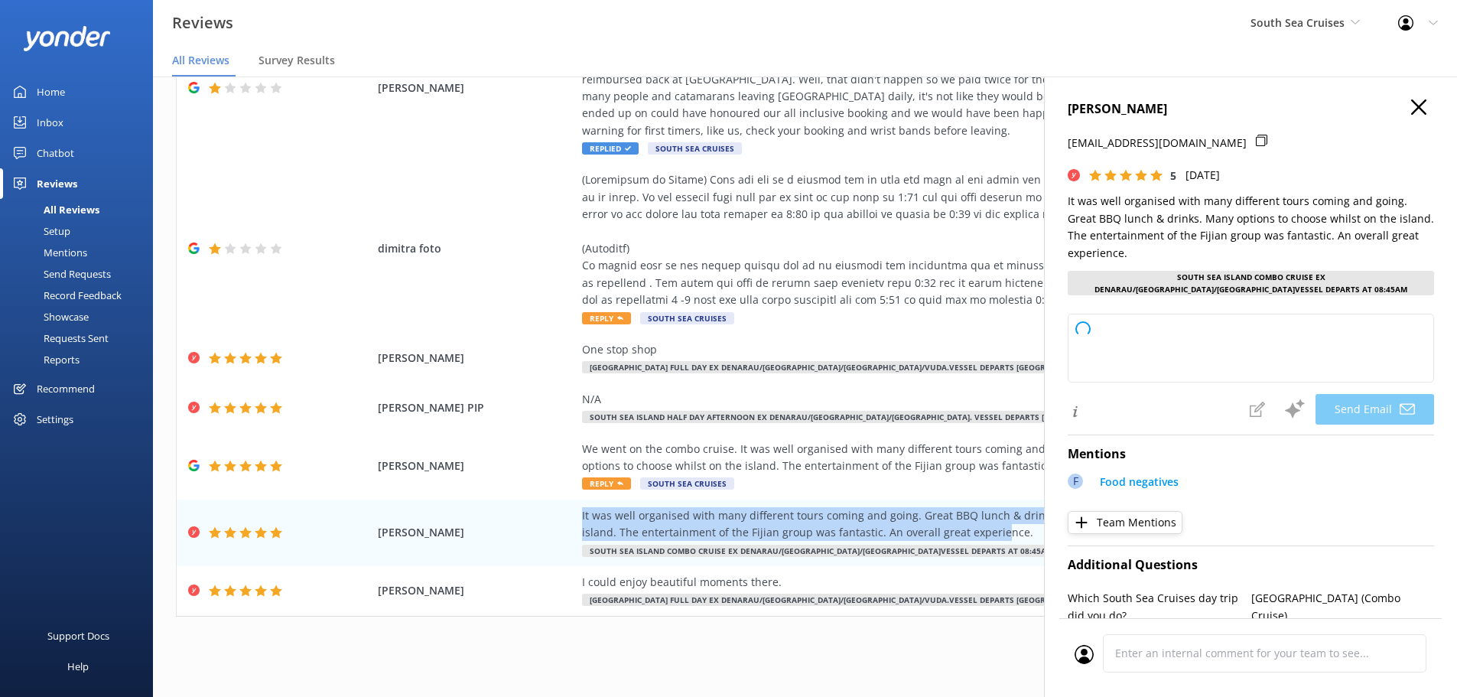
type textarea "Thank you so much for your wonderful review, [PERSON_NAME]! We're delighted to …"
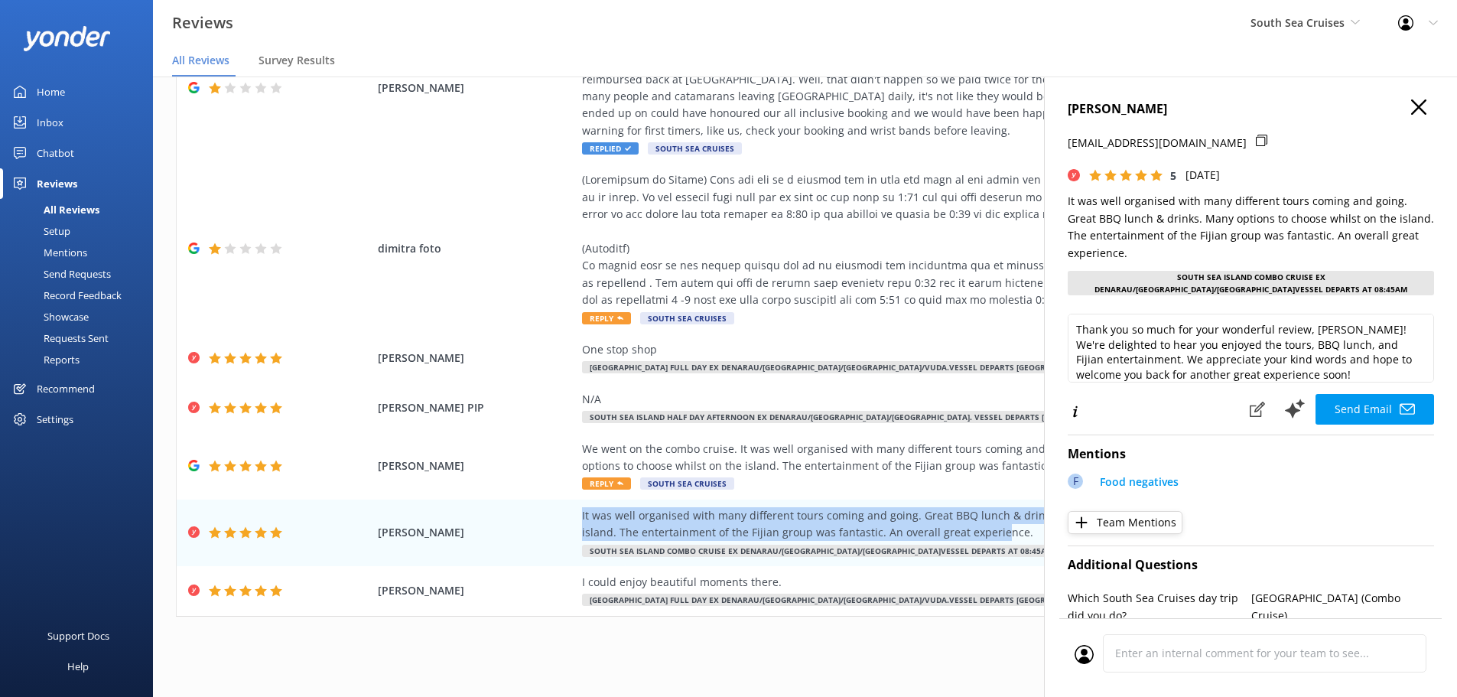
click at [1411, 106] on icon "button" at bounding box center [1418, 106] width 15 height 15
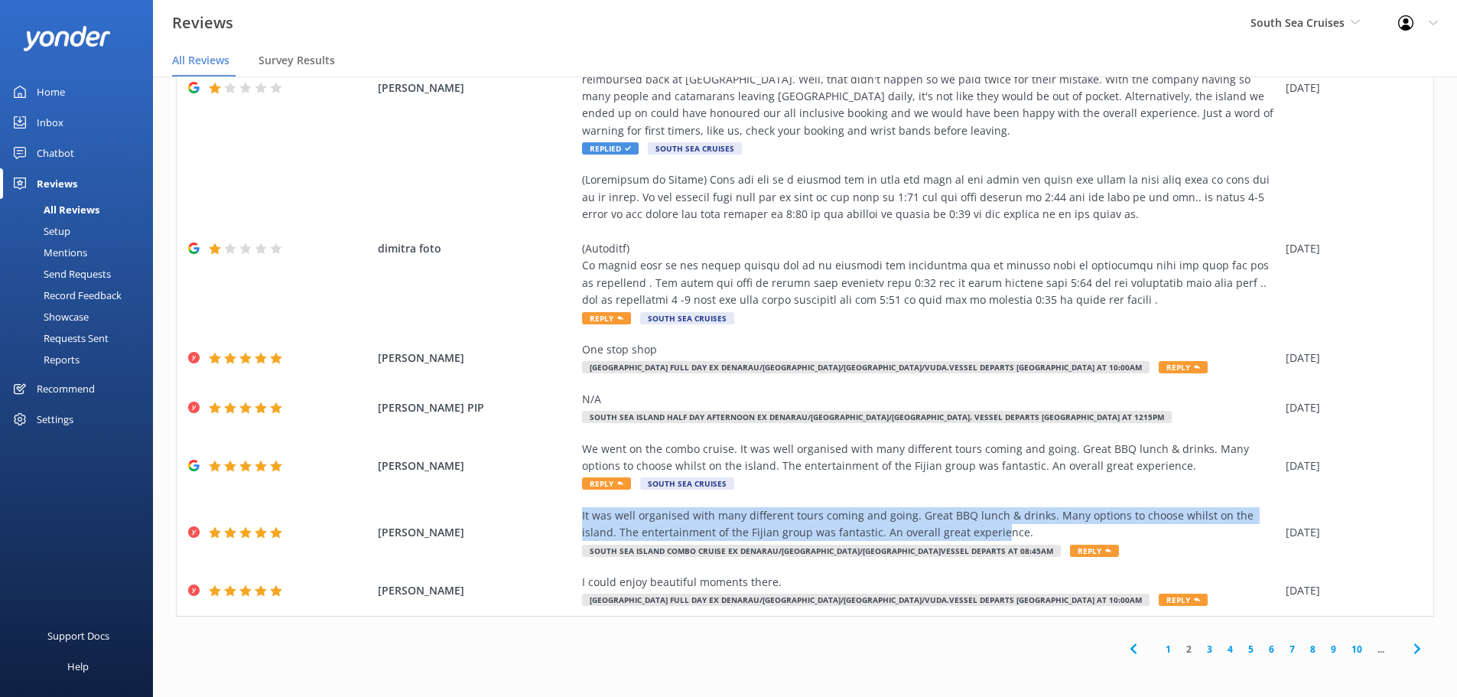
click at [1408, 649] on icon at bounding box center [1417, 649] width 18 height 18
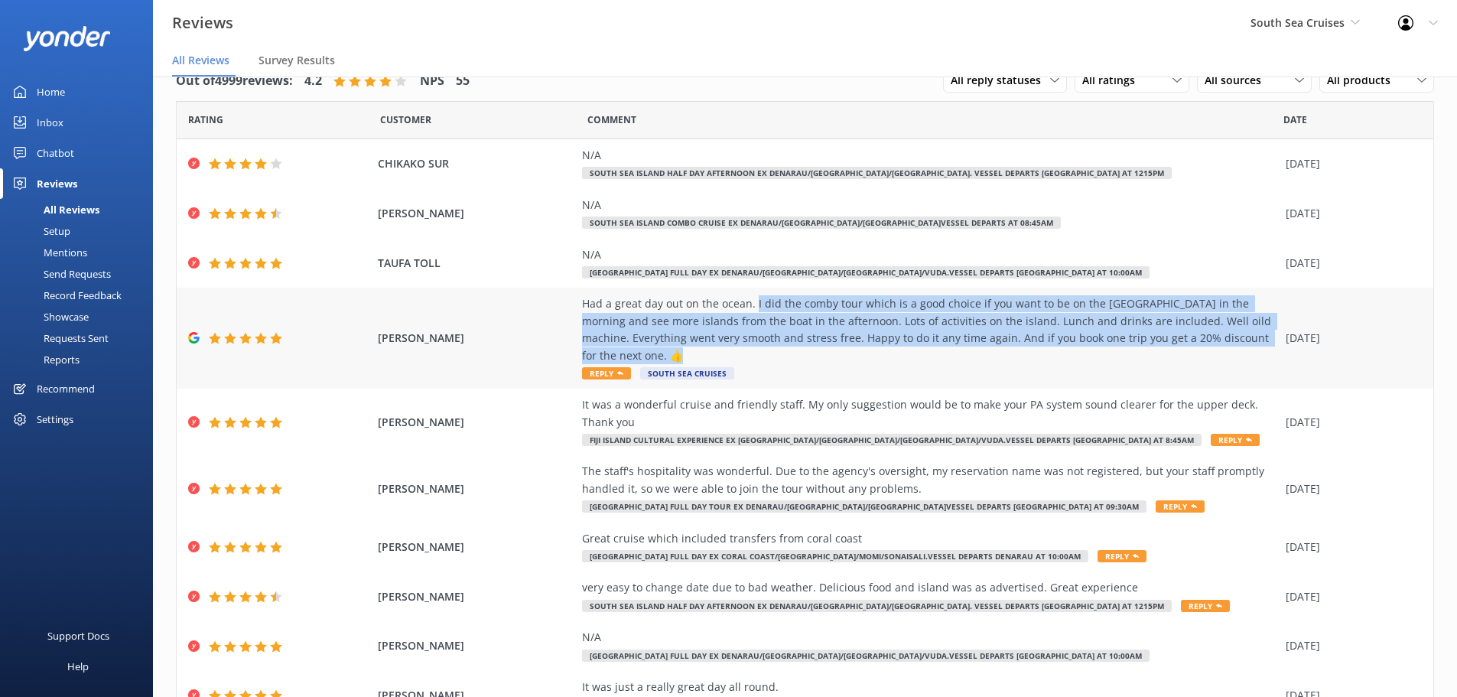
drag, startPoint x: 745, startPoint y: 305, endPoint x: 689, endPoint y: 360, distance: 77.9
click at [689, 360] on div "Had a great day out on the ocean. I did the comby tour which is a good choice i…" at bounding box center [930, 329] width 696 height 69
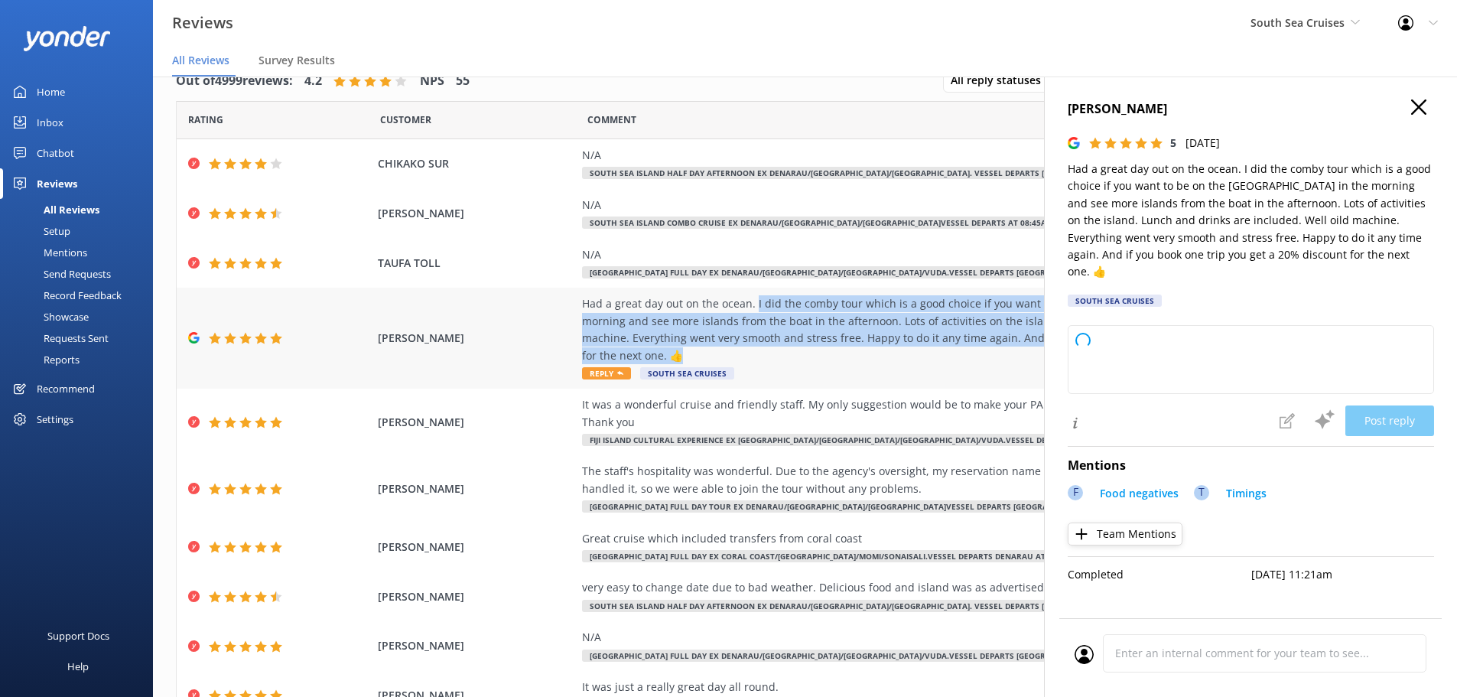
copy div "I did the comby tour which is a good choice if you want to be on the [GEOGRAPHI…"
type textarea "Thank you so much for your wonderful review! We're delighted to hear you enjoye…"
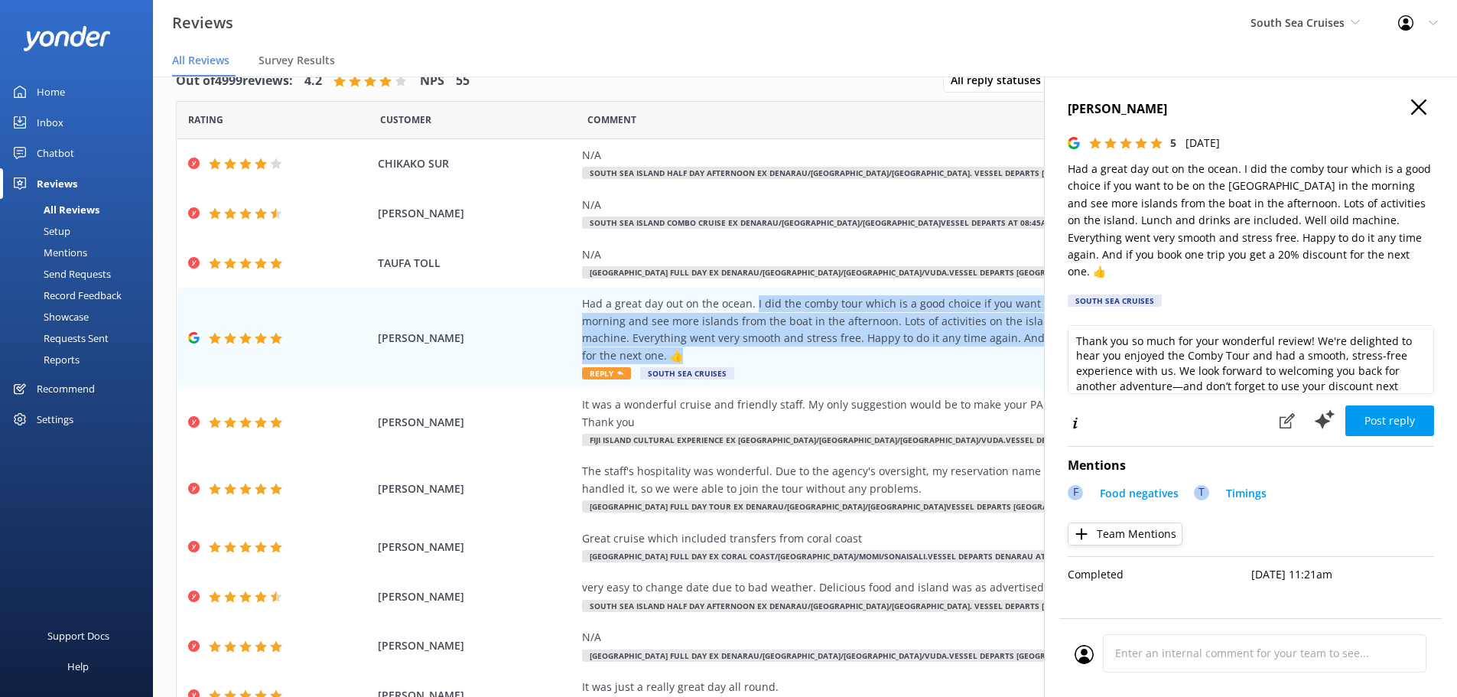
click at [1423, 111] on use "button" at bounding box center [1418, 106] width 15 height 15
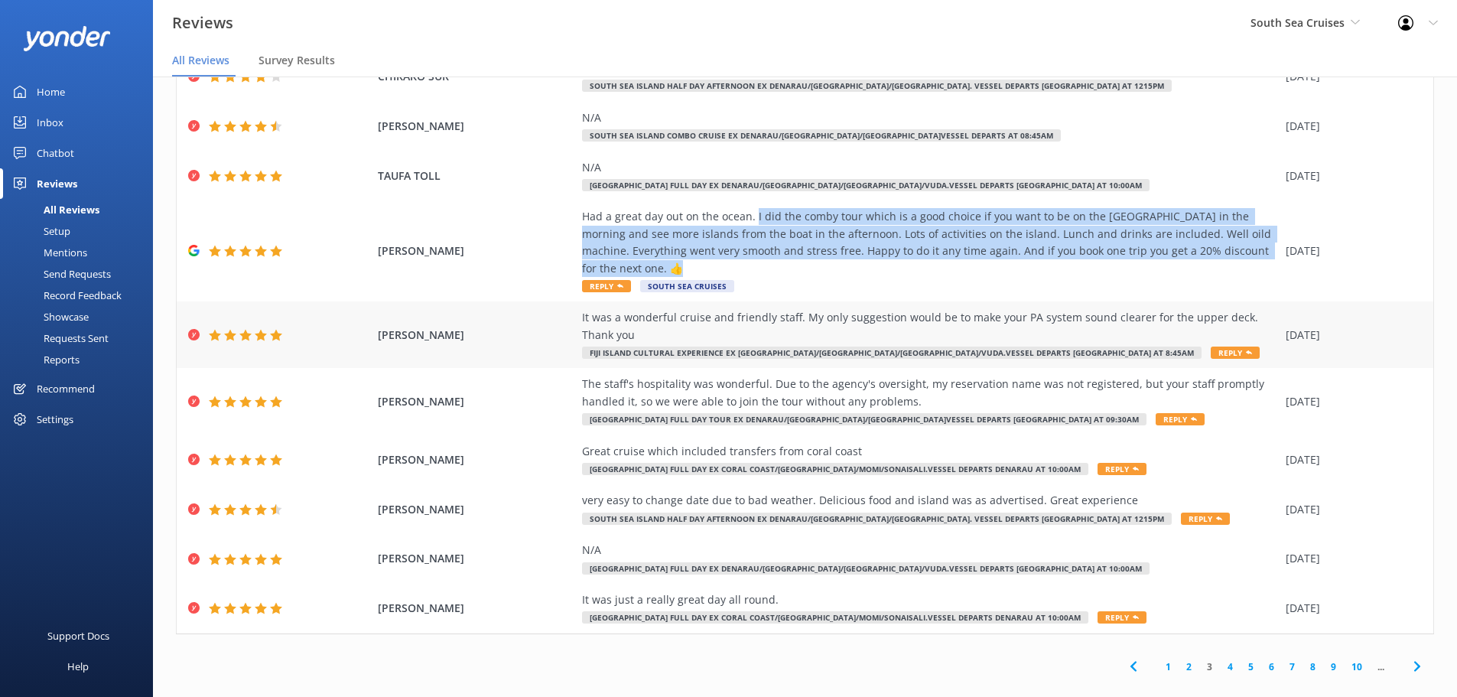
scroll to position [105, 0]
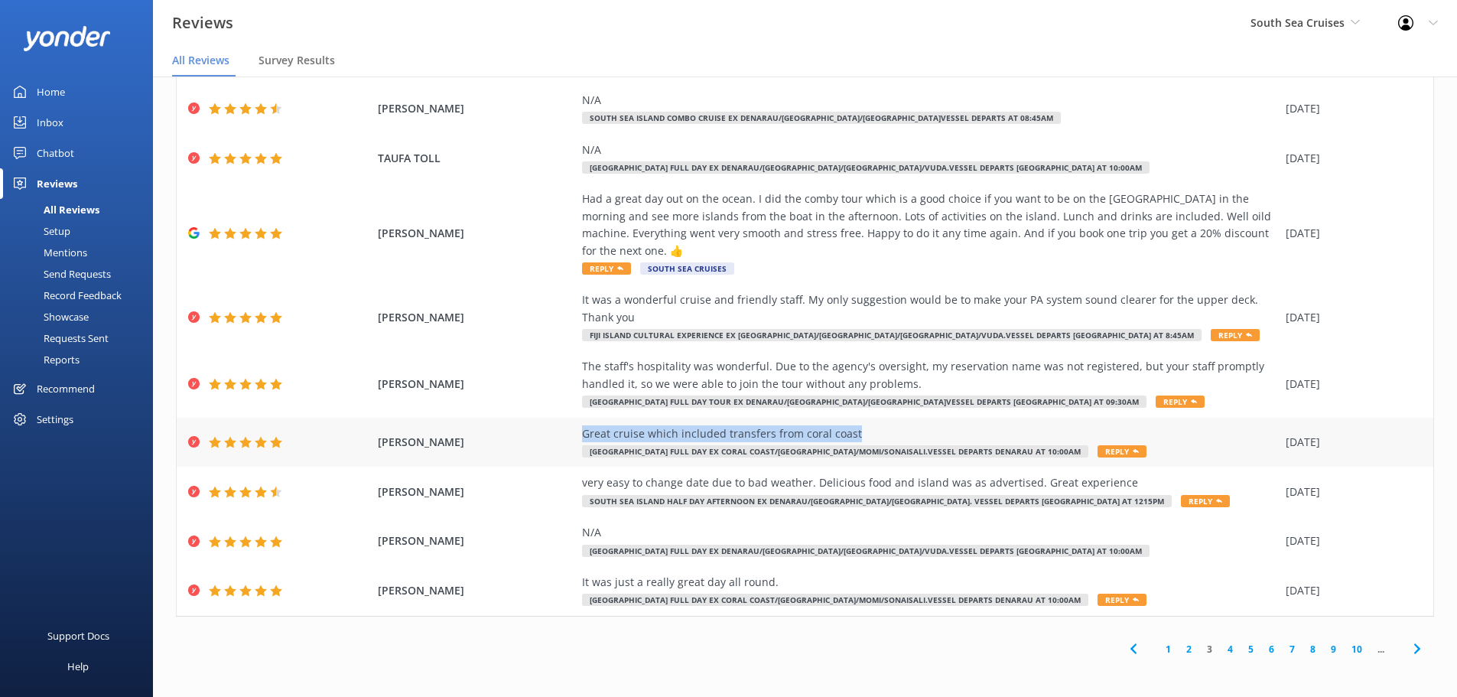
drag, startPoint x: 661, startPoint y: 435, endPoint x: 859, endPoint y: 438, distance: 198.2
click at [859, 438] on div "[PERSON_NAME] Great cruise which included transfers from coral coast [GEOGRAPHI…" at bounding box center [805, 443] width 1257 height 50
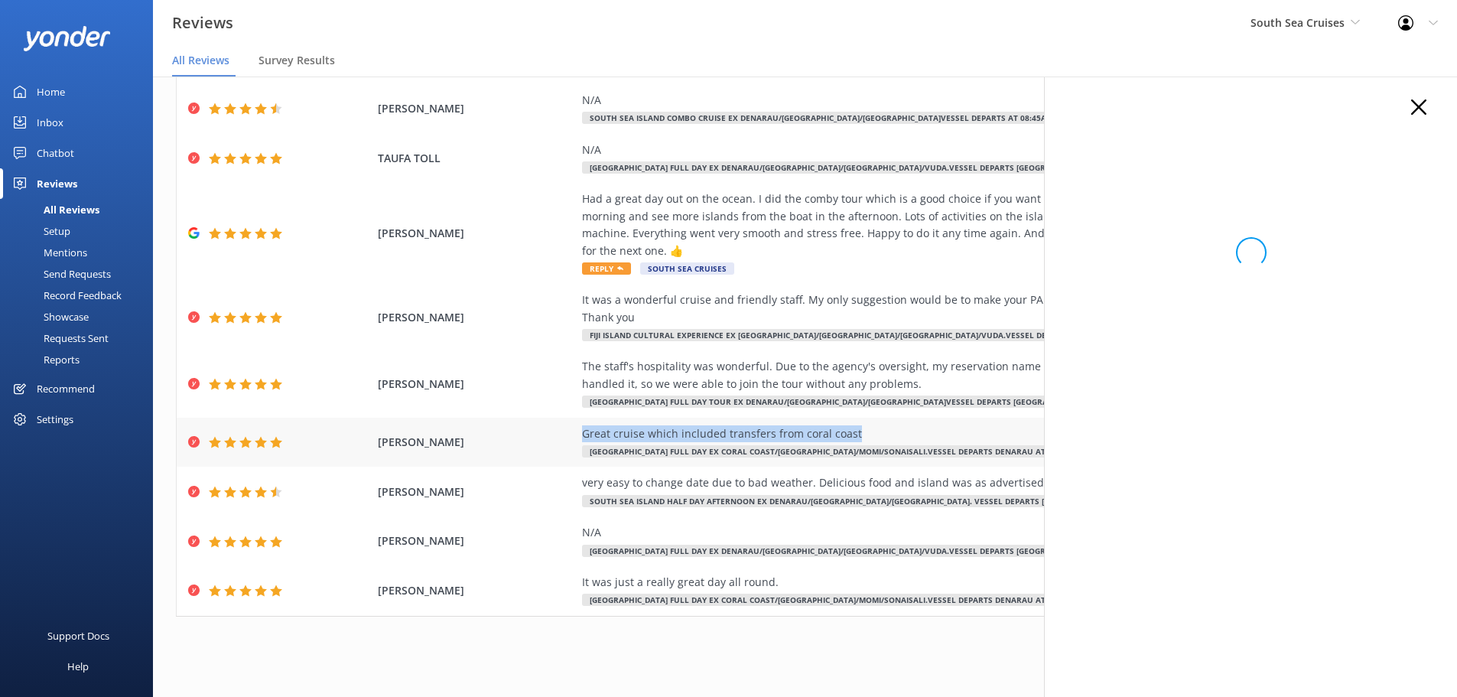
copy div "Great cruise which included transfers from coral coast"
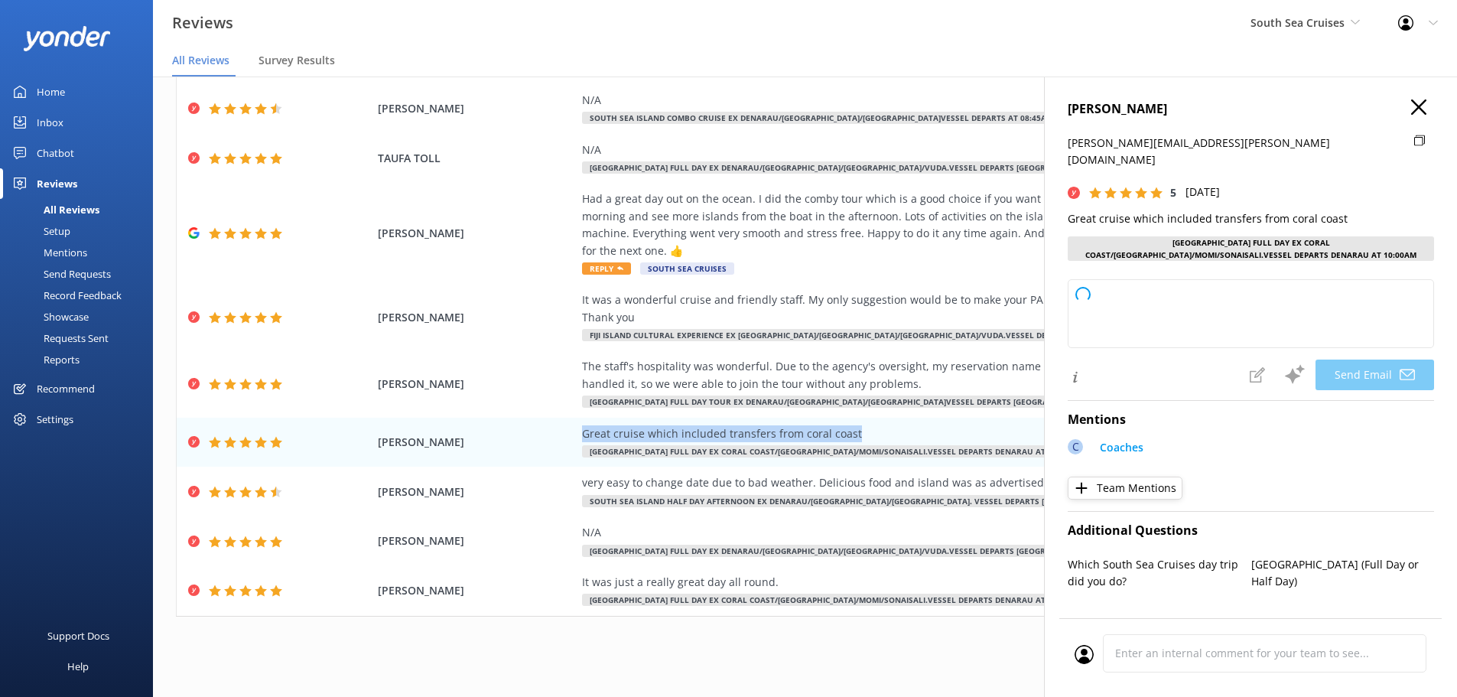
type textarea "Thank you so much, [PERSON_NAME]! We're delighted to hear you enjoyed the cruis…"
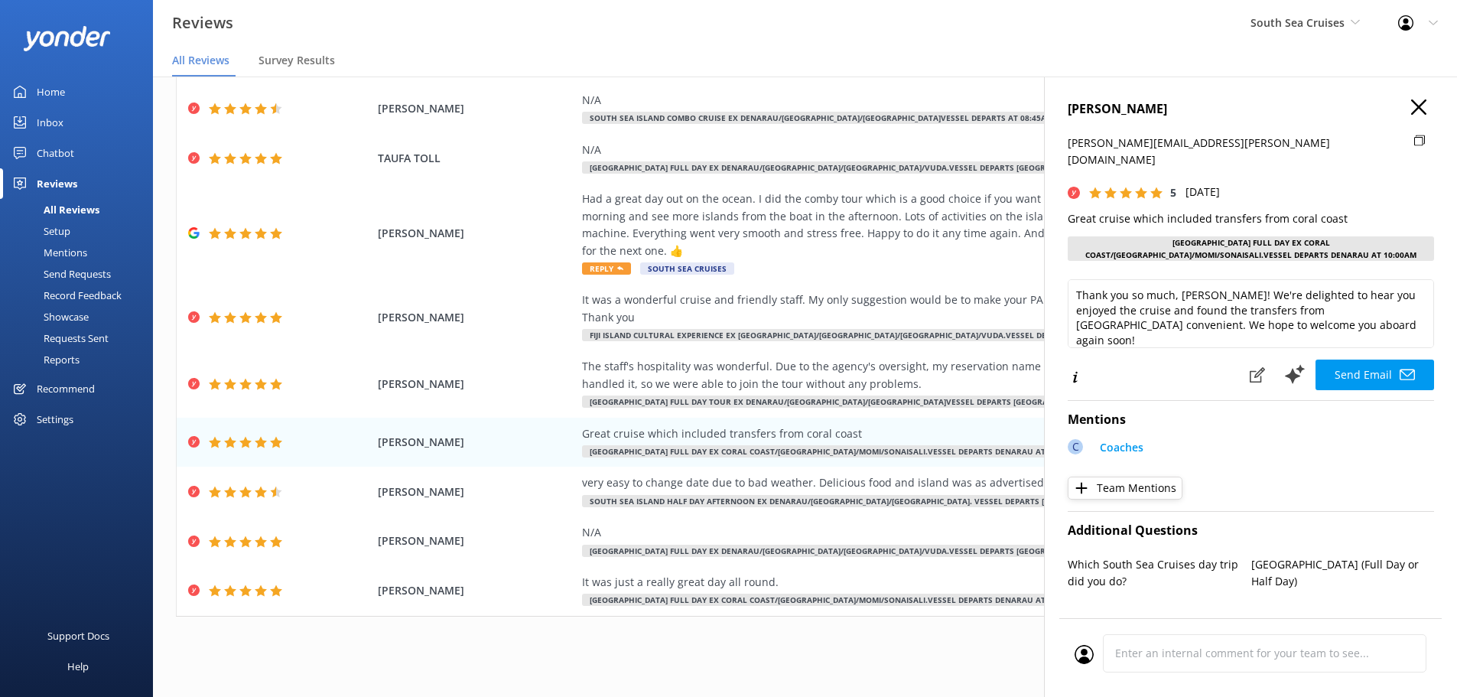
click at [1419, 101] on h4 "[PERSON_NAME]" at bounding box center [1251, 109] width 366 height 20
click at [1411, 103] on icon "button" at bounding box center [1418, 106] width 15 height 15
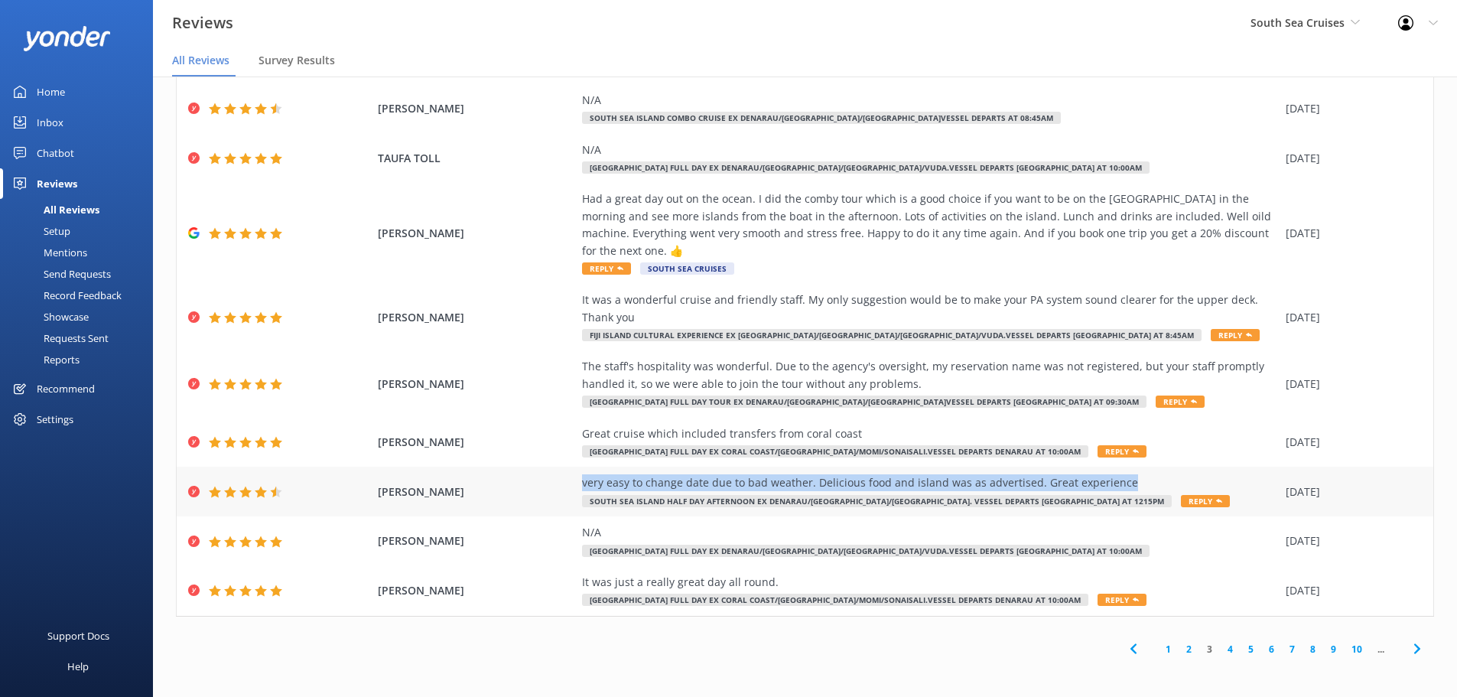
drag, startPoint x: 580, startPoint y: 481, endPoint x: 1118, endPoint y: 483, distance: 538.6
click at [1118, 483] on div "[PERSON_NAME] very easy to change date due to bad weather. Delicious food and i…" at bounding box center [805, 492] width 1257 height 50
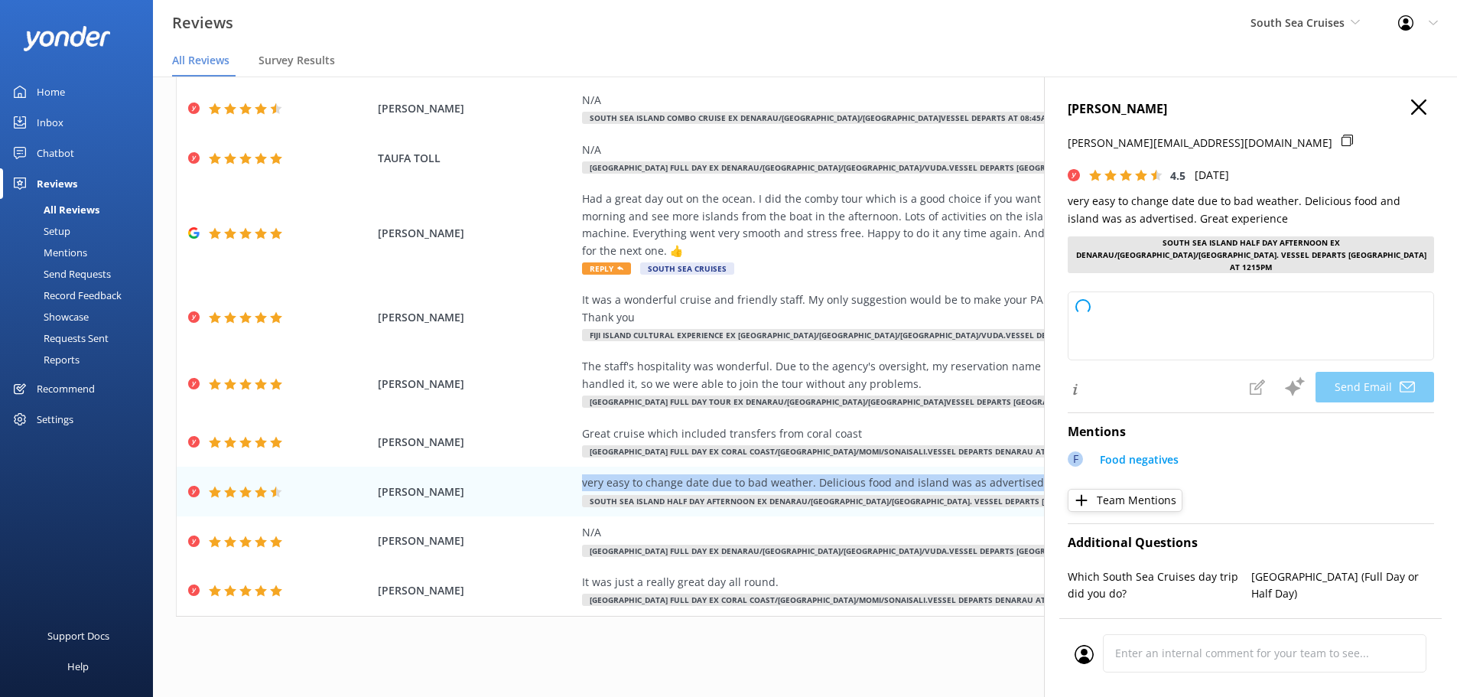
copy div "very easy to change date due to bad weather. Delicious food and island was as a…"
click at [1412, 105] on icon "button" at bounding box center [1418, 106] width 15 height 15
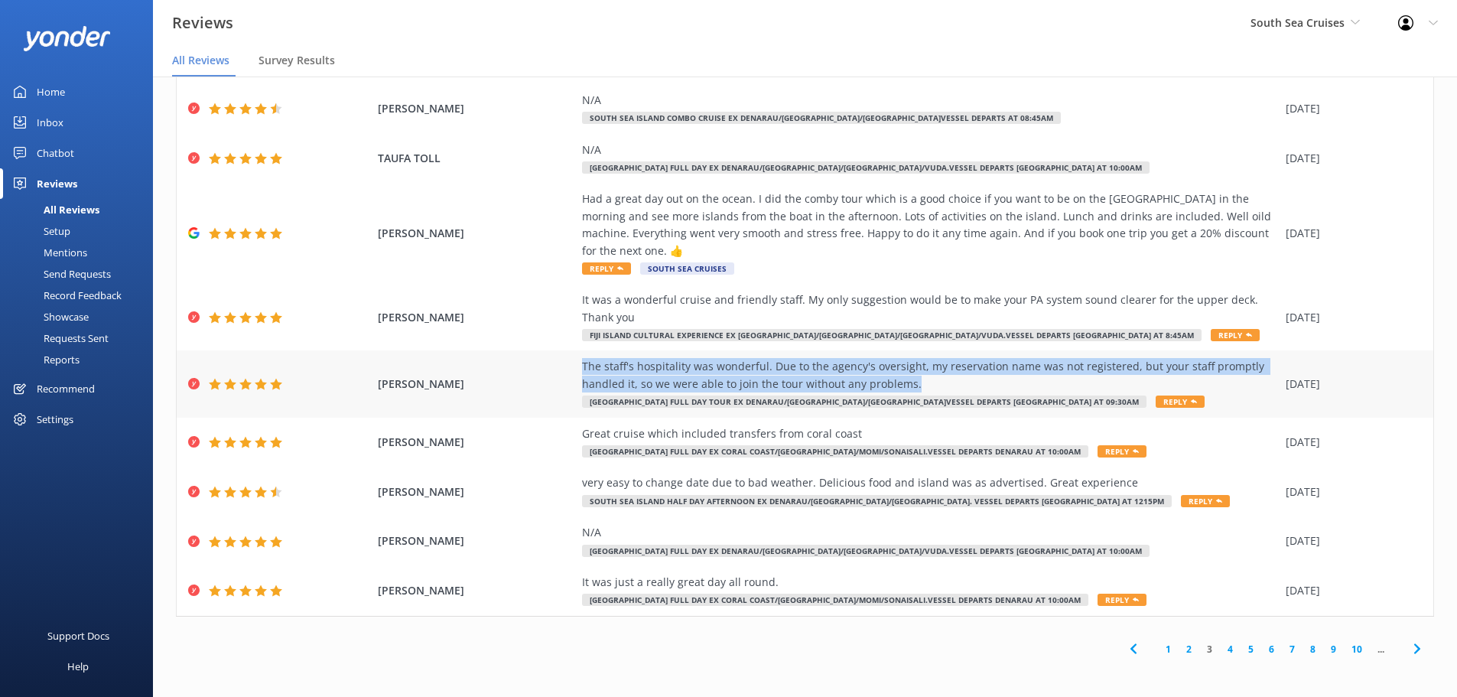
drag, startPoint x: 575, startPoint y: 362, endPoint x: 909, endPoint y: 385, distance: 335.1
click at [909, 385] on div "The staff's hospitality was wonderful. Due to the agency's oversight, my reserv…" at bounding box center [930, 375] width 696 height 34
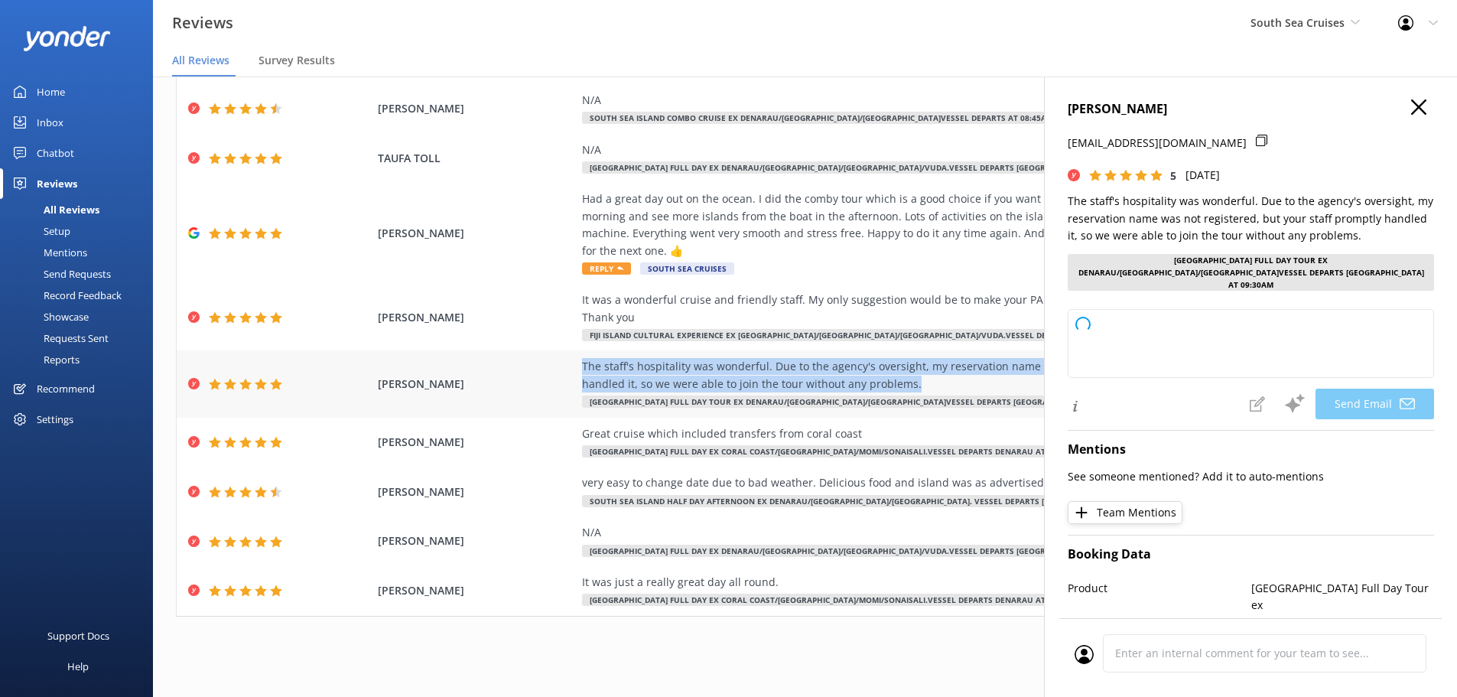
copy div "The staff's hospitality was wonderful. Due to the agency's oversight, my reserv…"
click at [1412, 106] on icon "button" at bounding box center [1418, 106] width 15 height 15
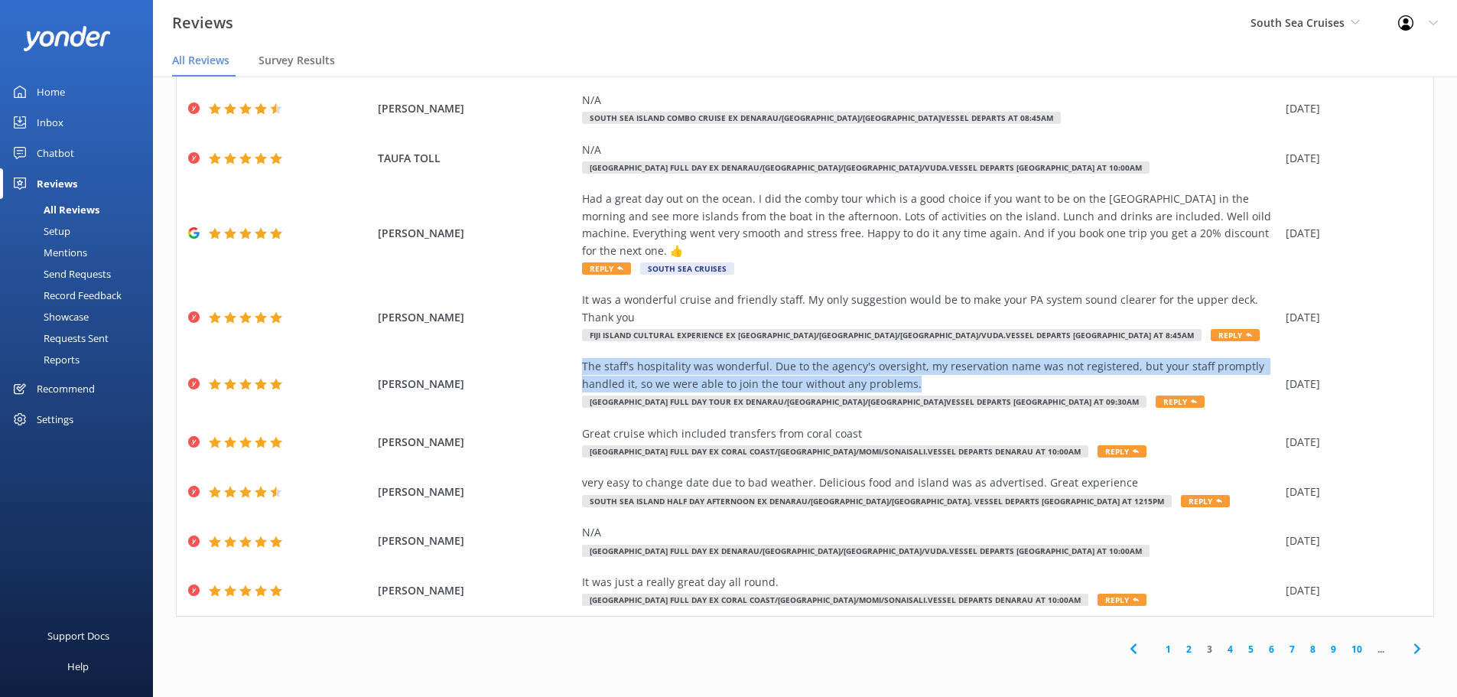
click at [1408, 649] on icon at bounding box center [1417, 649] width 18 height 18
click at [1408, 650] on icon at bounding box center [1417, 649] width 18 height 18
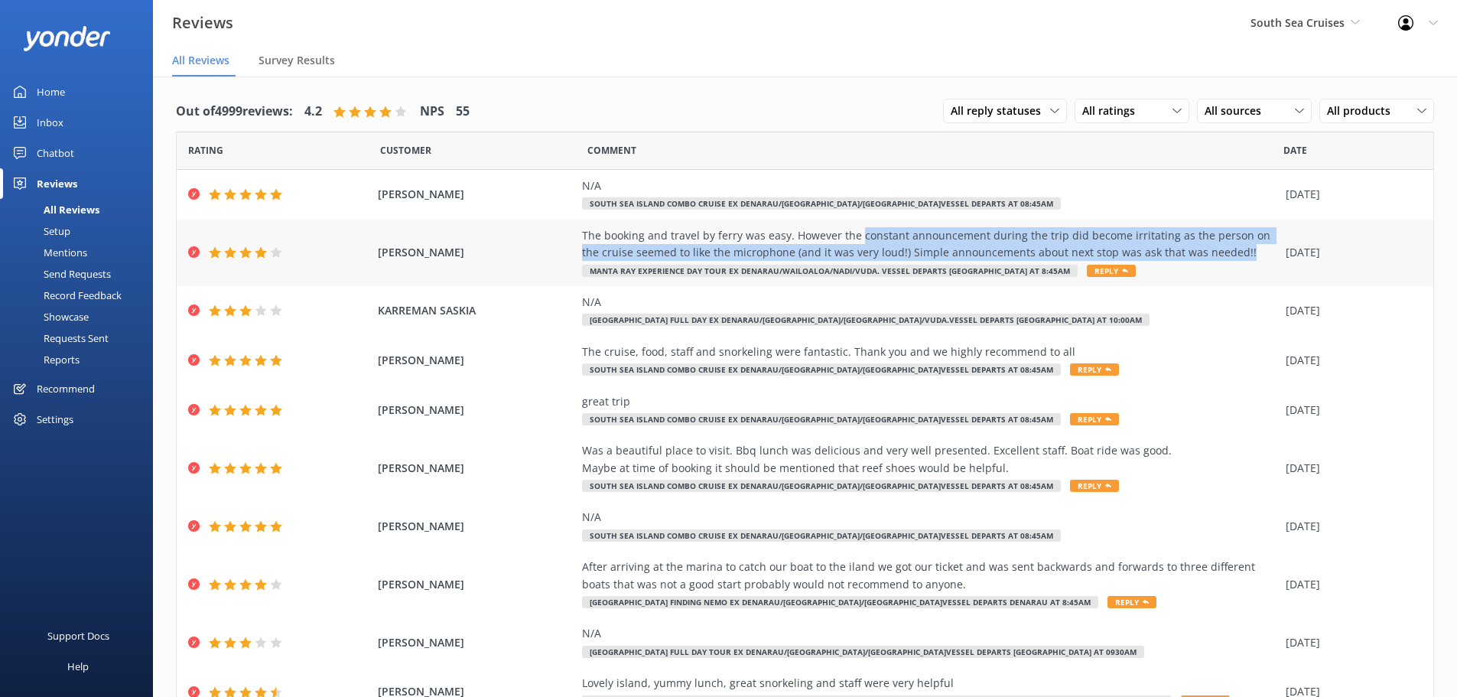
drag, startPoint x: 849, startPoint y: 234, endPoint x: 1212, endPoint y: 260, distance: 363.5
click at [1212, 260] on div "The booking and travel by ferry was easy. However the constant announcement dur…" at bounding box center [930, 244] width 696 height 34
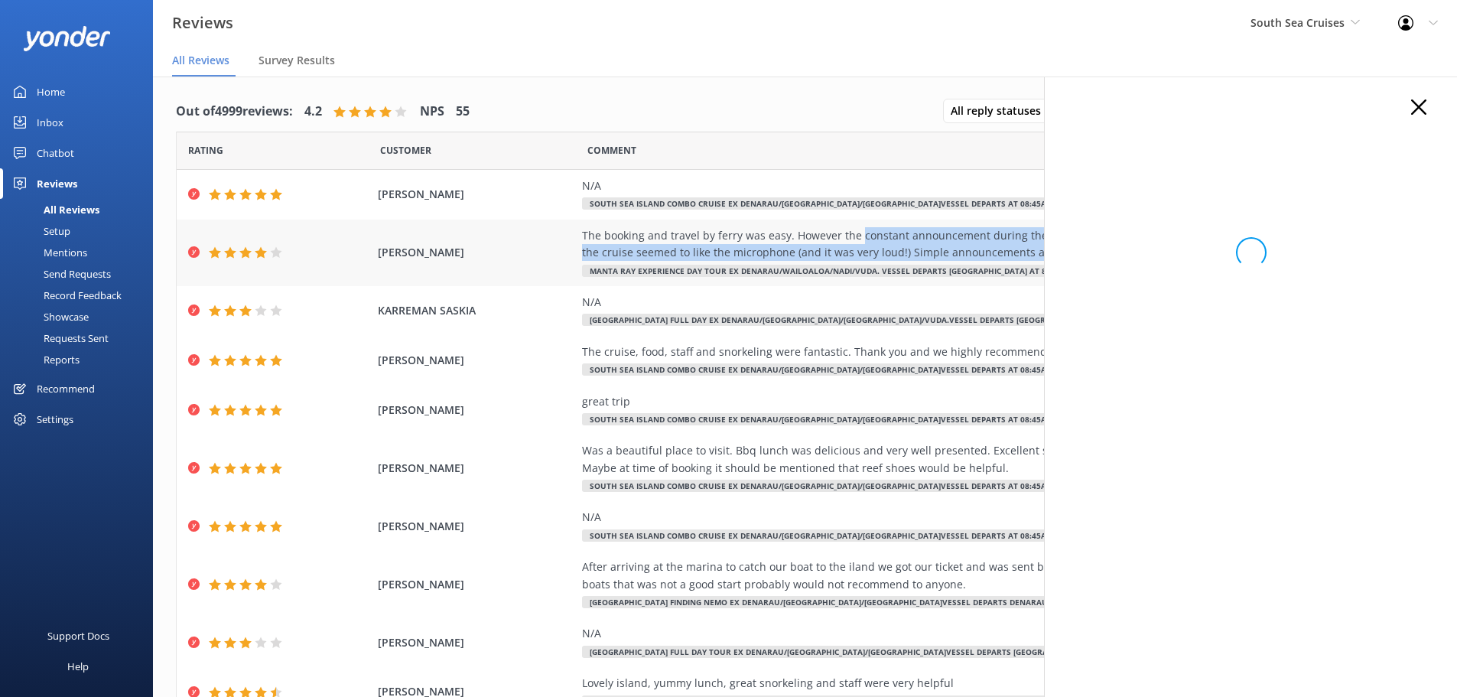
copy div "constant announcement during the trip did become irritating as the person on th…"
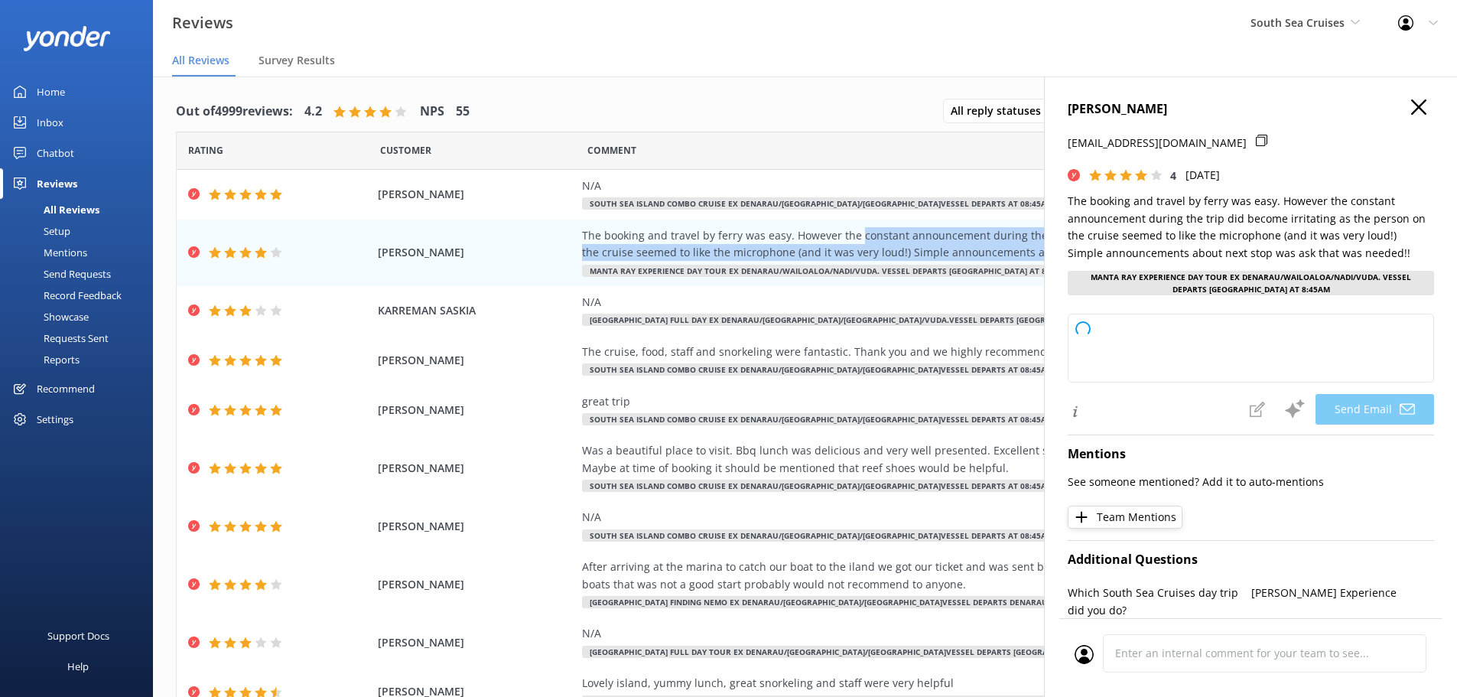
type textarea "Thank you for your feedback, Barnett! We're glad to hear that booking and trave…"
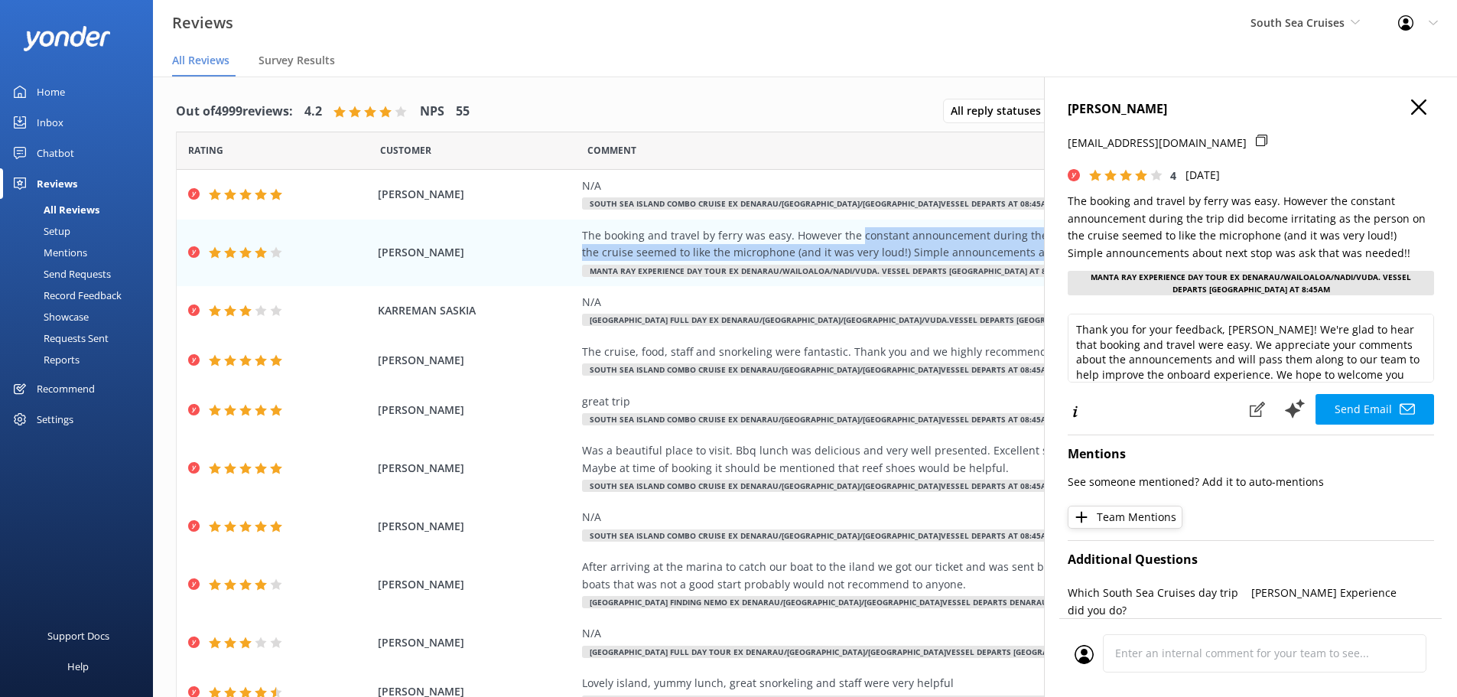
click at [1411, 103] on icon "button" at bounding box center [1418, 106] width 15 height 15
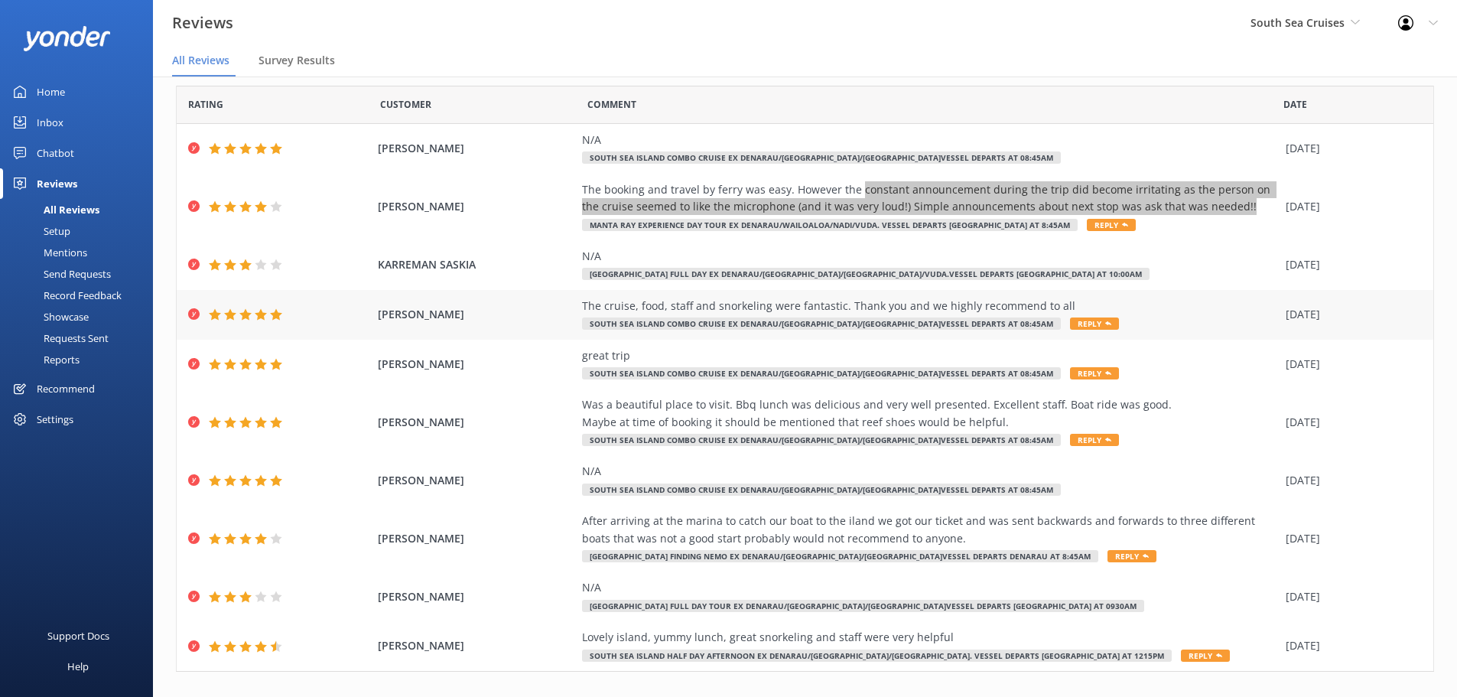
scroll to position [70, 0]
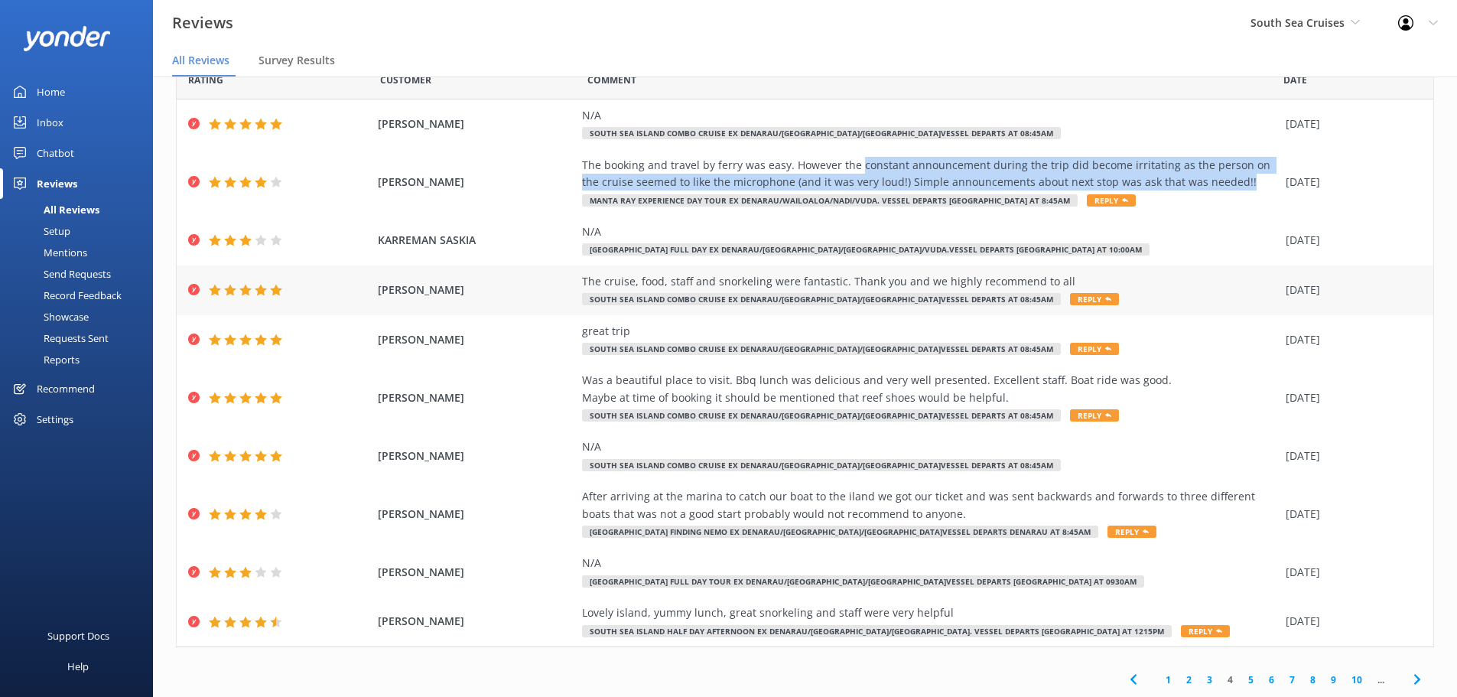
drag, startPoint x: 1060, startPoint y: 281, endPoint x: 535, endPoint y: 273, distance: 525.6
click at [535, 273] on div "HADDEN SHARLEY The cruise, food, staff and snorkeling were fantastic. Thank you…" at bounding box center [805, 290] width 1257 height 50
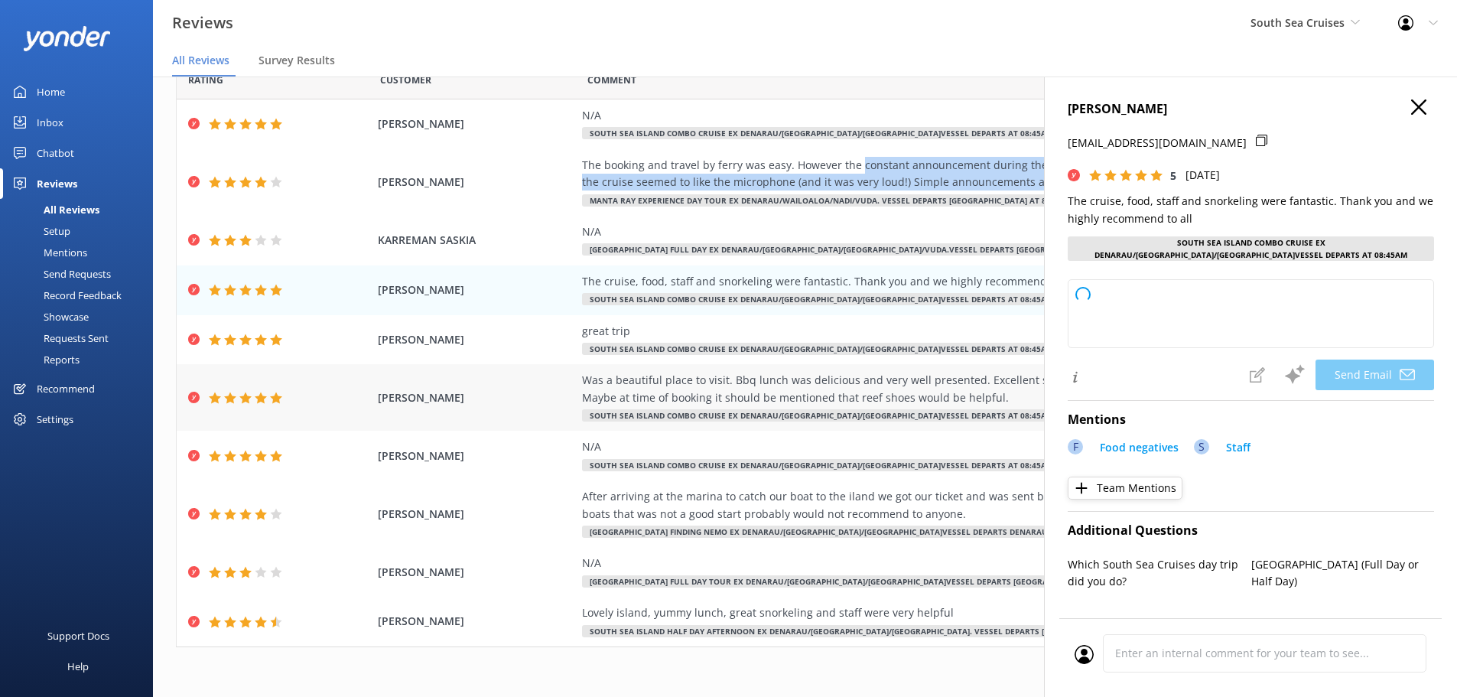
copy div "The cruise, food, staff and snorkeling were fantastic. Thank you and we highly …"
type textarea "Thank you so much, Hadden! We're delighted you had a fantastic time and appreci…"
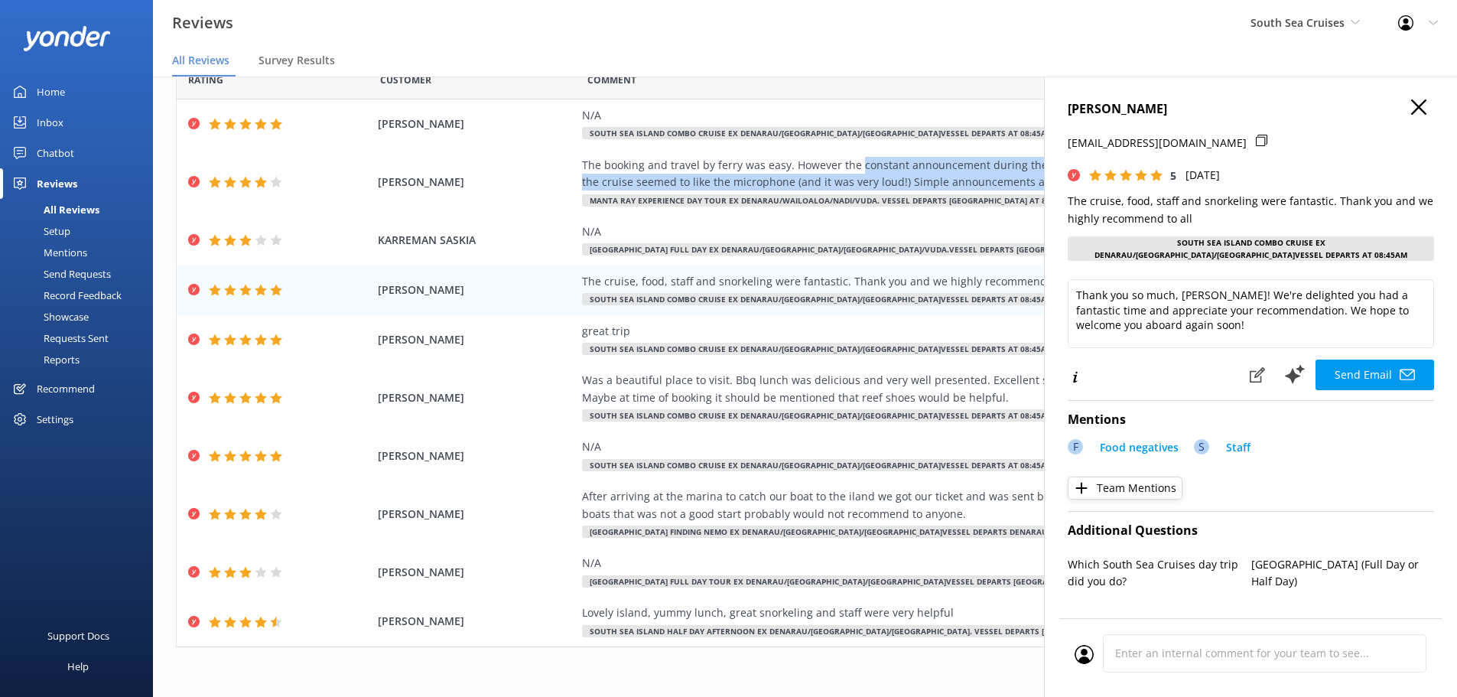
click at [1411, 110] on icon "button" at bounding box center [1418, 106] width 15 height 15
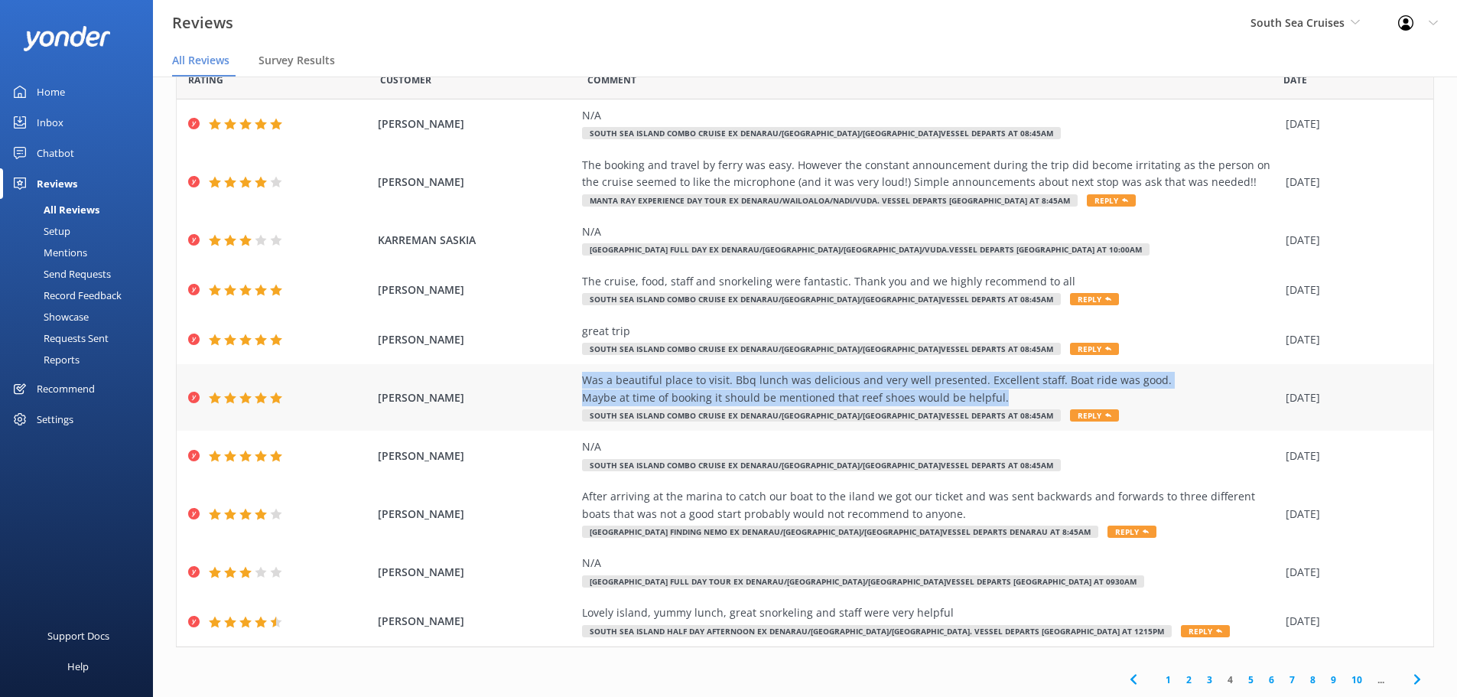
drag, startPoint x: 571, startPoint y: 378, endPoint x: 1007, endPoint y: 395, distance: 436.4
click at [1007, 395] on div "BROWN ANITA Was a beautiful place to visit. Bbq lunch was delicious and very we…" at bounding box center [805, 397] width 1257 height 67
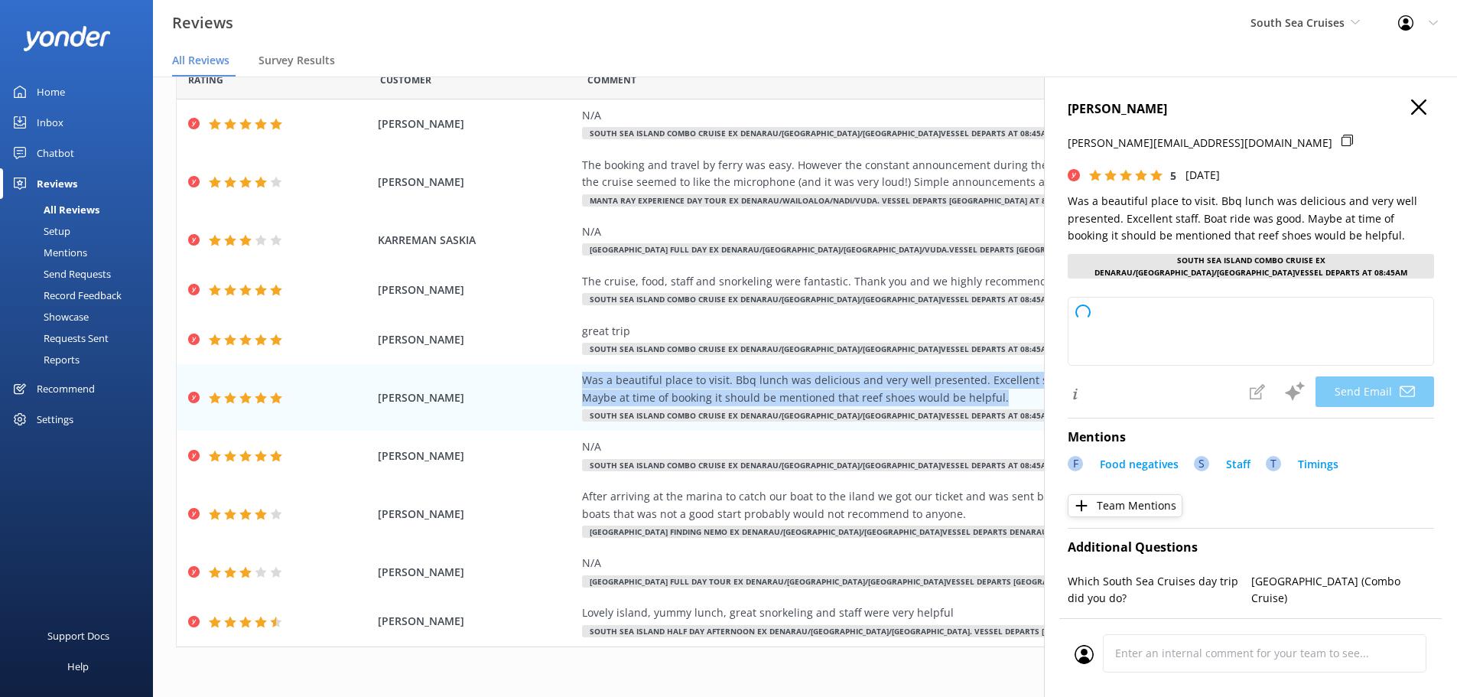
copy div "Was a beautiful place to visit. Bbq lunch was delicious and very well presented…"
type textarea "Thank you so much for your wonderful review, Brown! We’re delighted you enjoyed…"
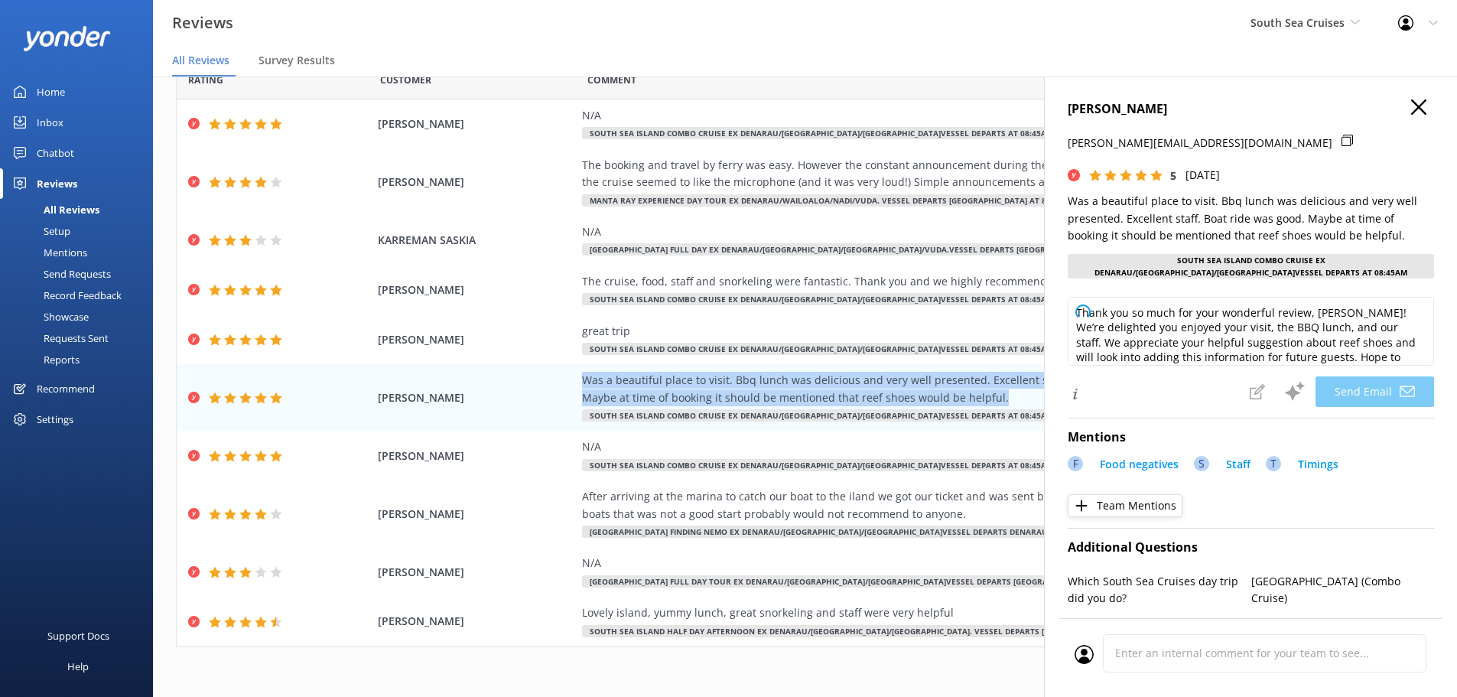
click at [1411, 109] on icon "button" at bounding box center [1418, 106] width 15 height 15
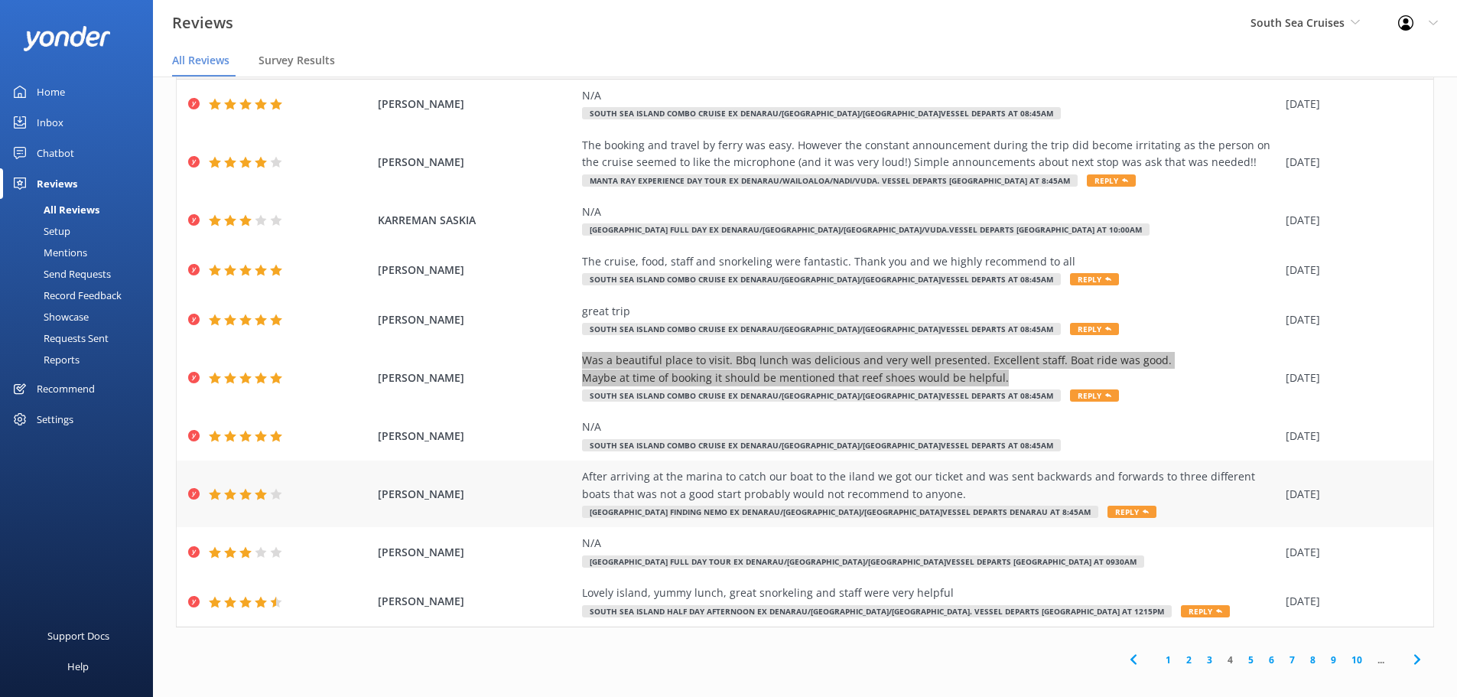
scroll to position [31, 0]
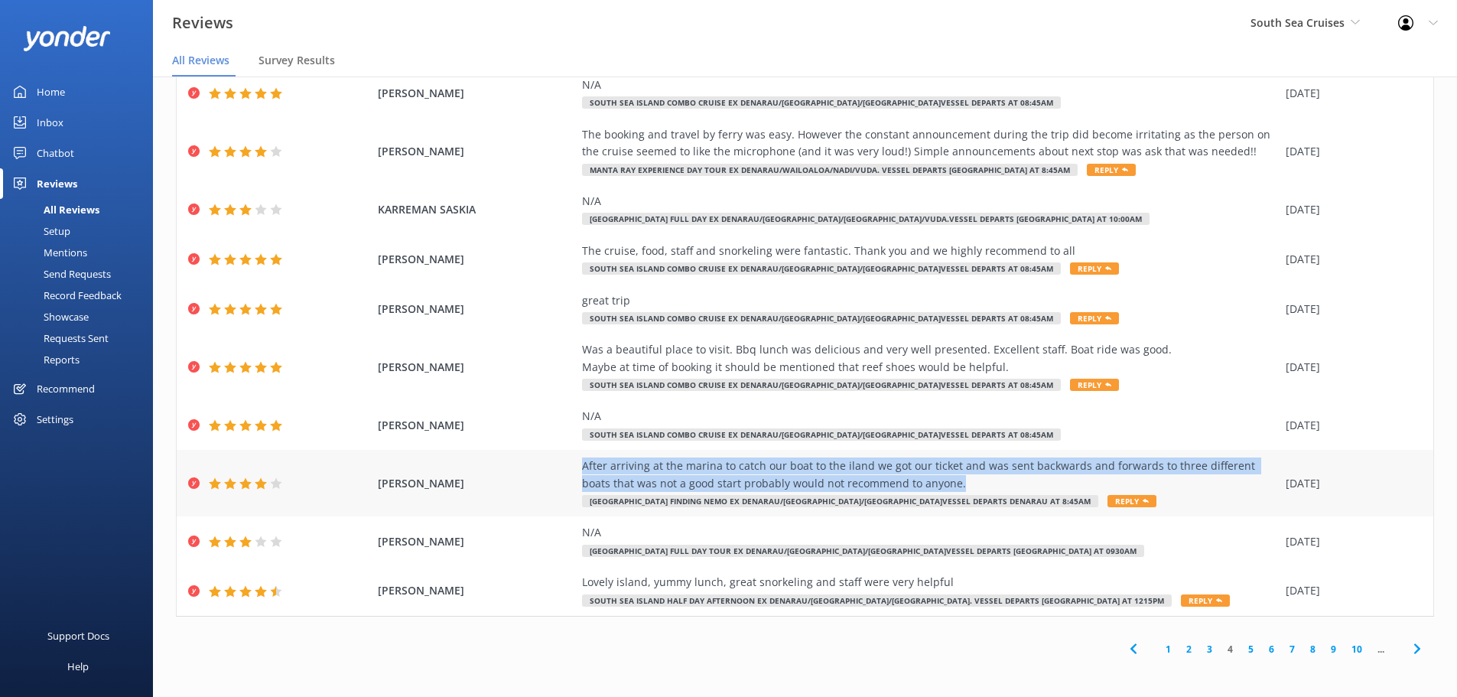
drag, startPoint x: 574, startPoint y: 465, endPoint x: 936, endPoint y: 484, distance: 362.3
click at [936, 484] on div "ALAN GRAHAM After arriving at the marina to catch our boat to the iland we got …" at bounding box center [805, 483] width 1257 height 67
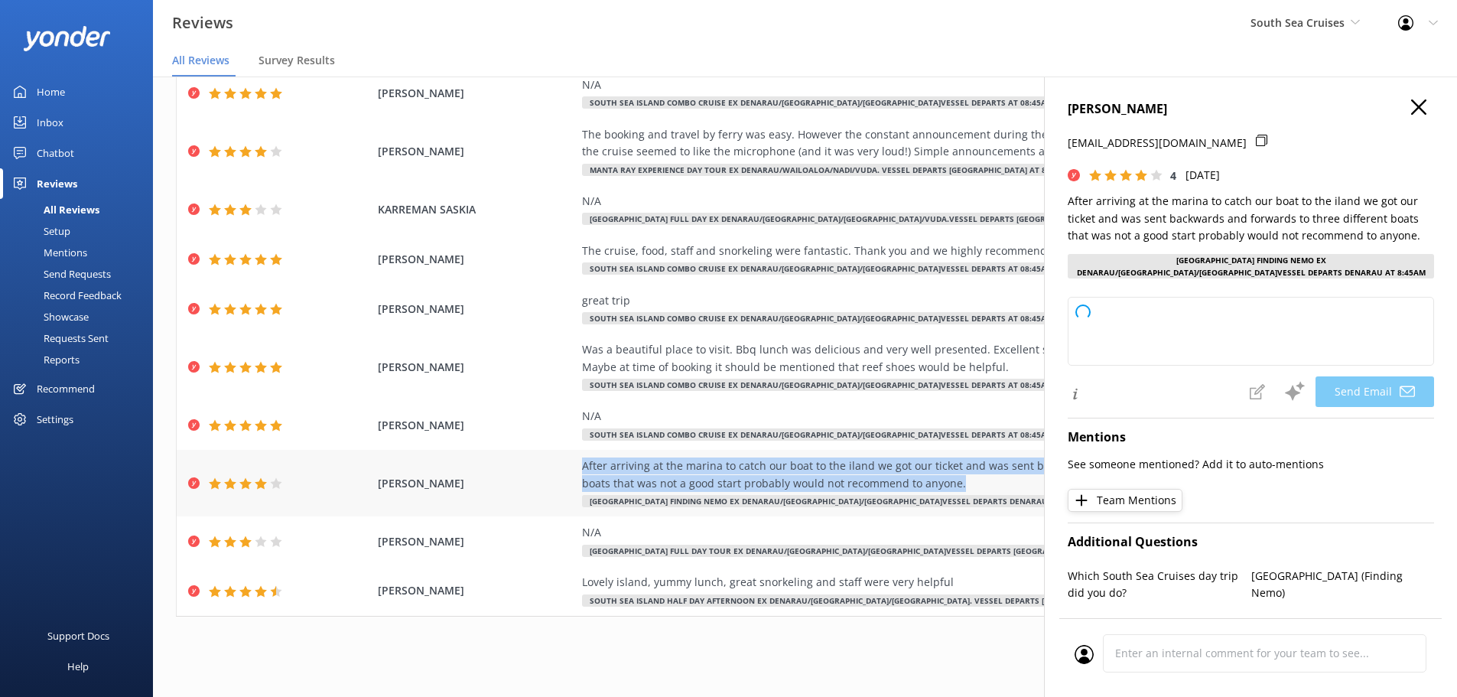
copy div "After arriving at the marina to catch our boat to the iland we got our ticket a…"
click at [1411, 103] on icon "button" at bounding box center [1418, 106] width 15 height 15
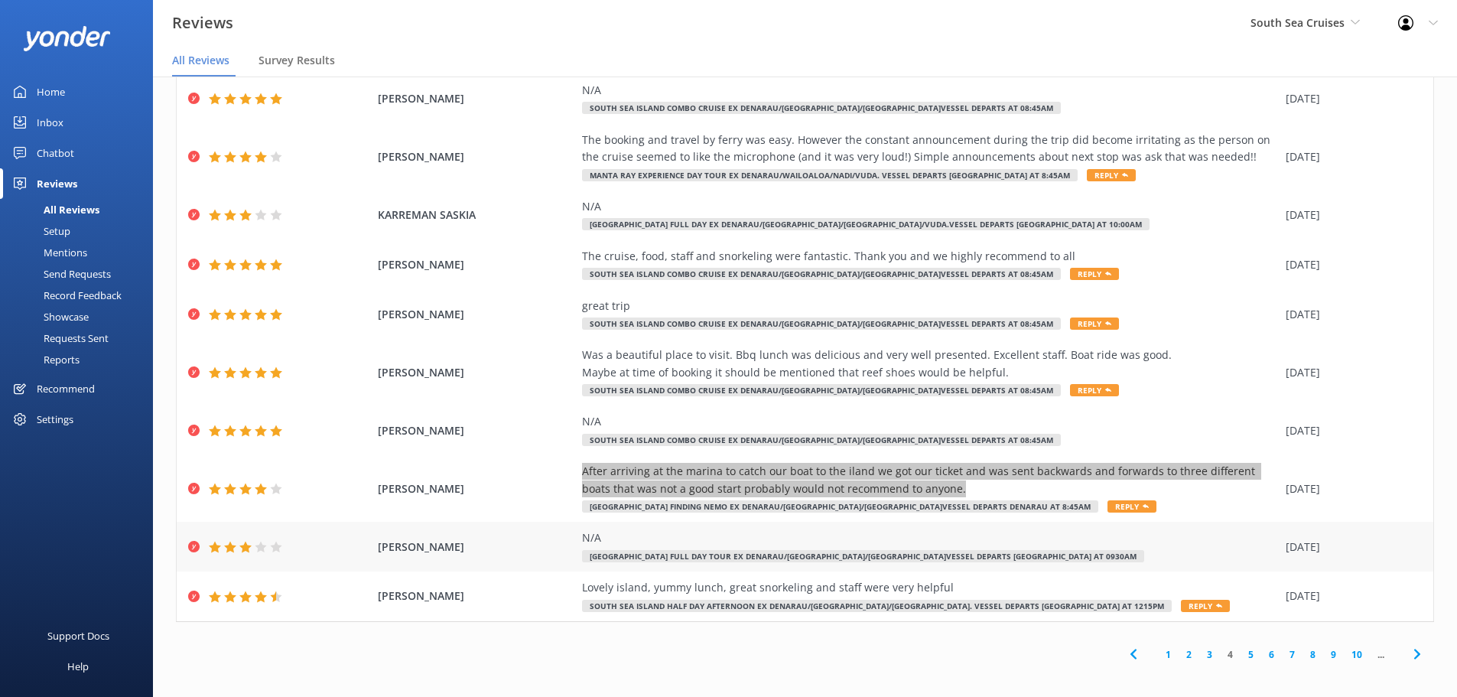
scroll to position [70, 0]
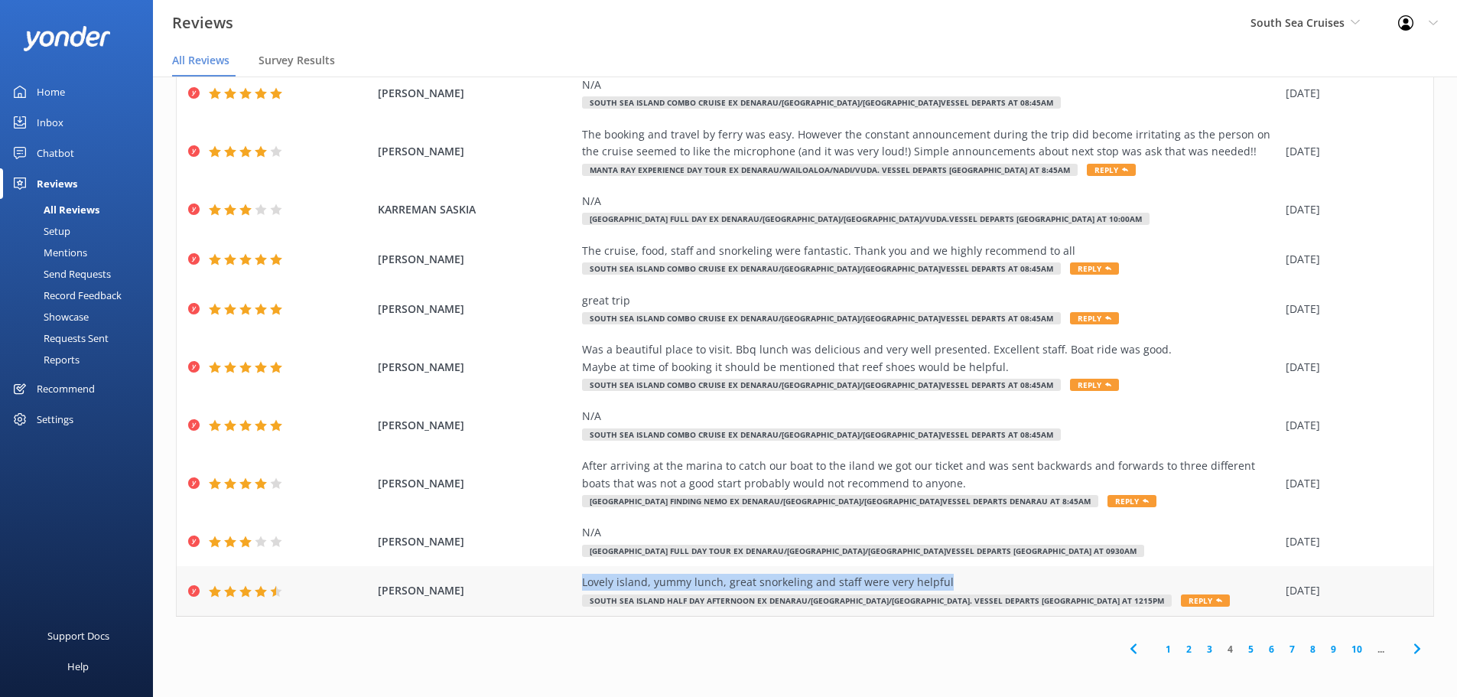
drag, startPoint x: 571, startPoint y: 580, endPoint x: 941, endPoint y: 582, distance: 369.5
click at [941, 582] on div "SMITS ANDRE Lovely island, yummy lunch, great snorkeling and staff were very he…" at bounding box center [805, 591] width 1257 height 50
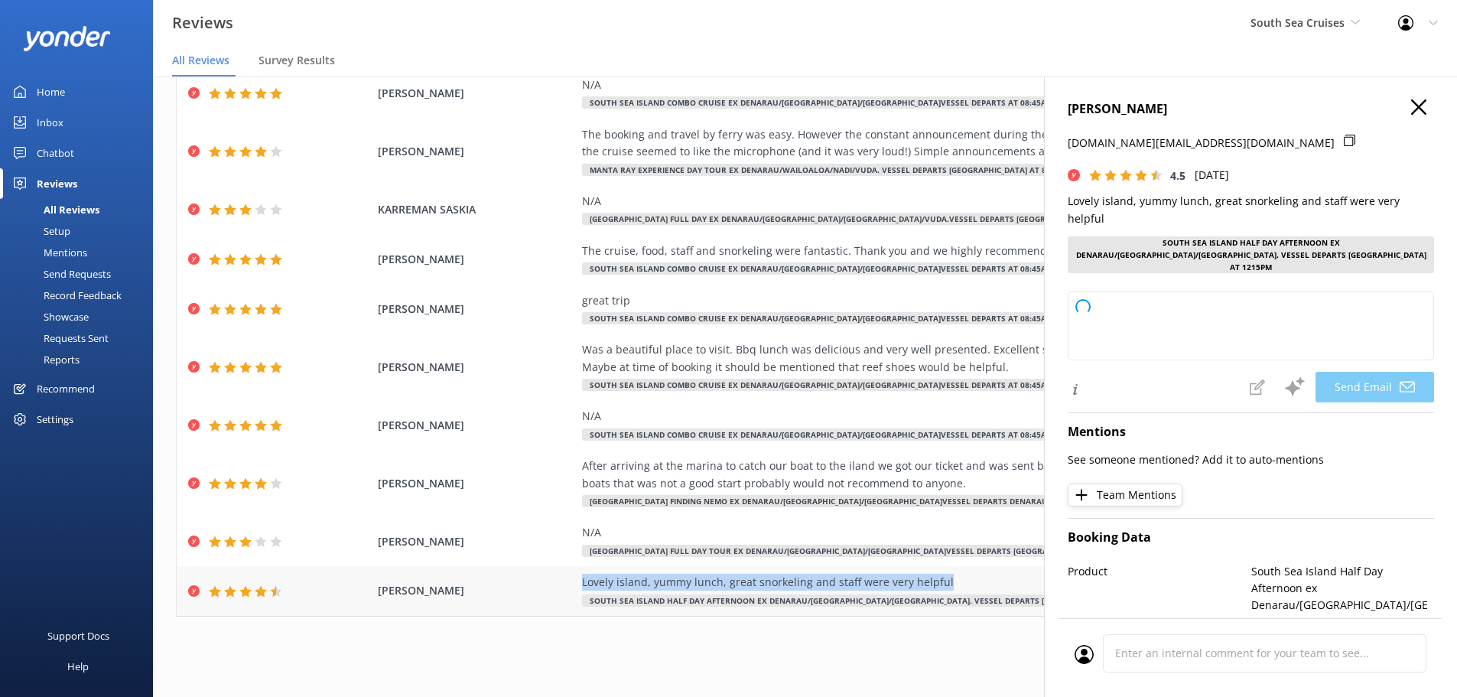
copy div "Lovely island, yummy lunch, great snorkeling and staff were very helpful"
drag, startPoint x: 1414, startPoint y: 119, endPoint x: 1400, endPoint y: 99, distance: 24.2
click at [1411, 116] on div "SMITS ANDRE smit.house@xtra.co.nz 4.5 Mon, 18th Aug 2025 Lovely island, yummy l…" at bounding box center [1250, 424] width 413 height 697
click at [1400, 99] on div "SMITS ANDRE smit.house@xtra.co.nz 4.5 Mon, 18th Aug 2025 Lovely island, yummy l…" at bounding box center [1250, 424] width 413 height 697
click at [1411, 101] on icon "button" at bounding box center [1418, 106] width 15 height 15
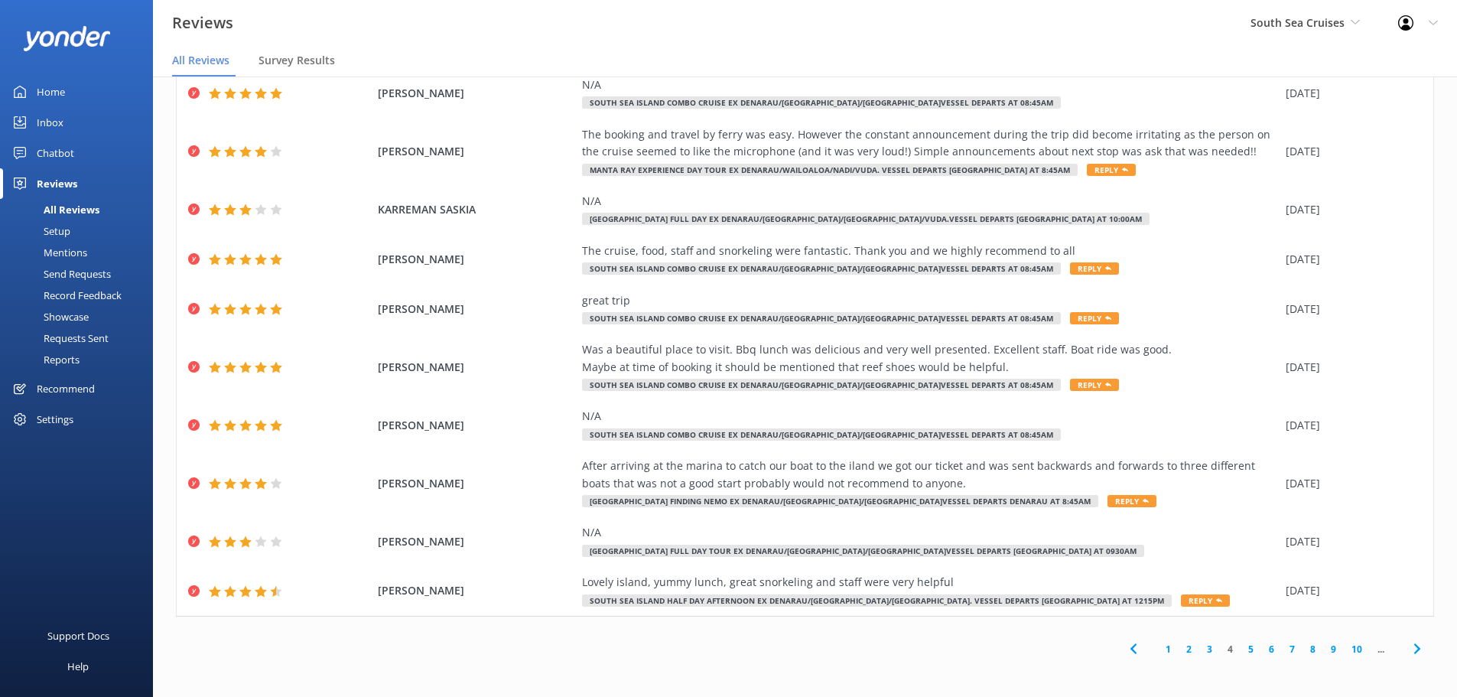
click at [1400, 646] on span at bounding box center [1417, 649] width 34 height 34
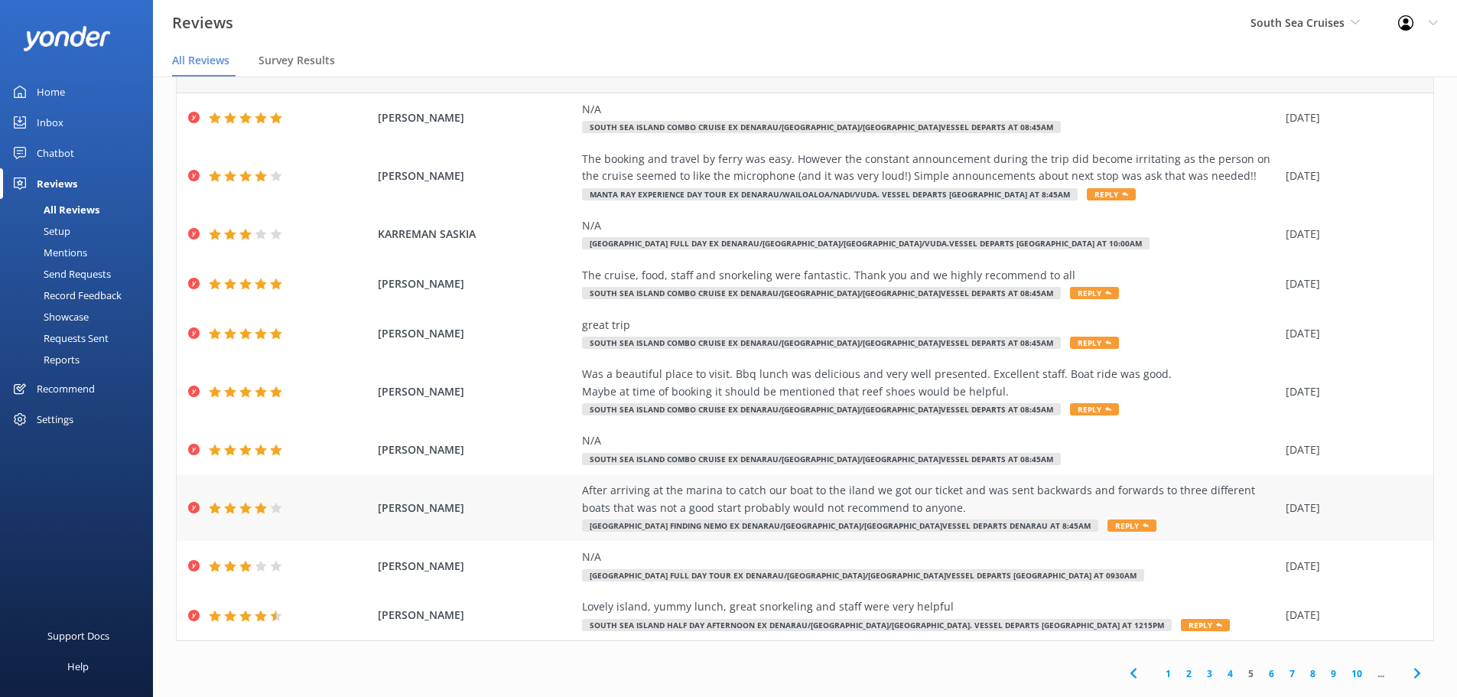
scroll to position [70, 0]
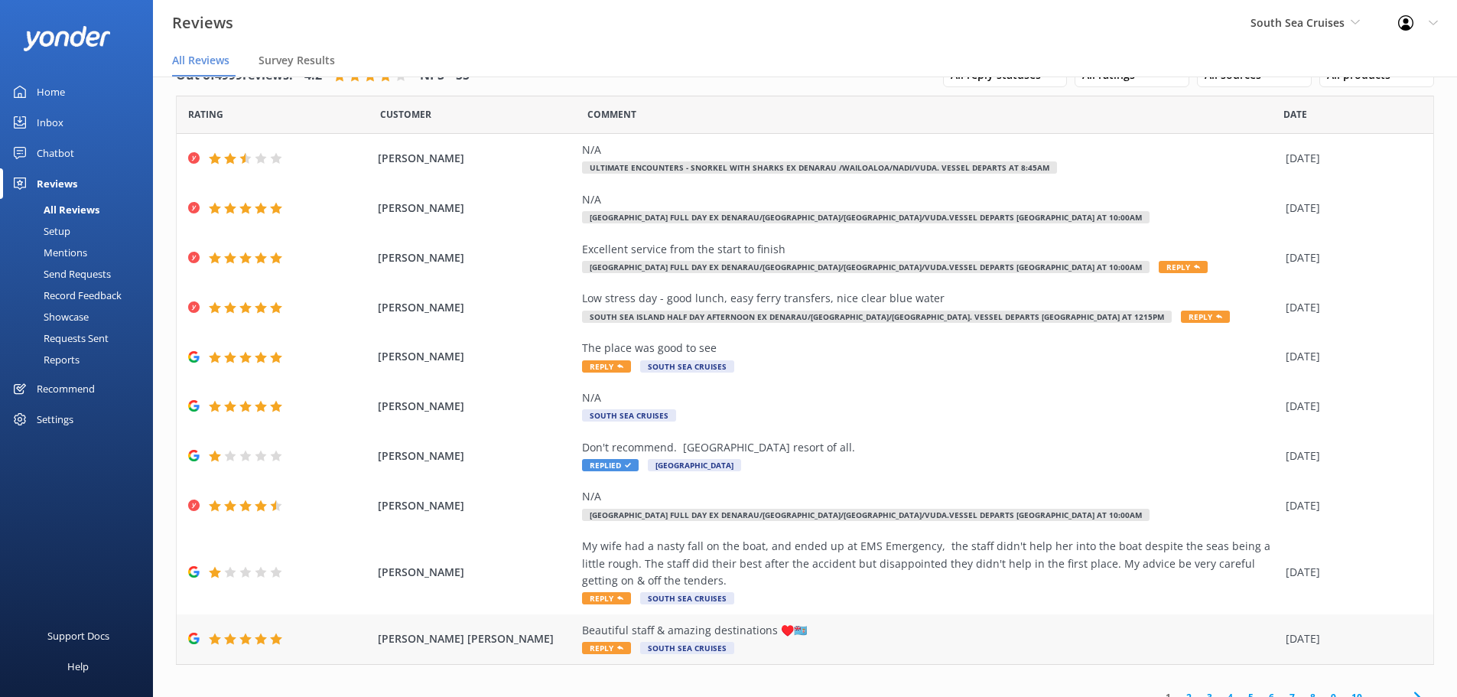
scroll to position [54, 0]
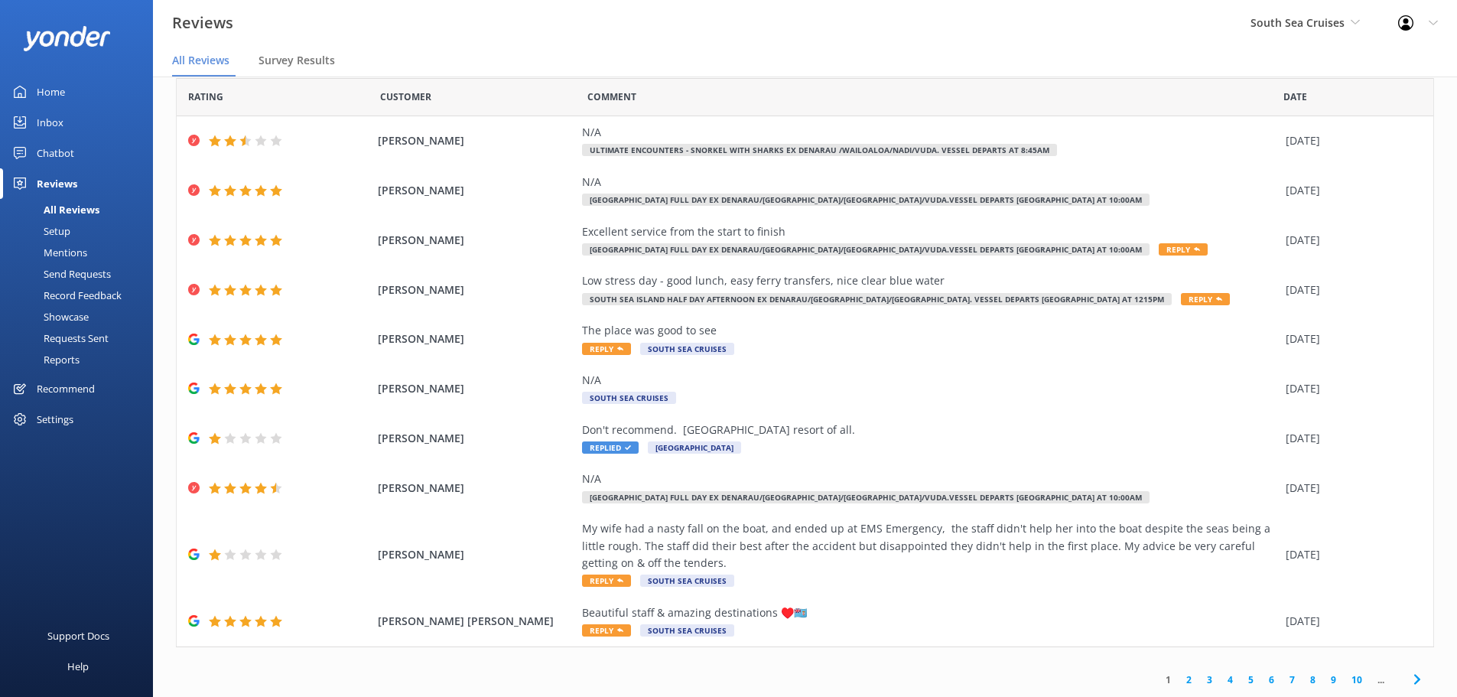
click at [1408, 671] on icon at bounding box center [1417, 679] width 18 height 18
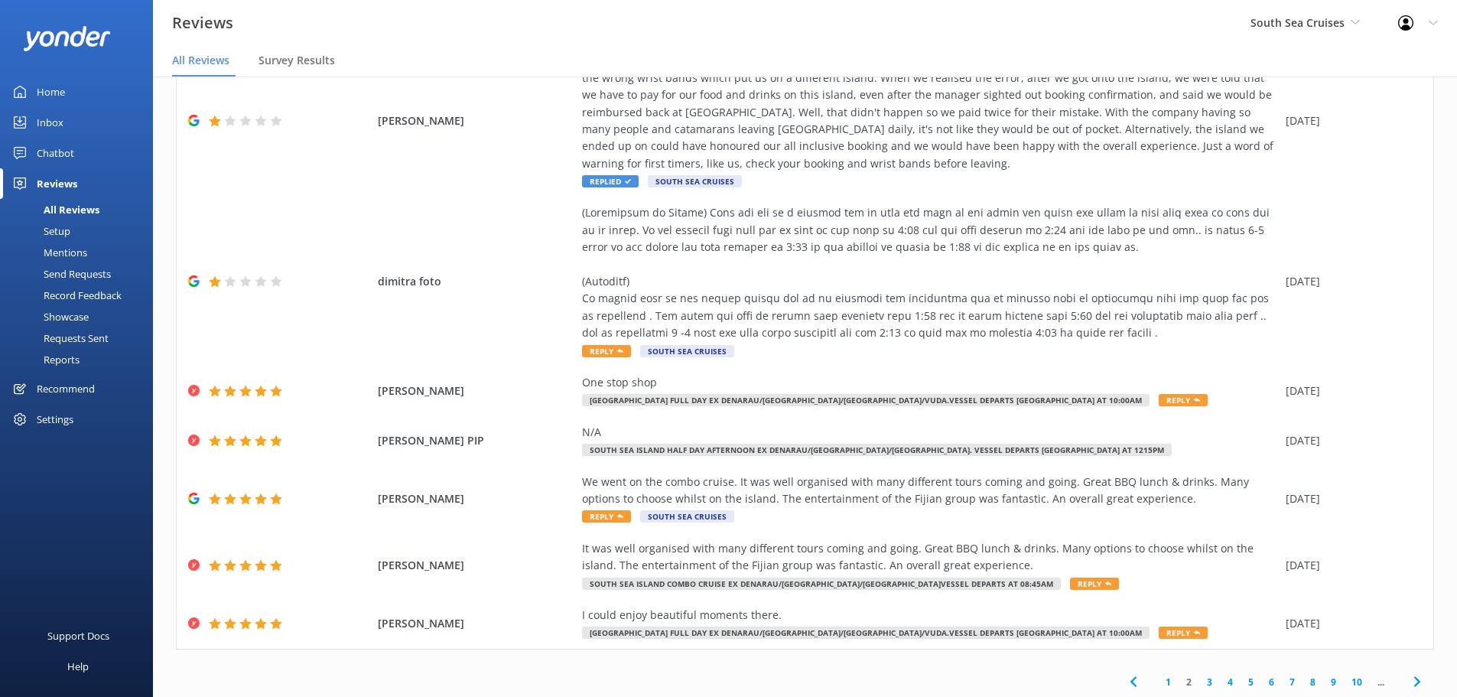
scroll to position [276, 0]
click at [1409, 675] on icon at bounding box center [1417, 679] width 18 height 18
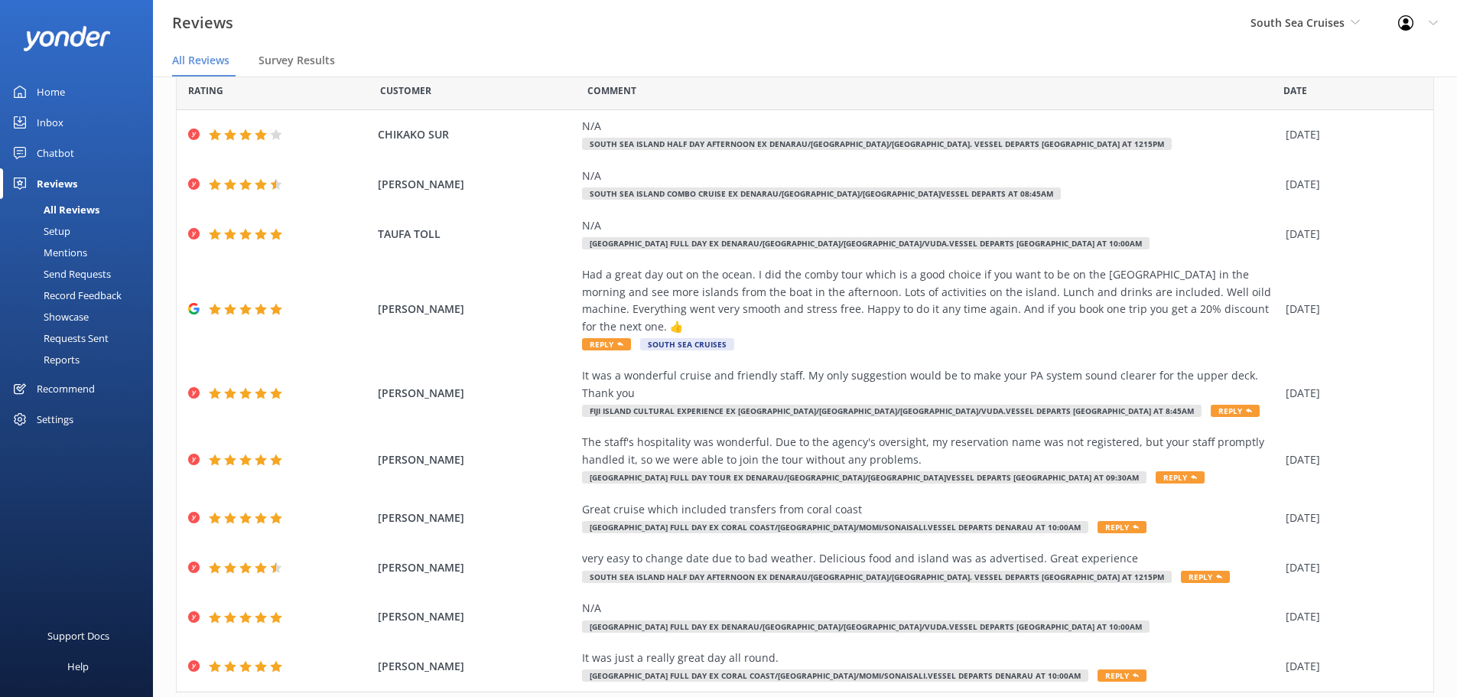
scroll to position [105, 0]
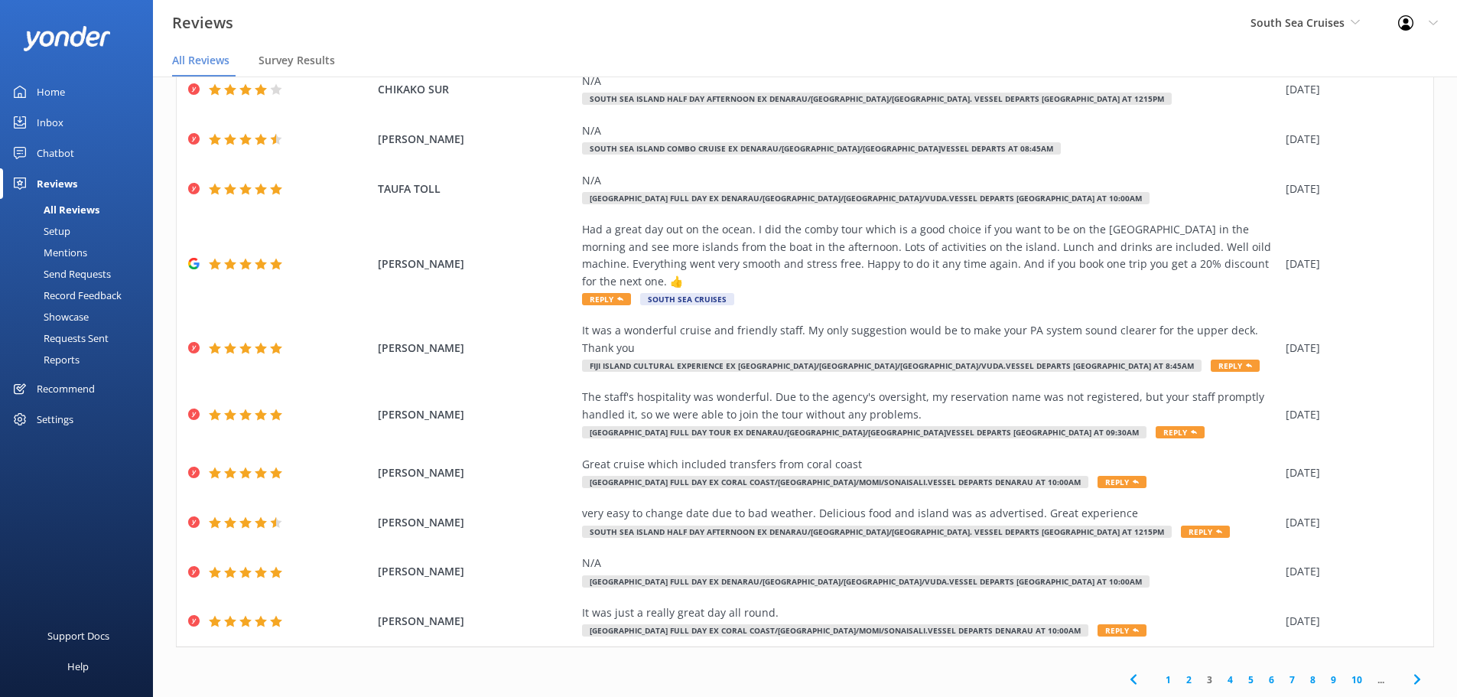
click at [1408, 673] on icon at bounding box center [1417, 679] width 18 height 18
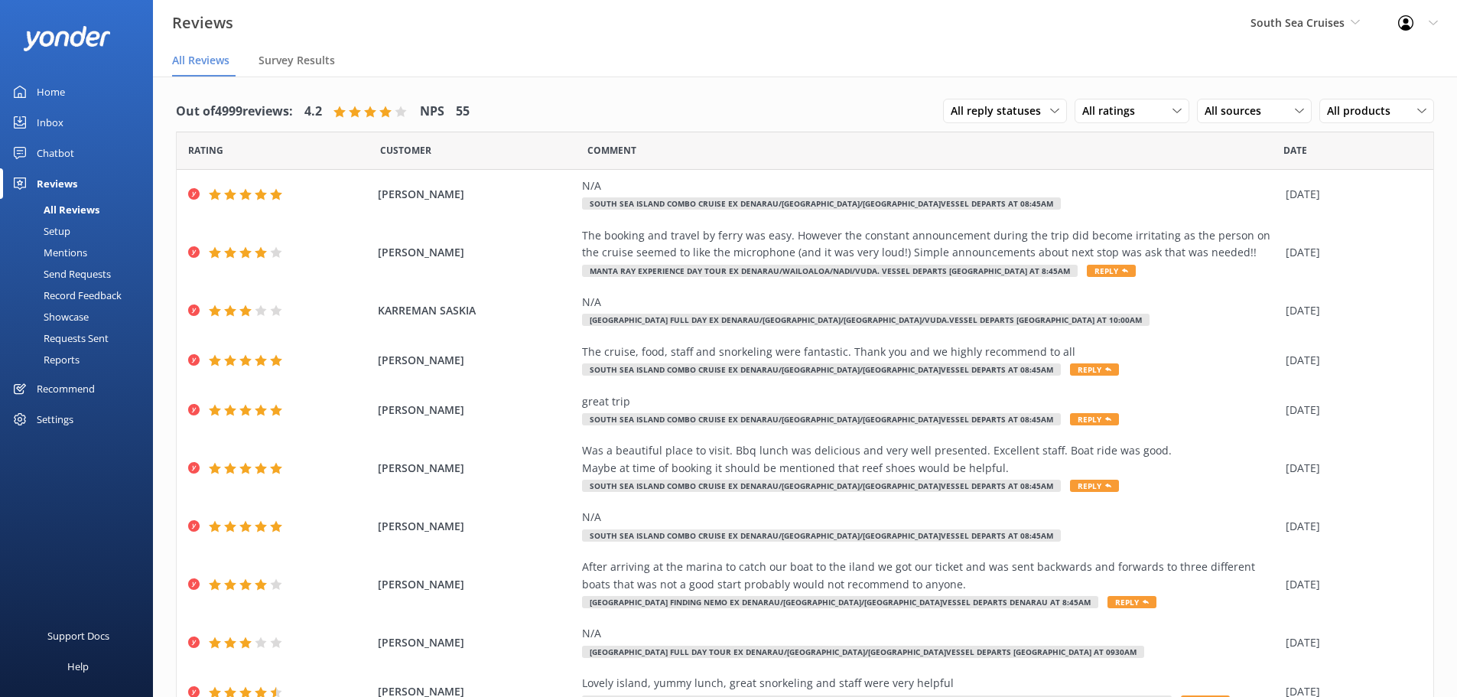
scroll to position [70, 0]
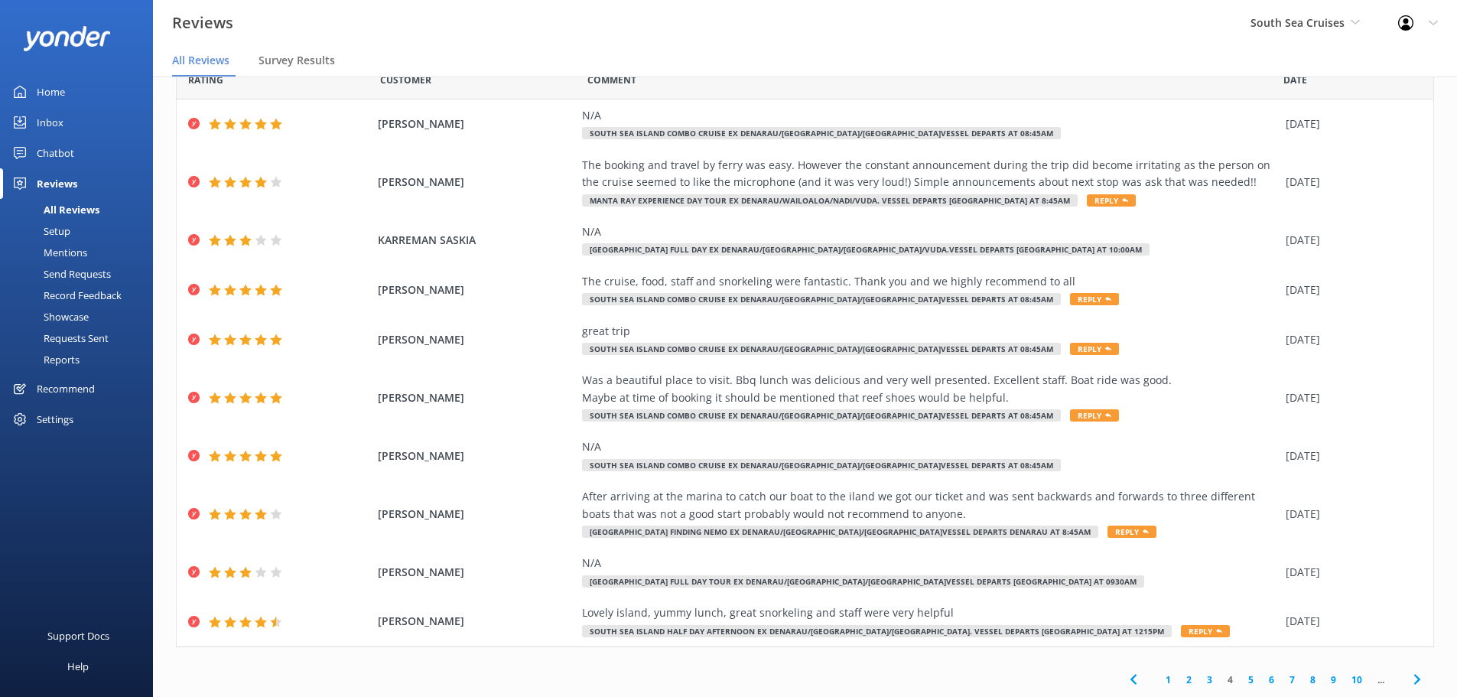
click at [1408, 676] on icon at bounding box center [1417, 679] width 18 height 18
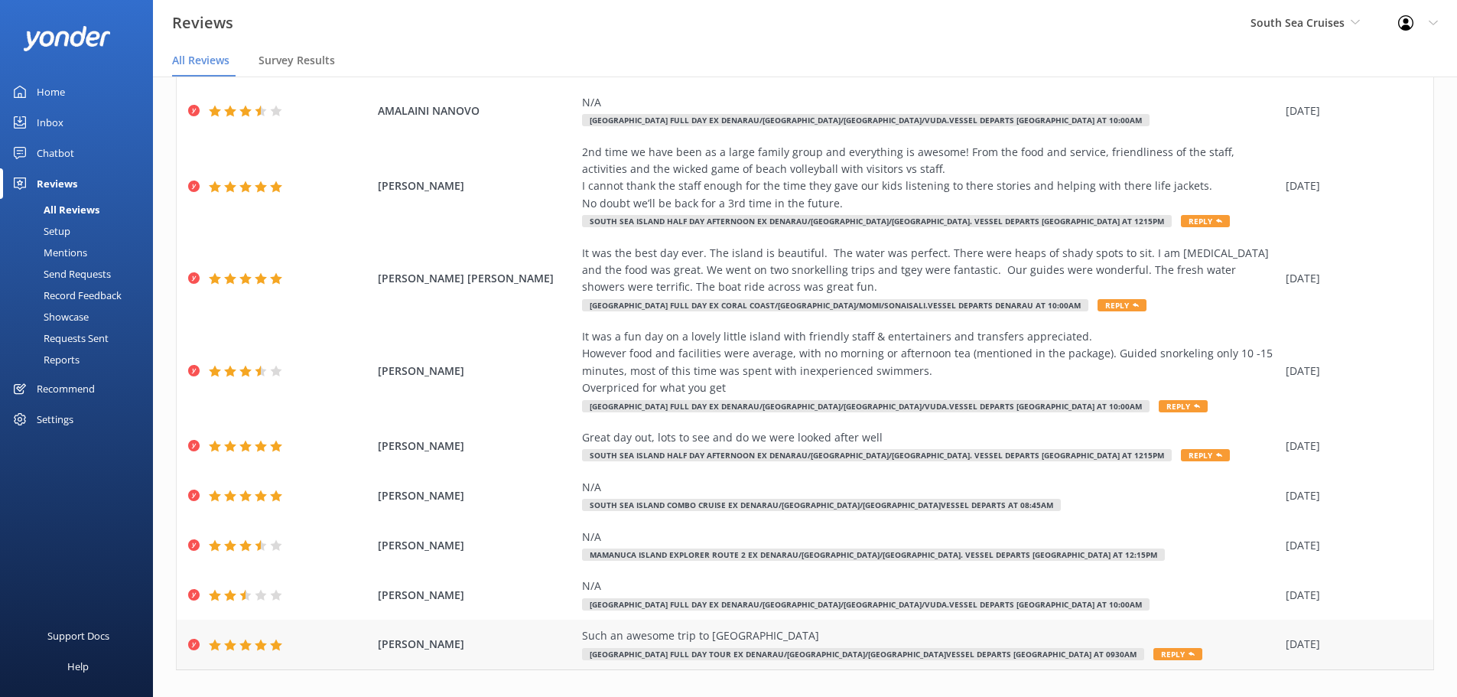
scroll to position [153, 0]
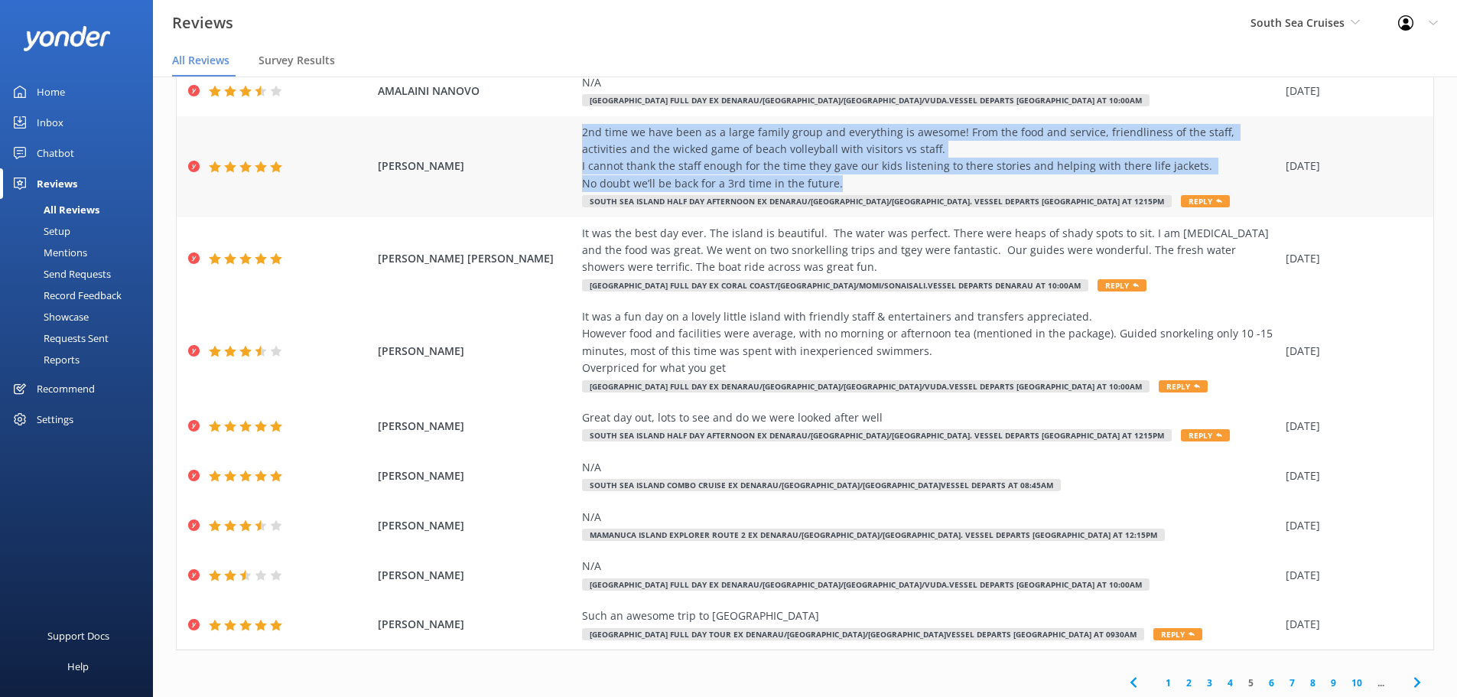
drag, startPoint x: 570, startPoint y: 129, endPoint x: 858, endPoint y: 181, distance: 293.1
click at [858, 181] on div "O'SHEA BRADLEY 2nd time we have been as a large family group and everything is …" at bounding box center [805, 166] width 1257 height 101
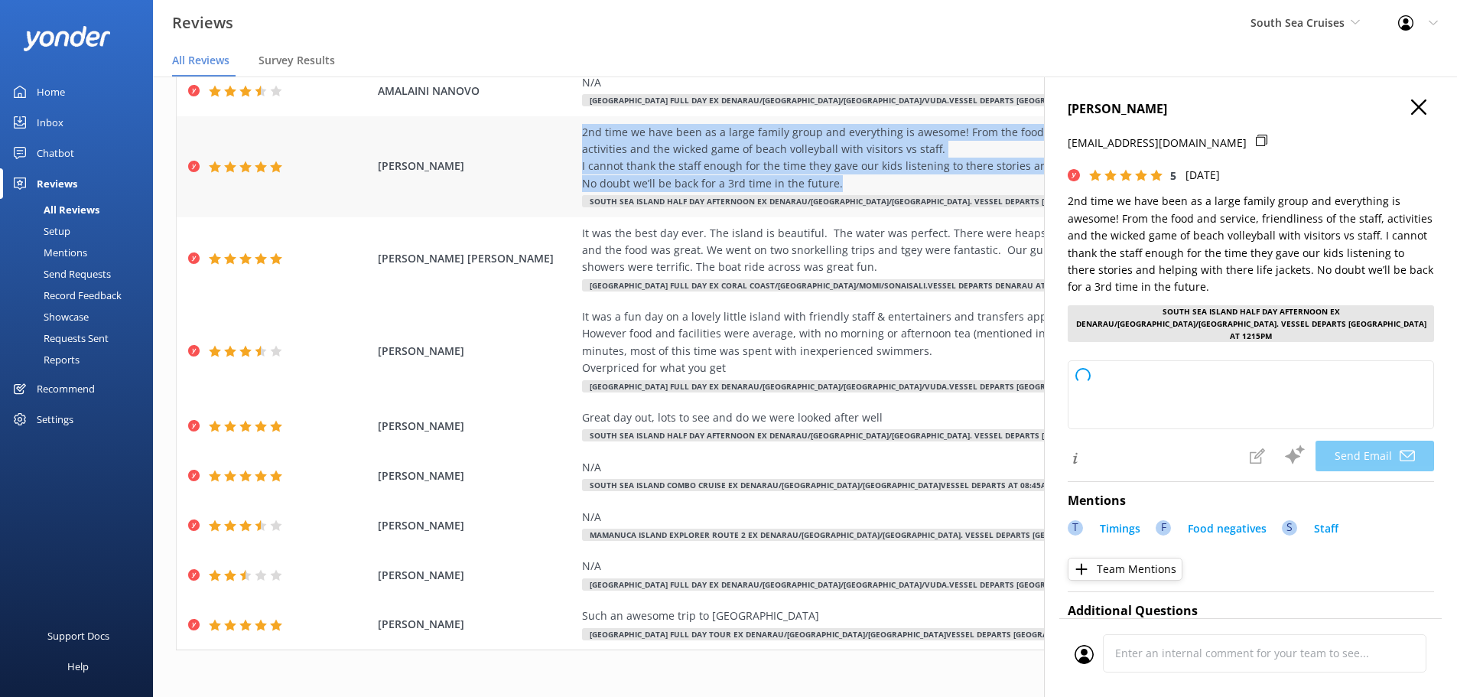
copy div "2nd time we have been as a large family group and everything is awesome! From t…"
click at [1411, 107] on icon "button" at bounding box center [1418, 106] width 15 height 15
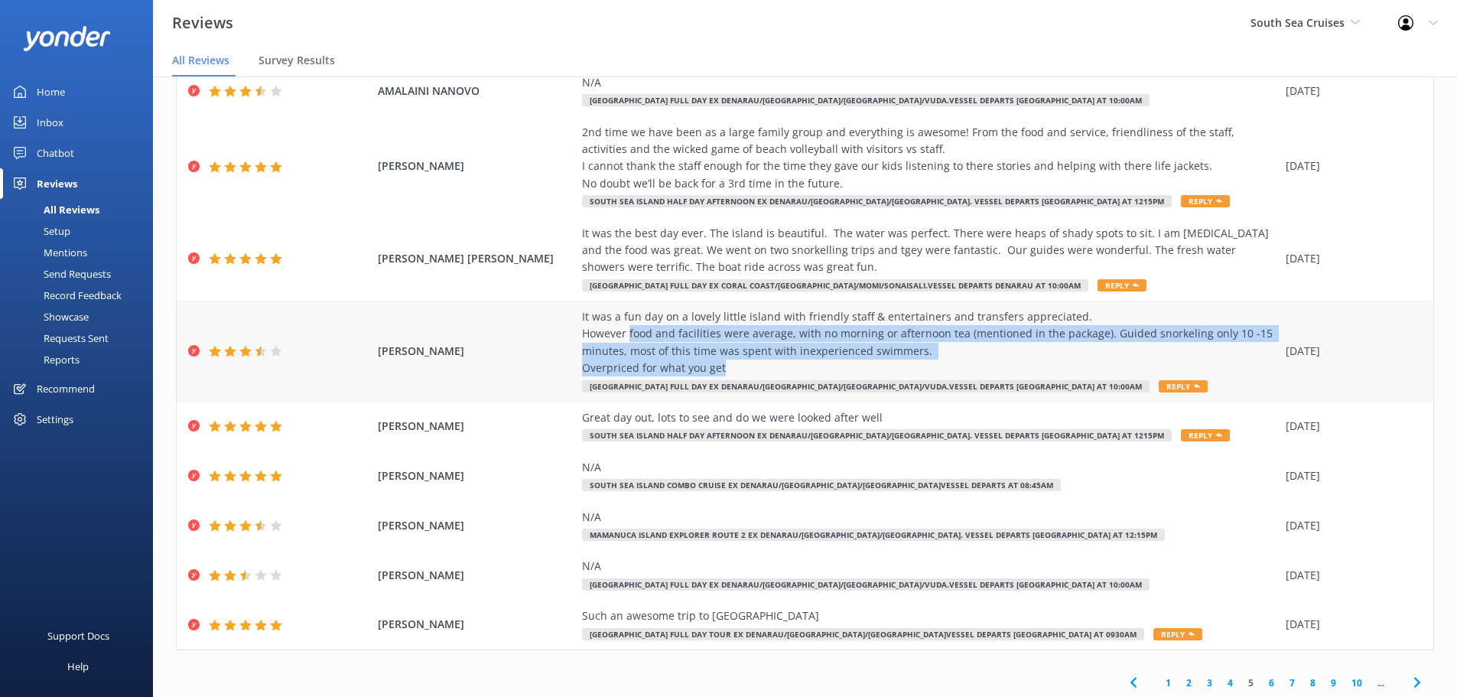
drag, startPoint x: 622, startPoint y: 337, endPoint x: 956, endPoint y: 363, distance: 335.2
click at [956, 363] on div "It was a fun day on a lovely little island with friendly staff & entertainers a…" at bounding box center [930, 342] width 696 height 69
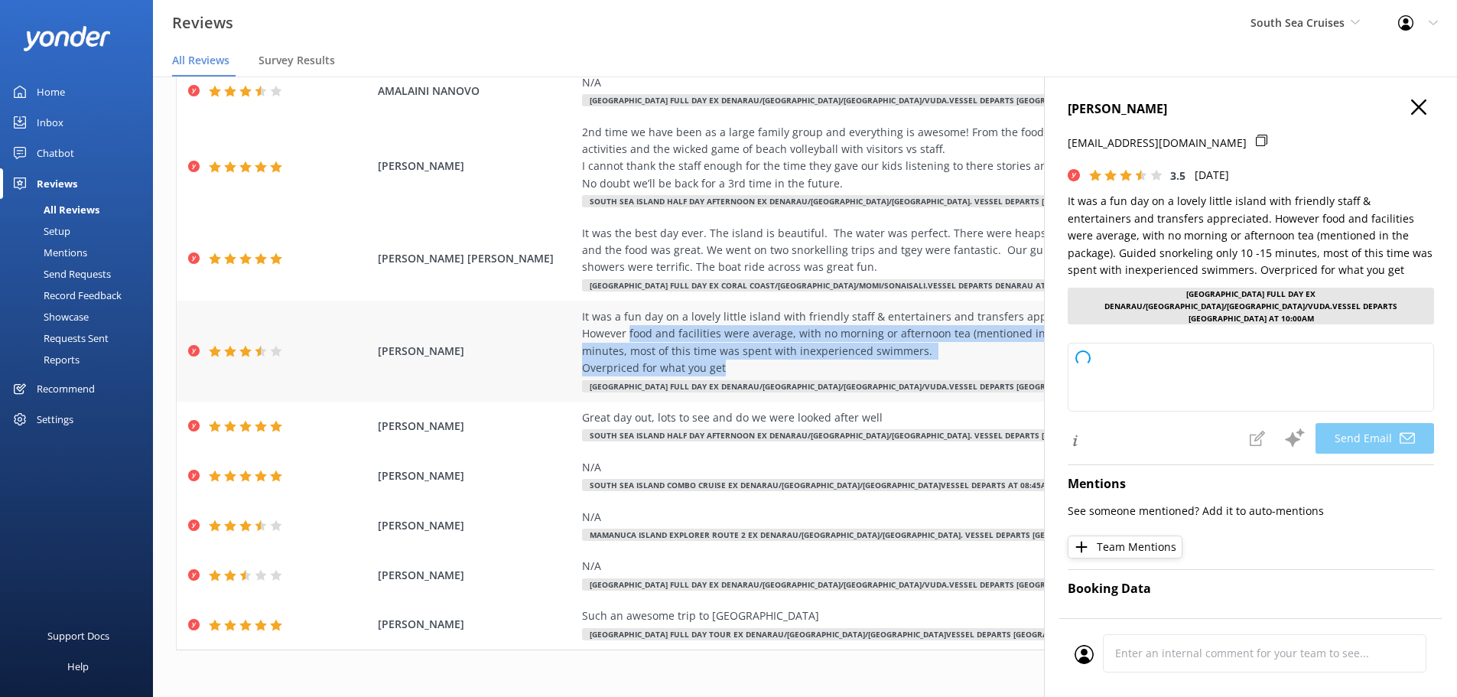
copy div "food and facilities were average, with no morning or afternoon tea (mentioned i…"
click at [1412, 108] on icon "button" at bounding box center [1418, 106] width 15 height 15
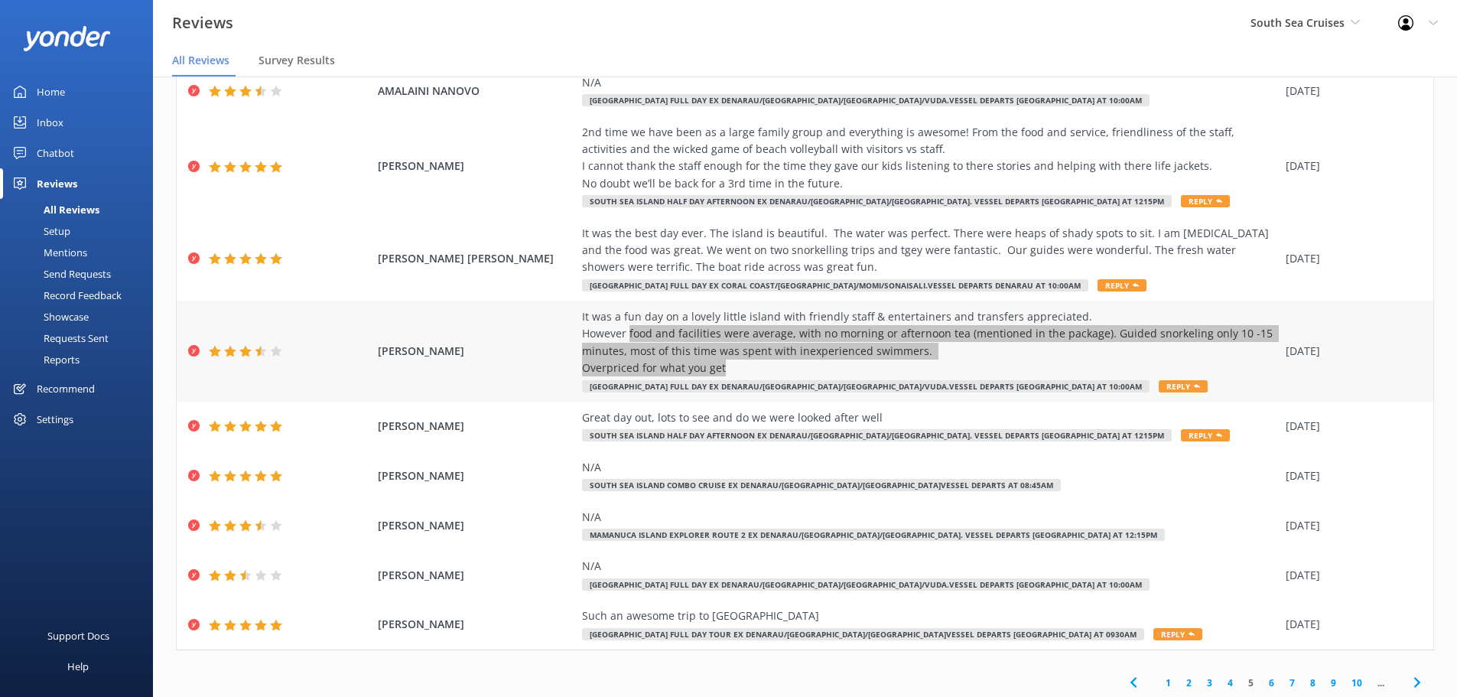
scroll to position [156, 0]
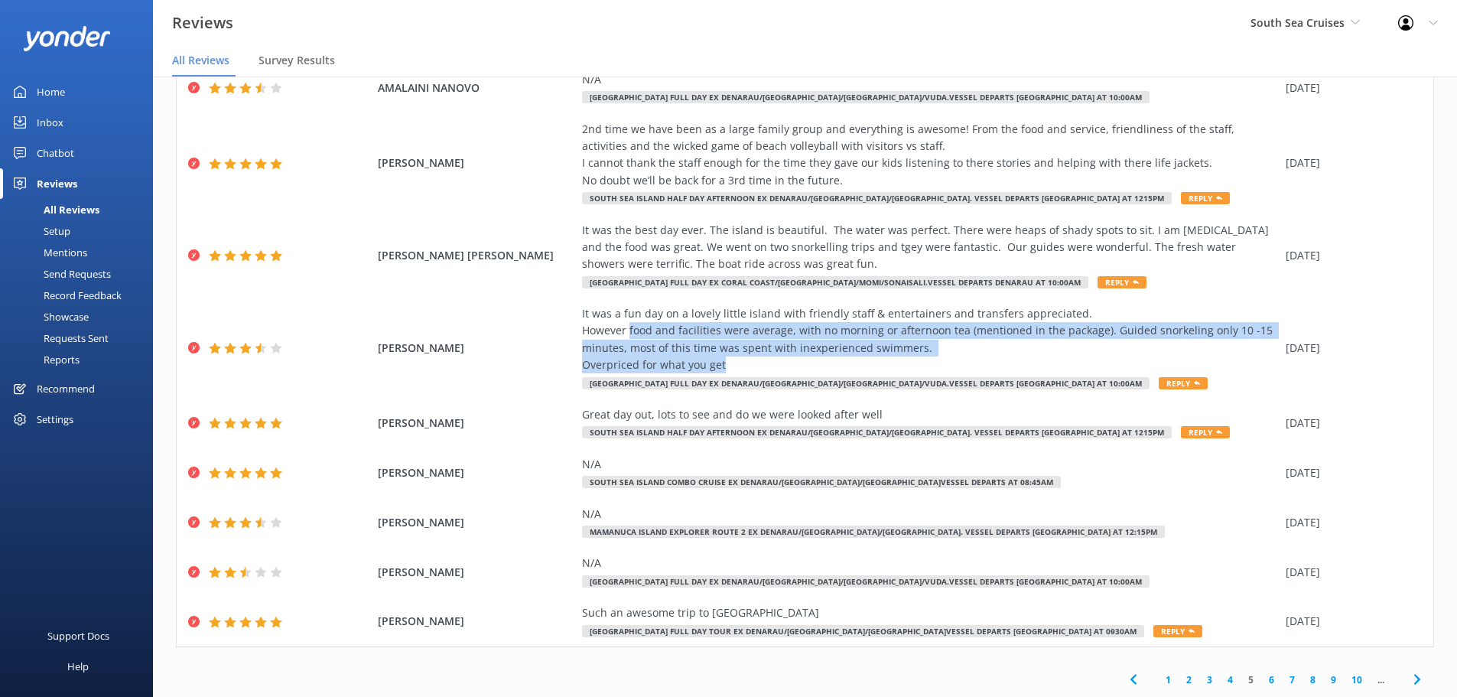
click at [1414, 677] on use at bounding box center [1417, 680] width 6 height 10
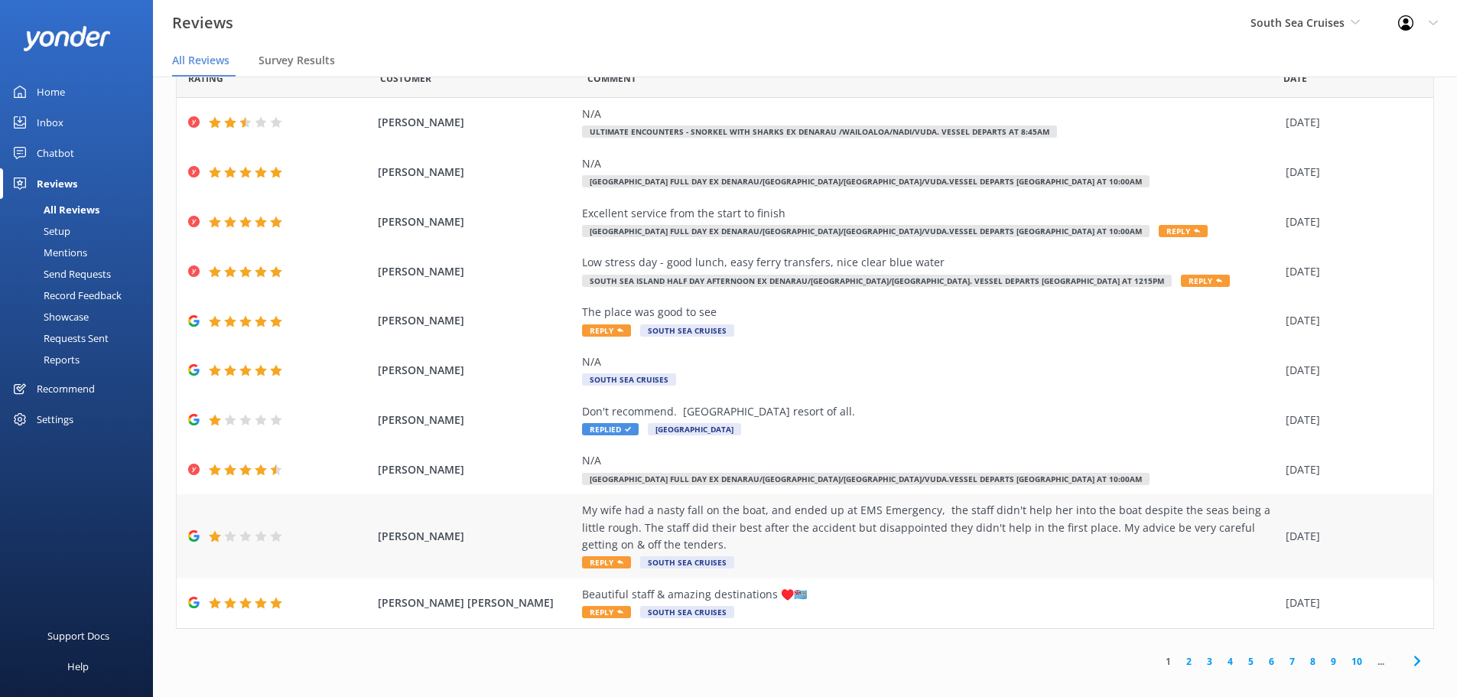
scroll to position [54, 0]
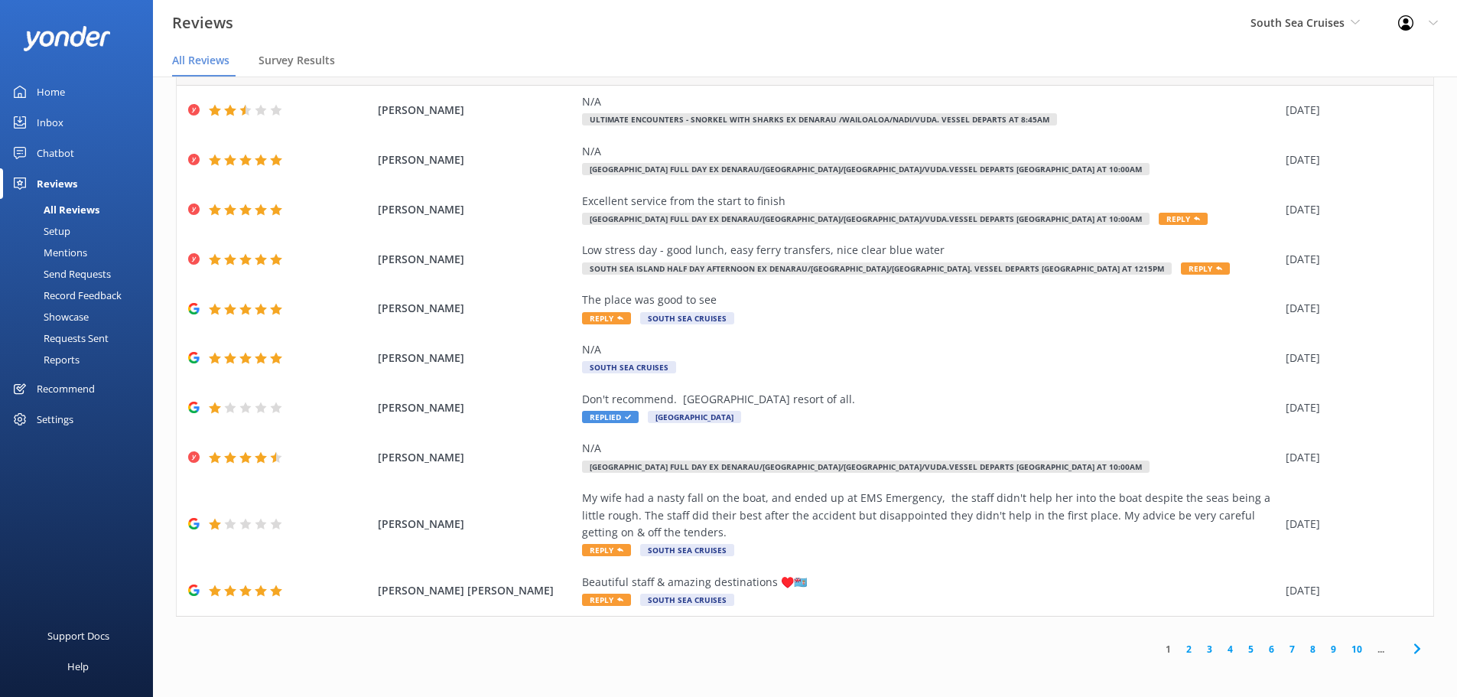
click at [1261, 643] on link "6" at bounding box center [1271, 649] width 21 height 15
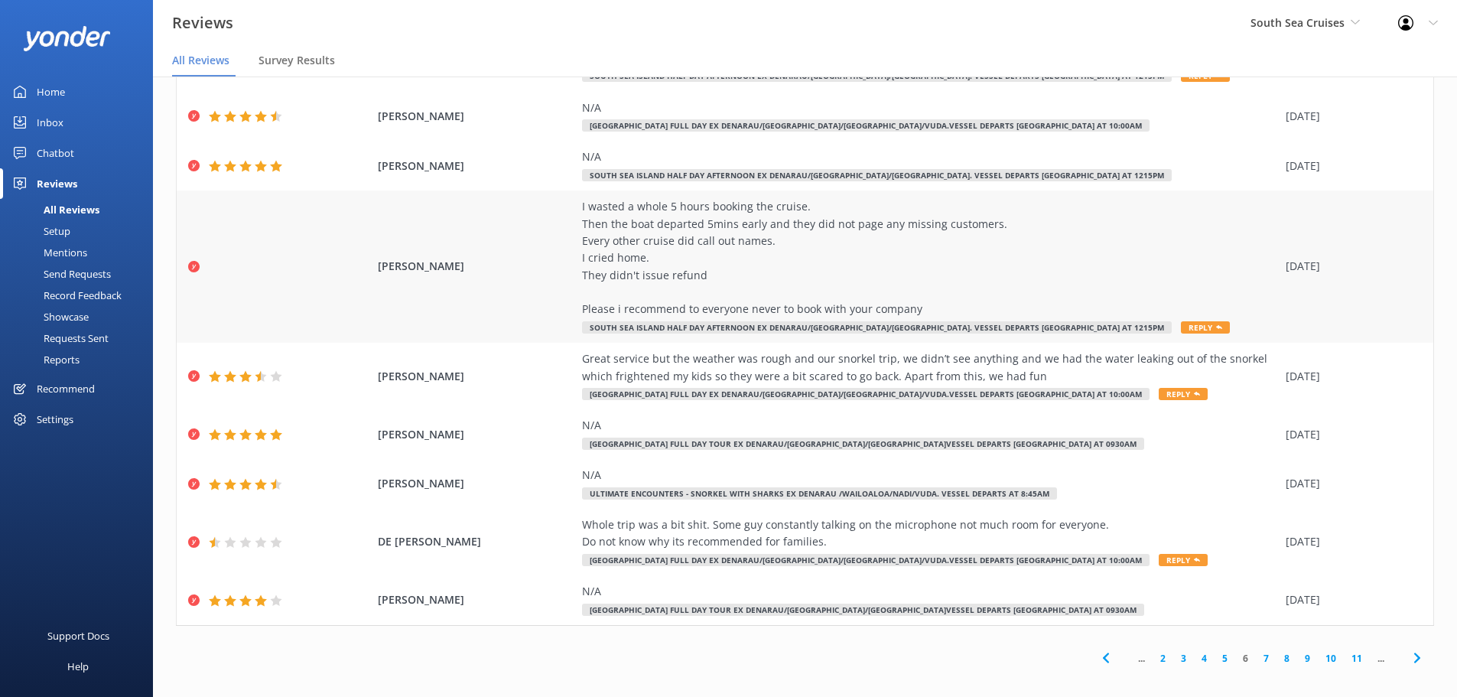
scroll to position [156, 0]
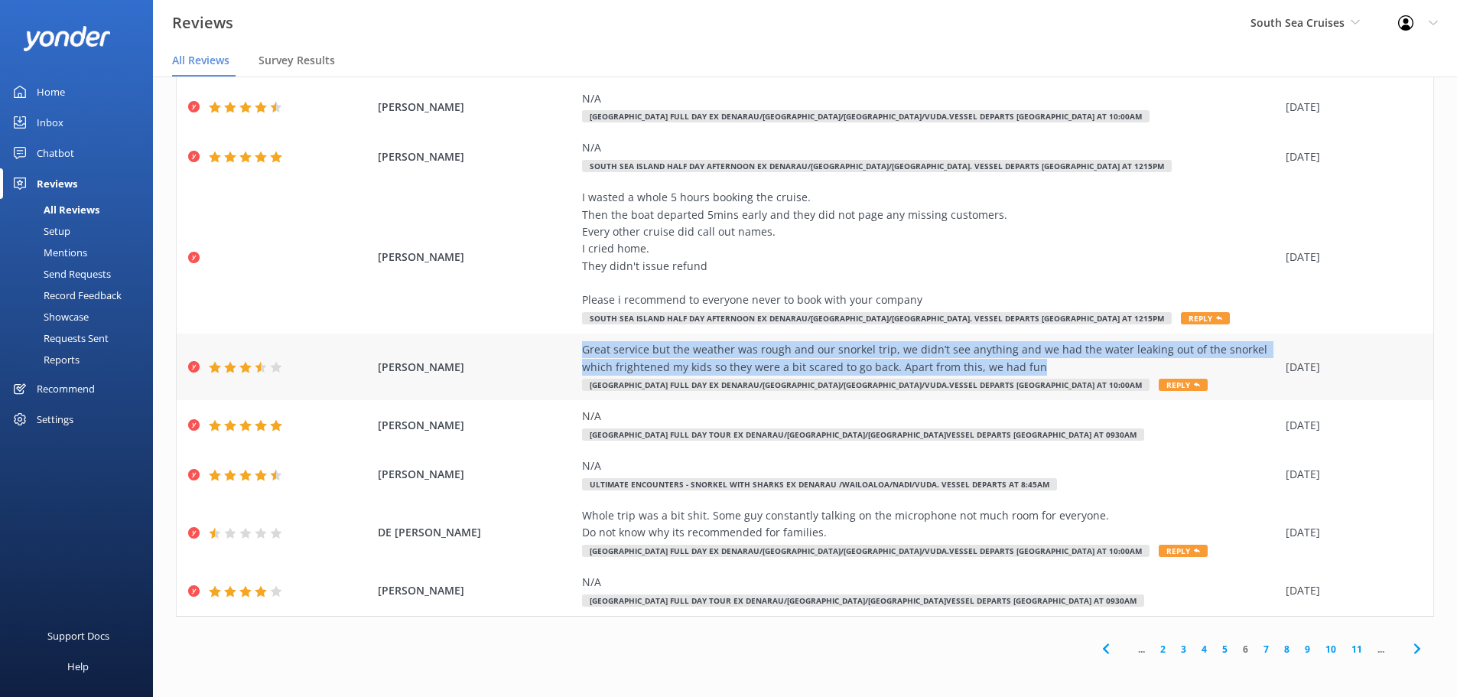
drag, startPoint x: 570, startPoint y: 349, endPoint x: 1086, endPoint y: 373, distance: 516.9
click at [1087, 373] on div "FOSTER ROSHNI Great service but the weather was rough and our snorkel trip, we …" at bounding box center [805, 367] width 1257 height 67
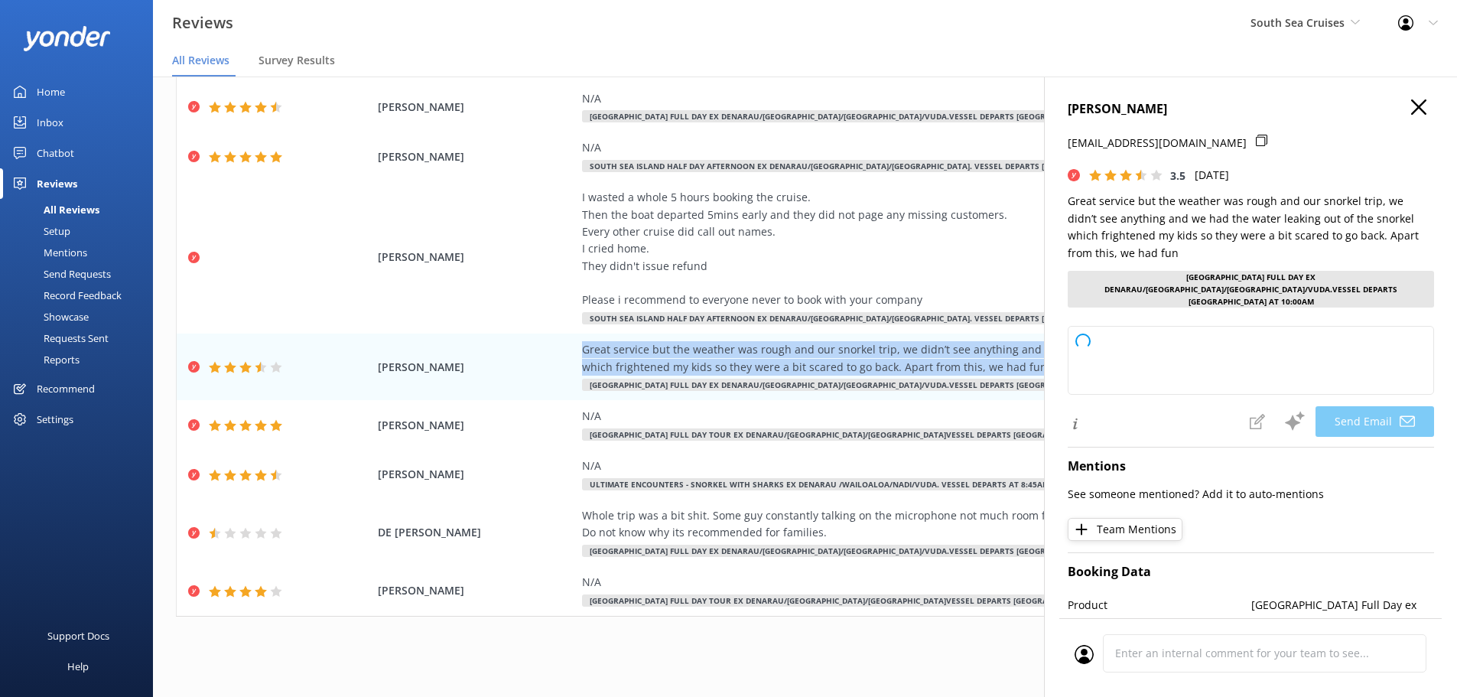
type textarea "Thank you for your feedback, Foster! We're glad you had fun overall, but we're …"
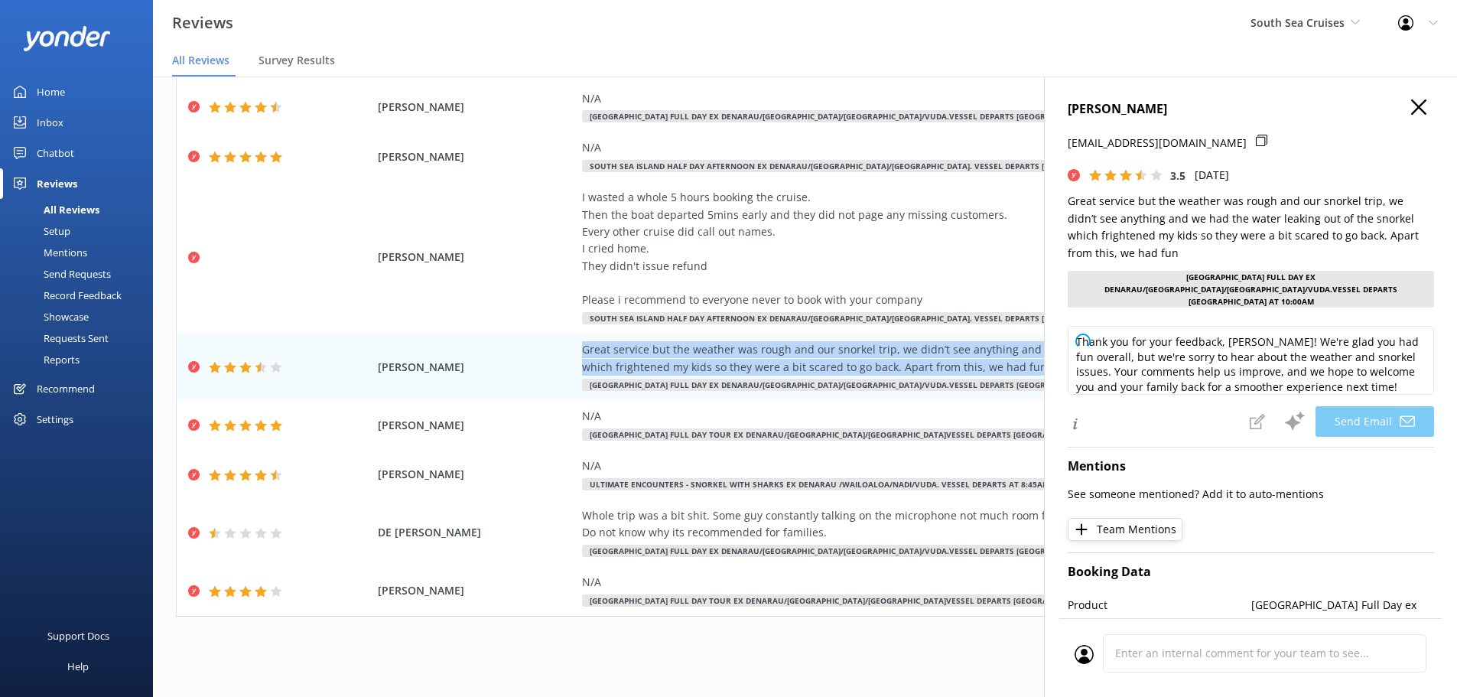
click at [1411, 106] on use "button" at bounding box center [1418, 106] width 15 height 15
